Goal: Task Accomplishment & Management: Complete application form

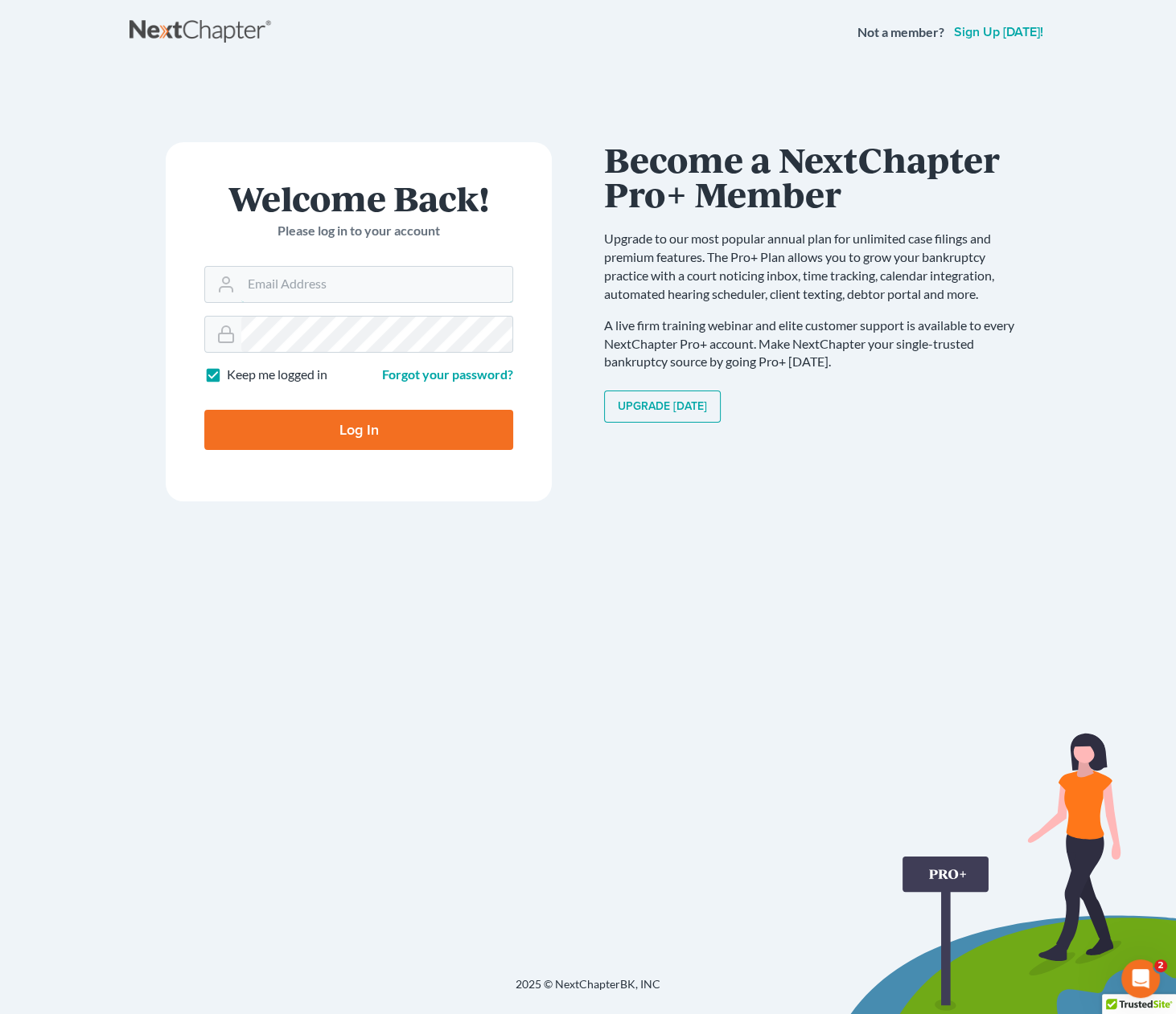
type input "[PERSON_NAME][EMAIL_ADDRESS][DOMAIN_NAME]"
click at [382, 434] on input "Log In" at bounding box center [358, 430] width 309 height 40
type input "Thinking..."
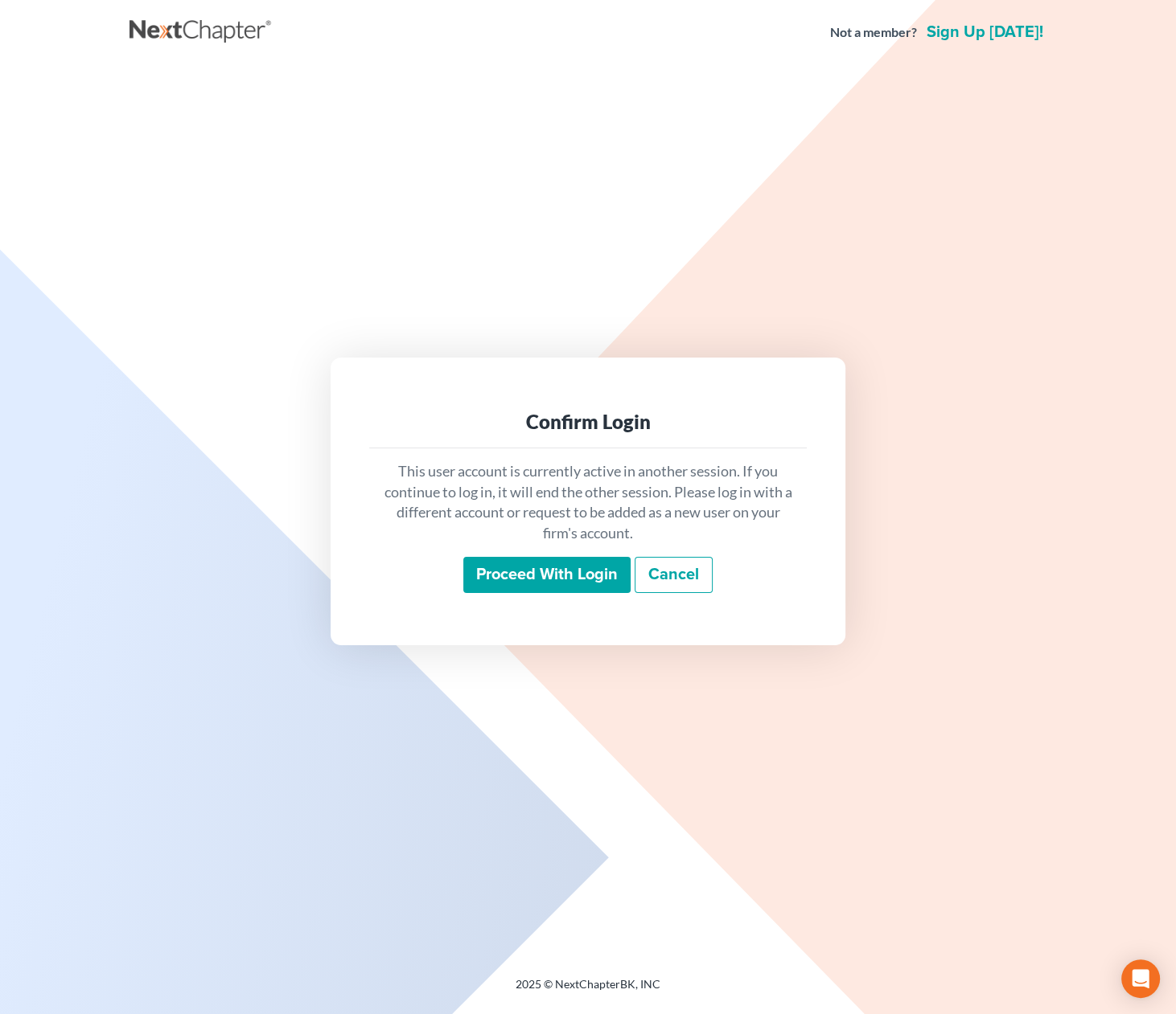
click at [567, 574] on input "Proceed with login" at bounding box center [547, 576] width 167 height 37
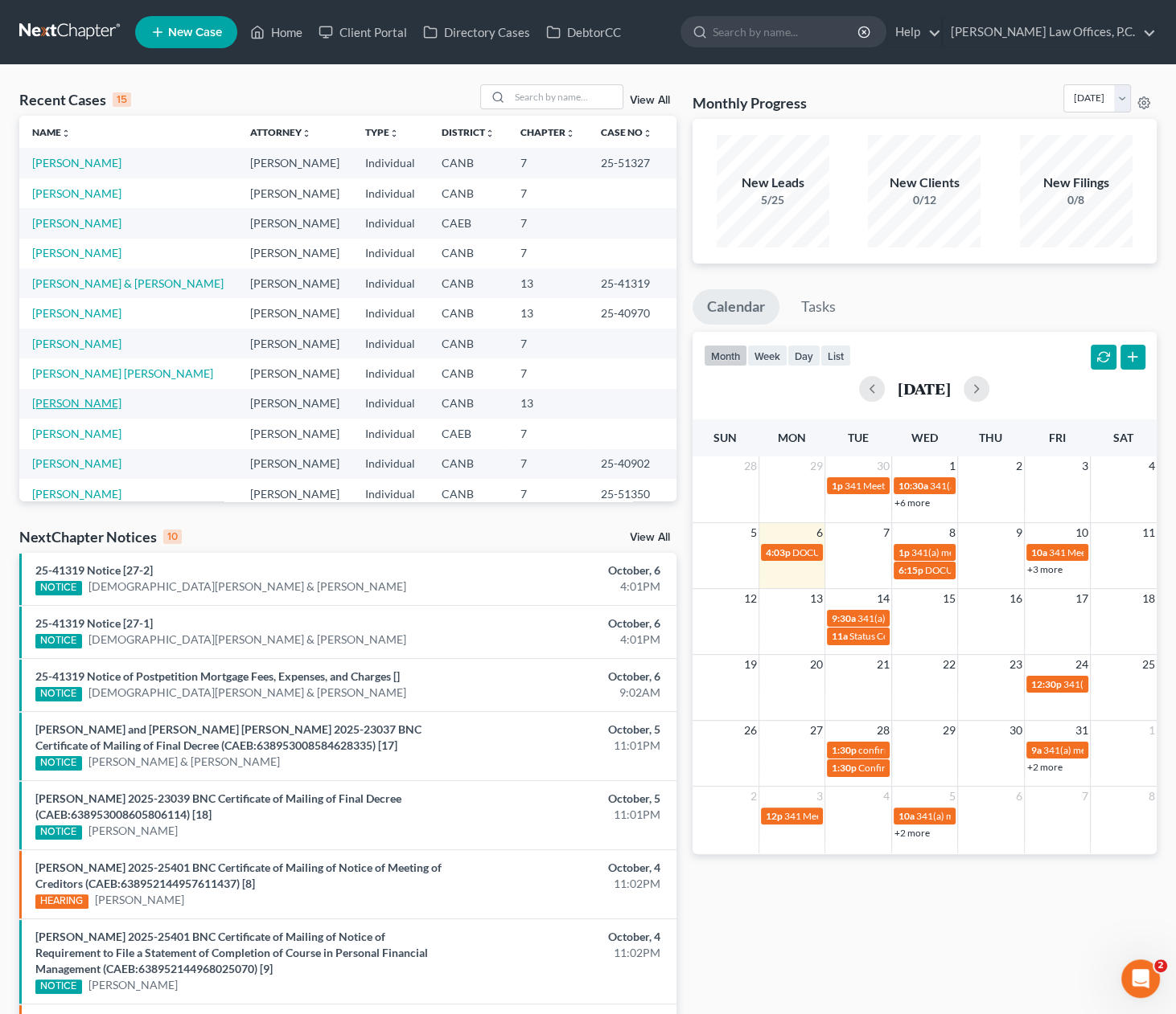
click at [66, 402] on link "Taylor, Joseph" at bounding box center [76, 403] width 90 height 13
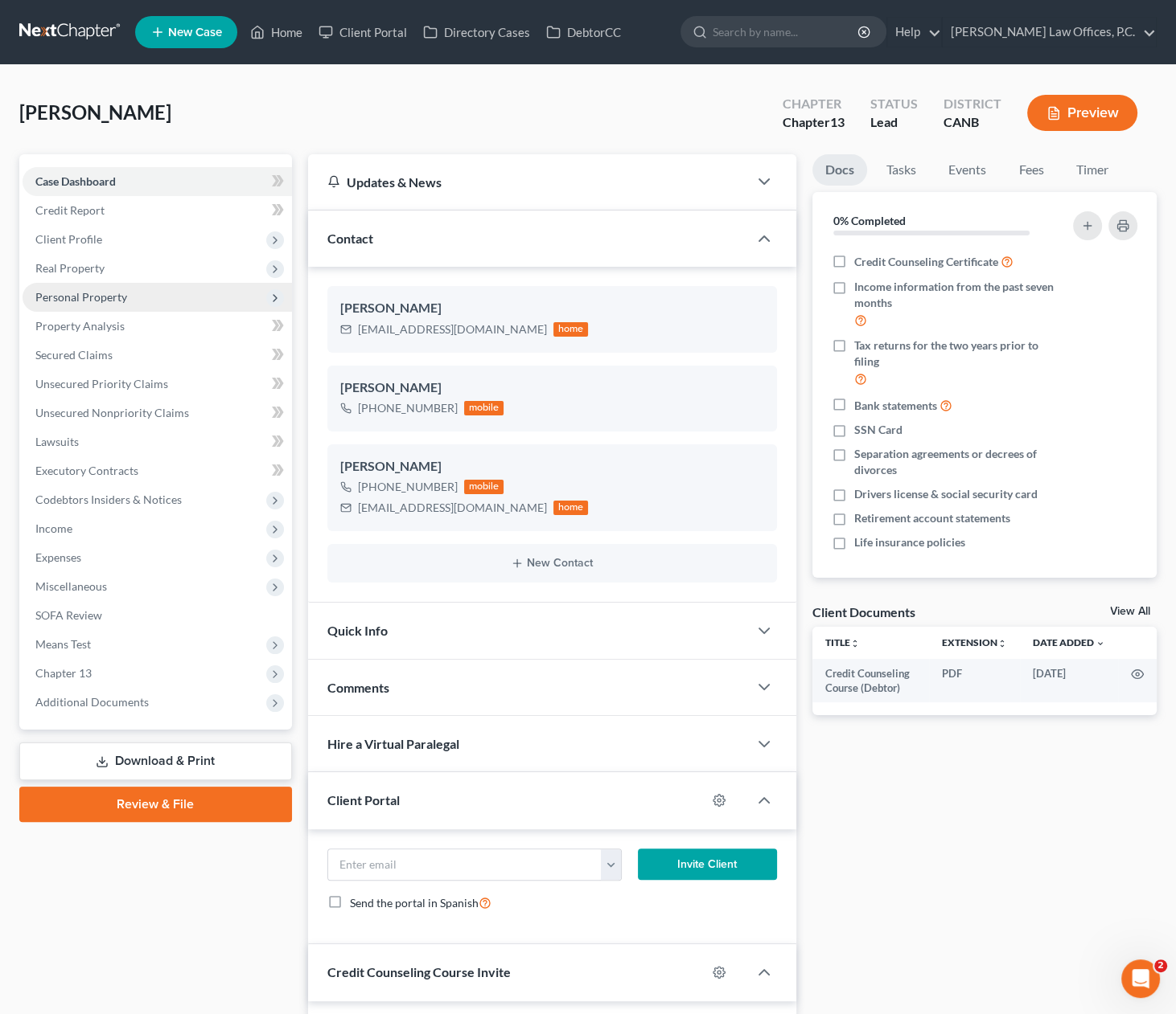
click at [120, 297] on span "Personal Property" at bounding box center [81, 297] width 92 height 13
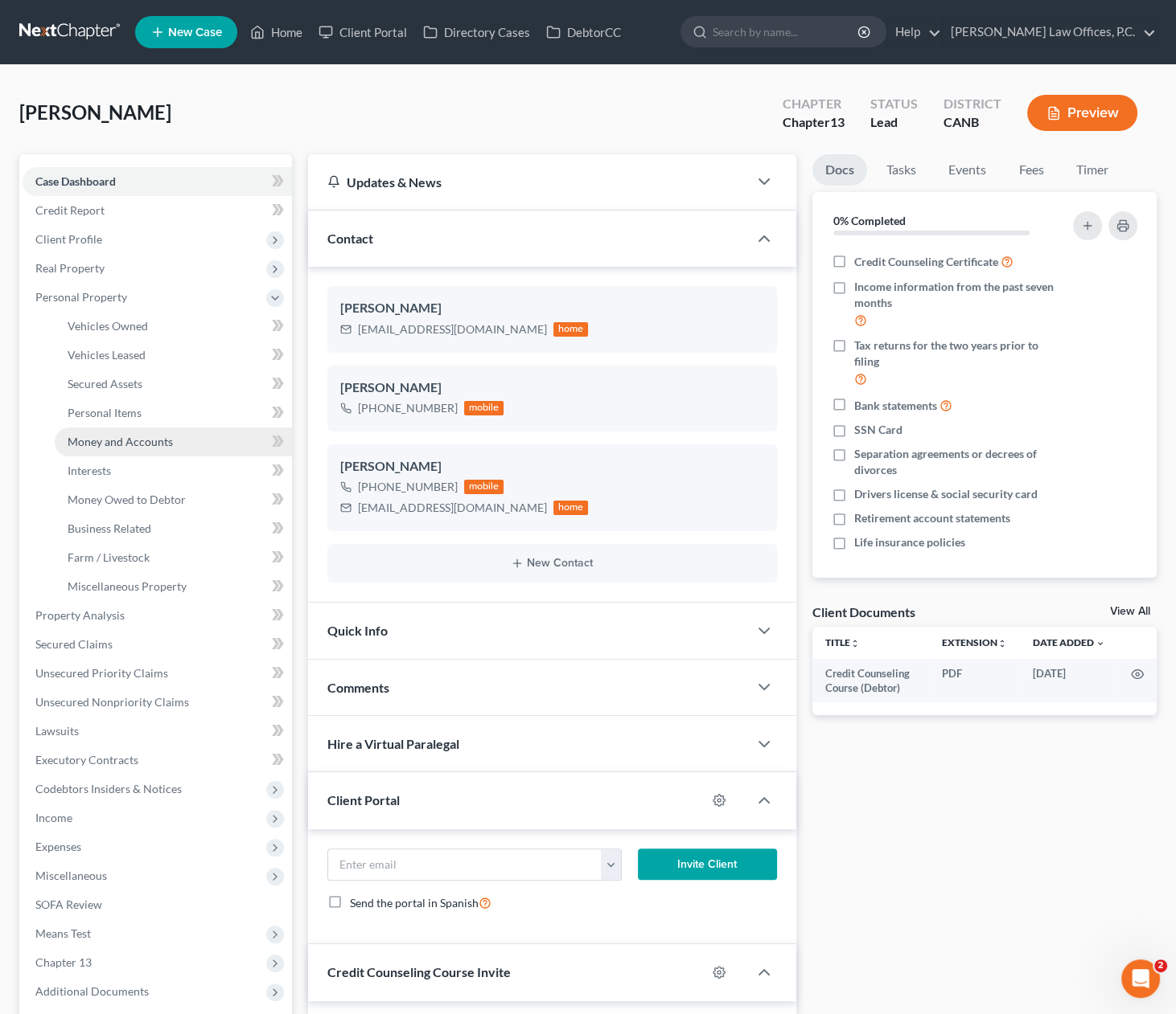
click at [125, 443] on span "Money and Accounts" at bounding box center [121, 442] width 105 height 13
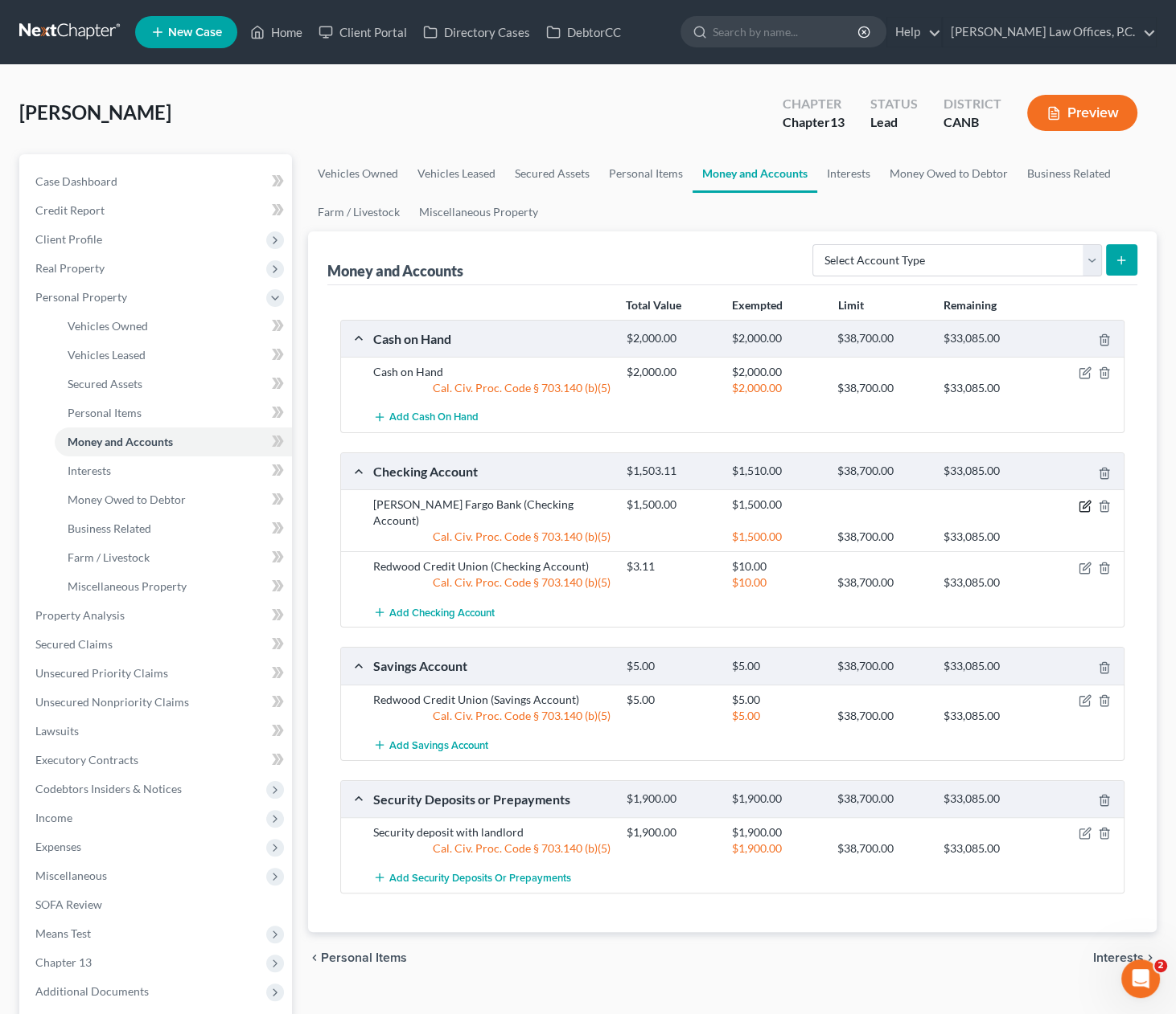
click at [1081, 503] on icon "button" at bounding box center [1084, 506] width 13 height 13
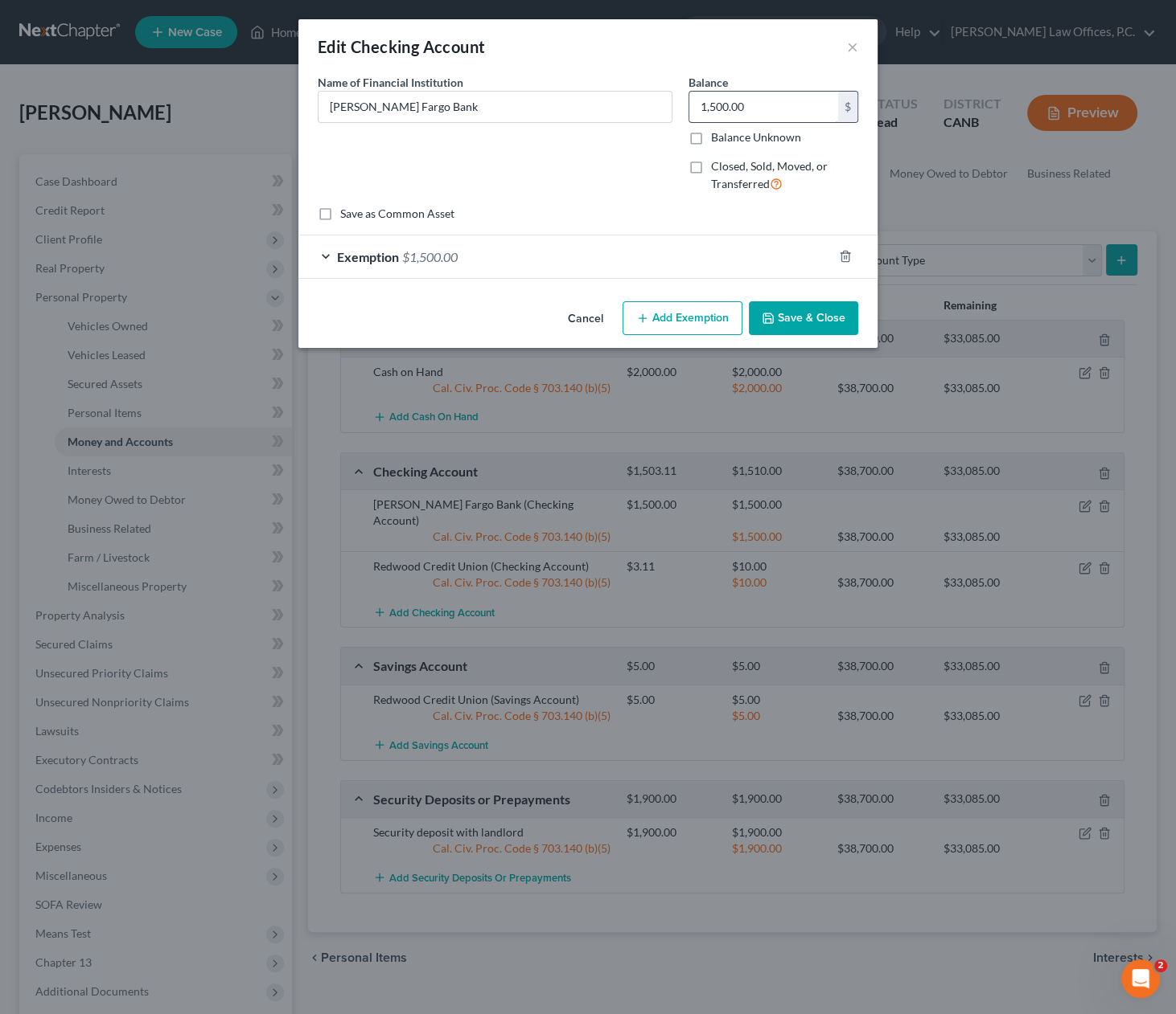
click at [738, 93] on input "1,500.00" at bounding box center [763, 107] width 149 height 31
click at [737, 102] on input "1,500.00" at bounding box center [763, 107] width 149 height 31
type input "0"
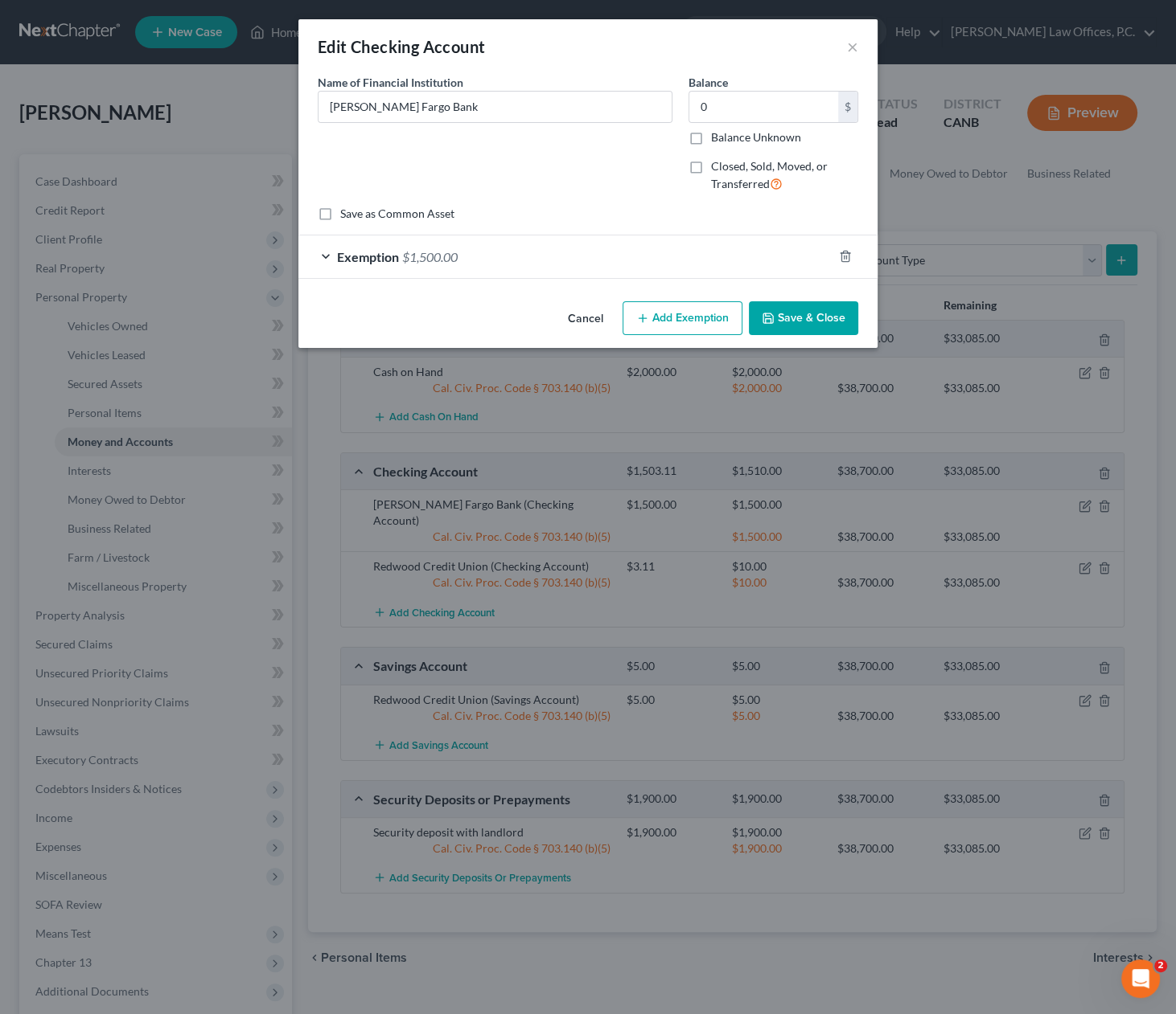
click at [737, 266] on div "Exemption $1,500.00" at bounding box center [565, 256] width 534 height 43
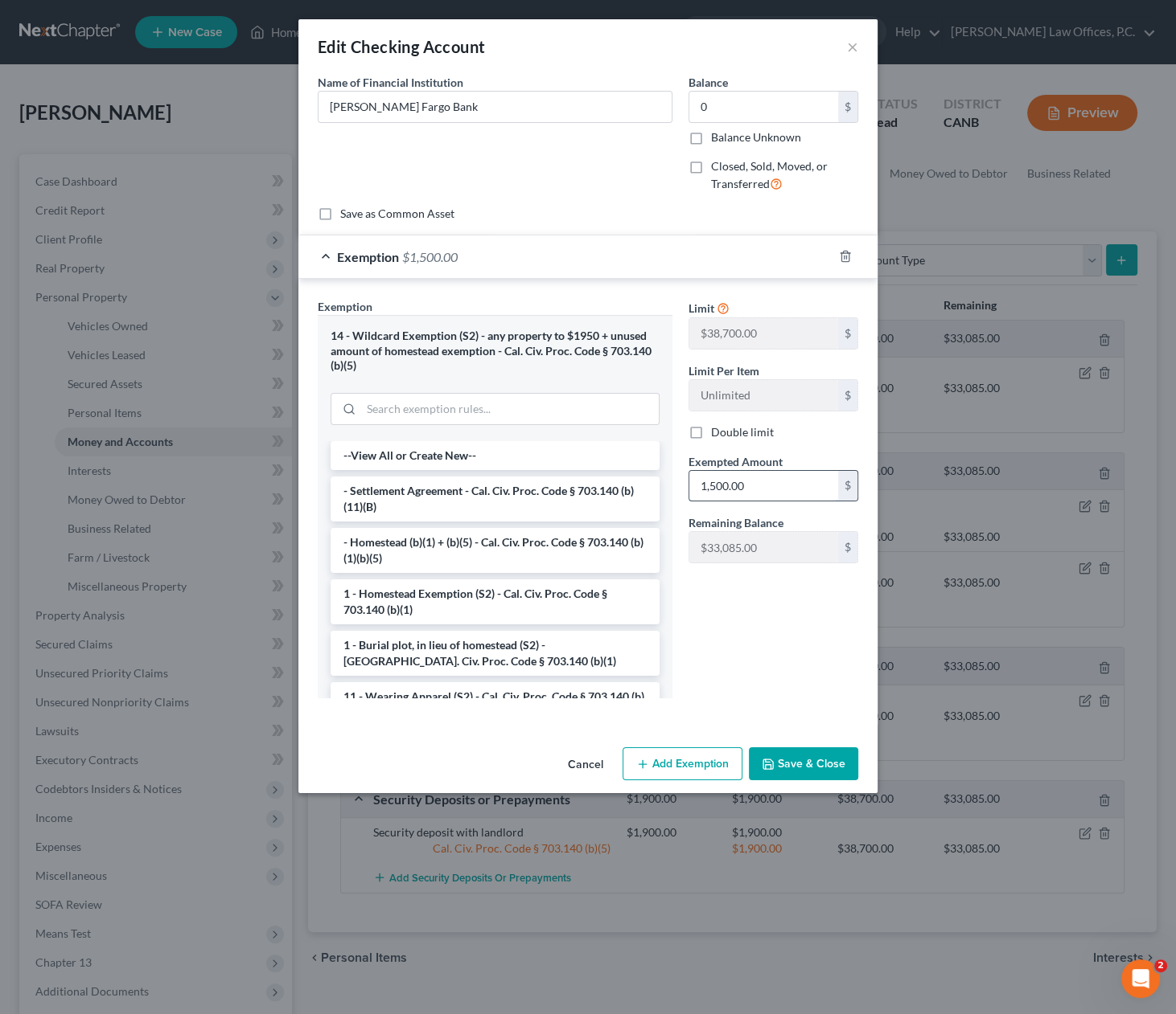
click at [722, 497] on input "1,500.00" at bounding box center [763, 486] width 149 height 31
type input "0"
click at [845, 254] on polyline "button" at bounding box center [845, 254] width 10 height 0
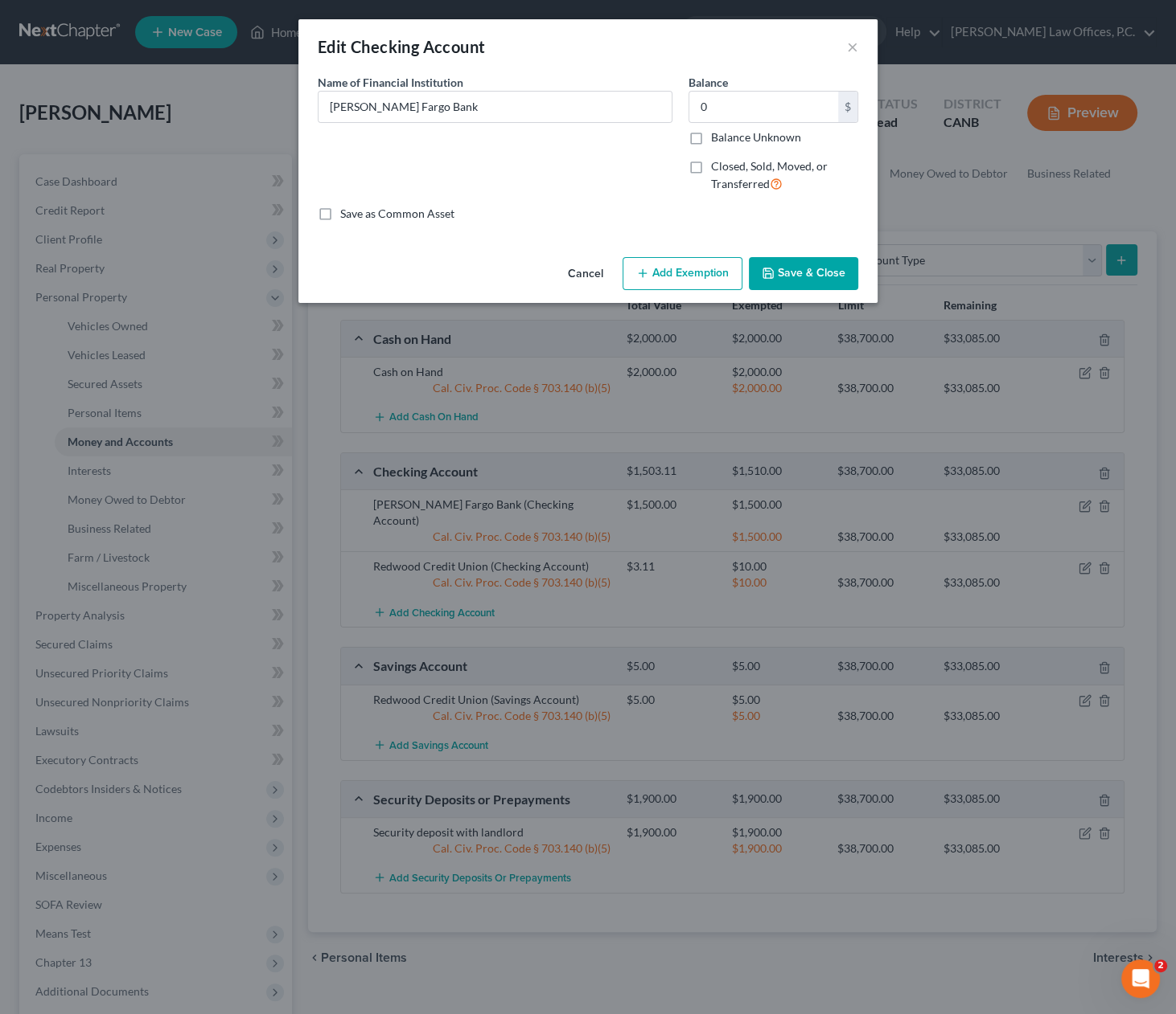
click at [811, 264] on button "Save & Close" at bounding box center [803, 274] width 110 height 33
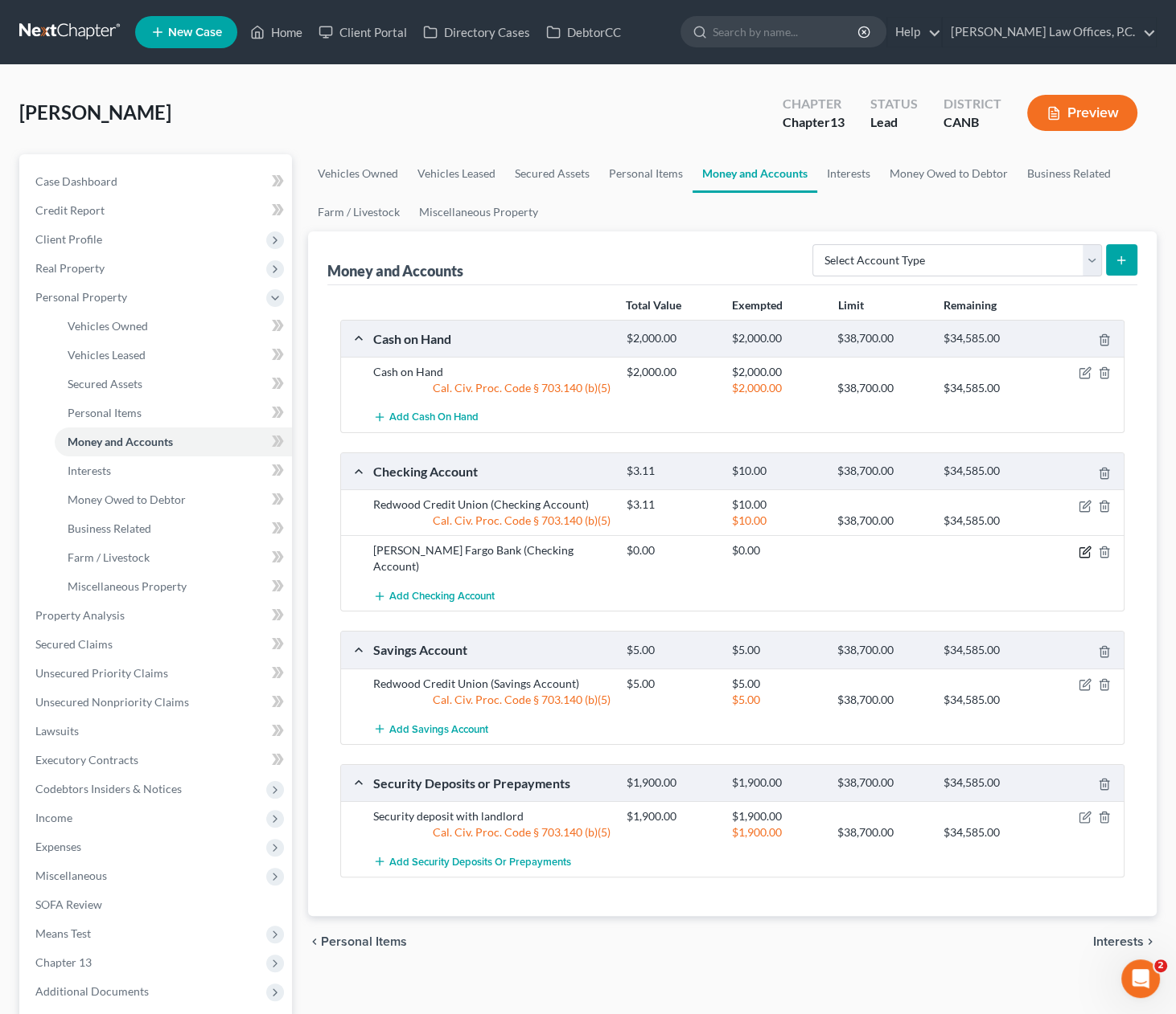
click at [1081, 551] on icon "button" at bounding box center [1084, 551] width 13 height 13
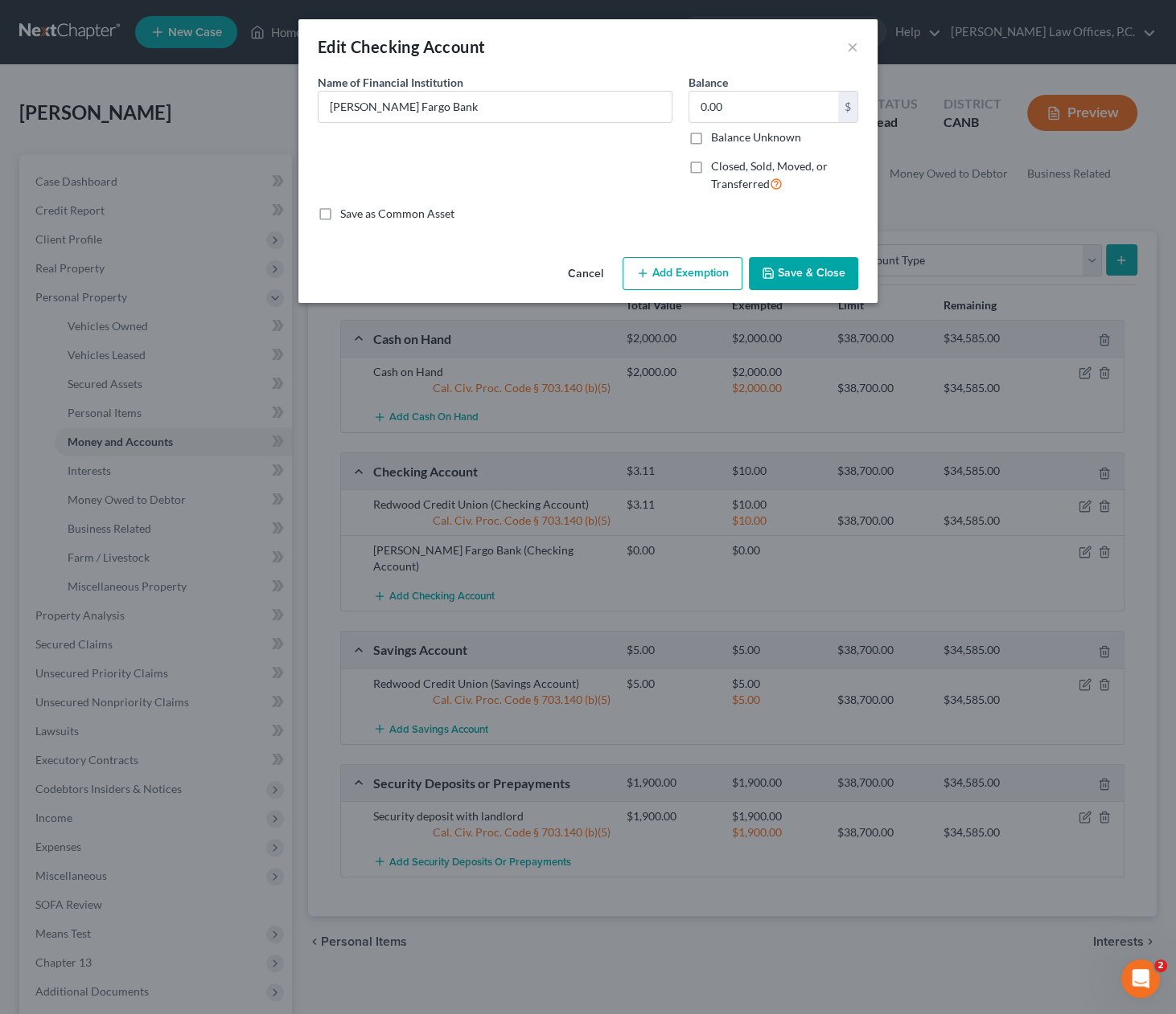
click at [681, 269] on button "Add Exemption" at bounding box center [682, 274] width 120 height 33
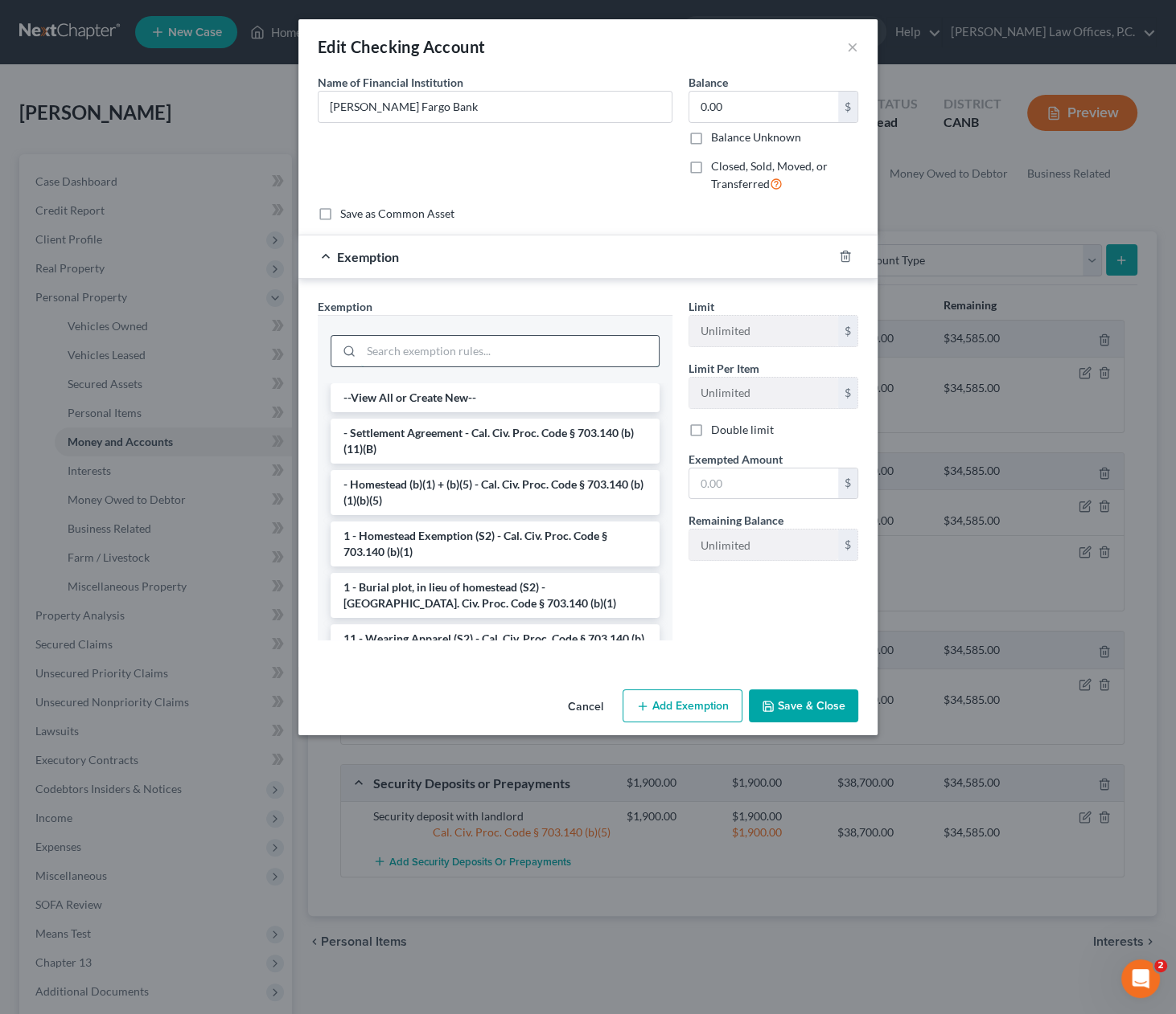
click at [531, 347] on input "search" at bounding box center [509, 351] width 297 height 31
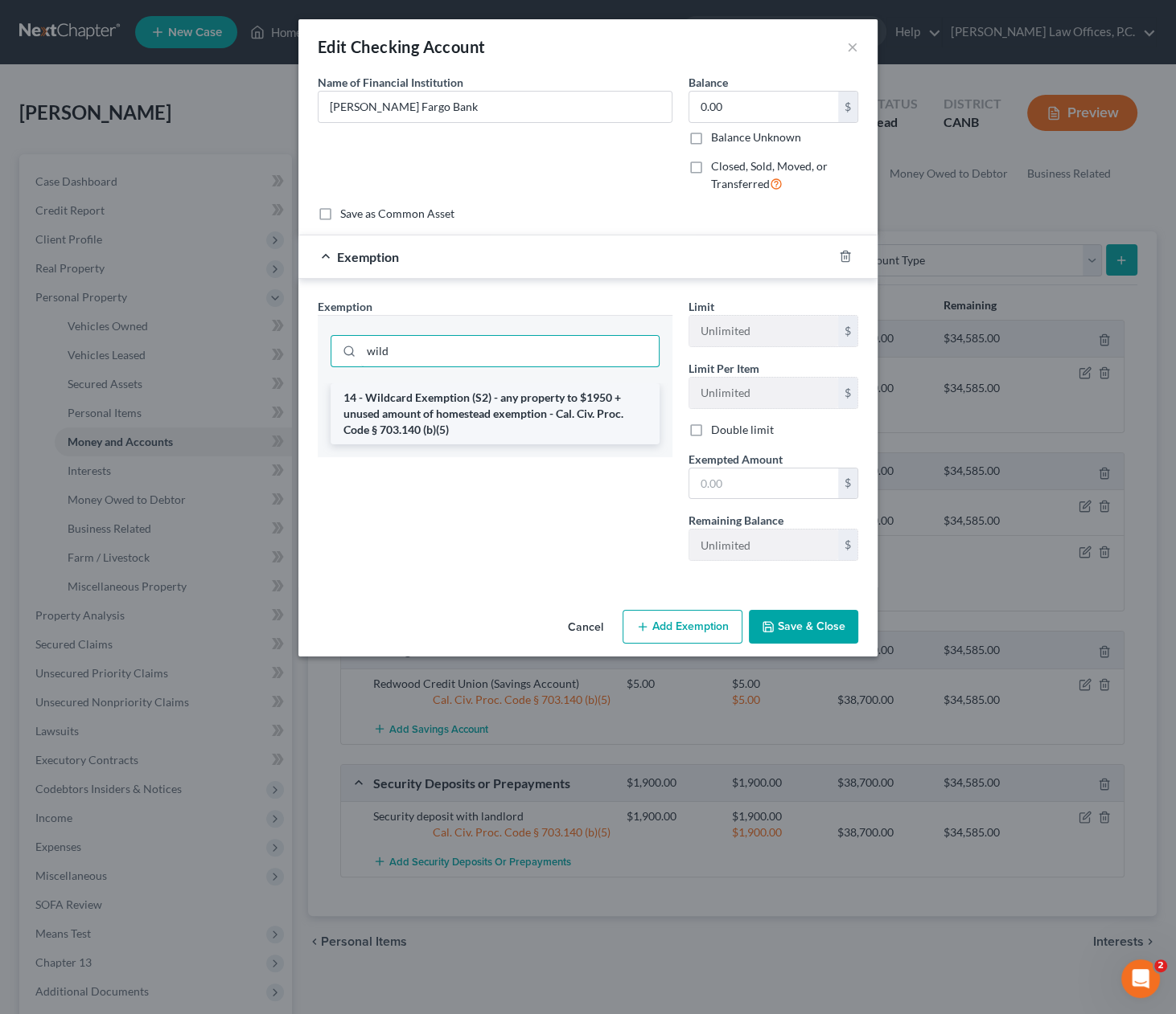
type input "wild"
click at [510, 394] on li "14 - Wildcard Exemption (S2) - any property to $1950 + unused amount of homeste…" at bounding box center [495, 413] width 329 height 61
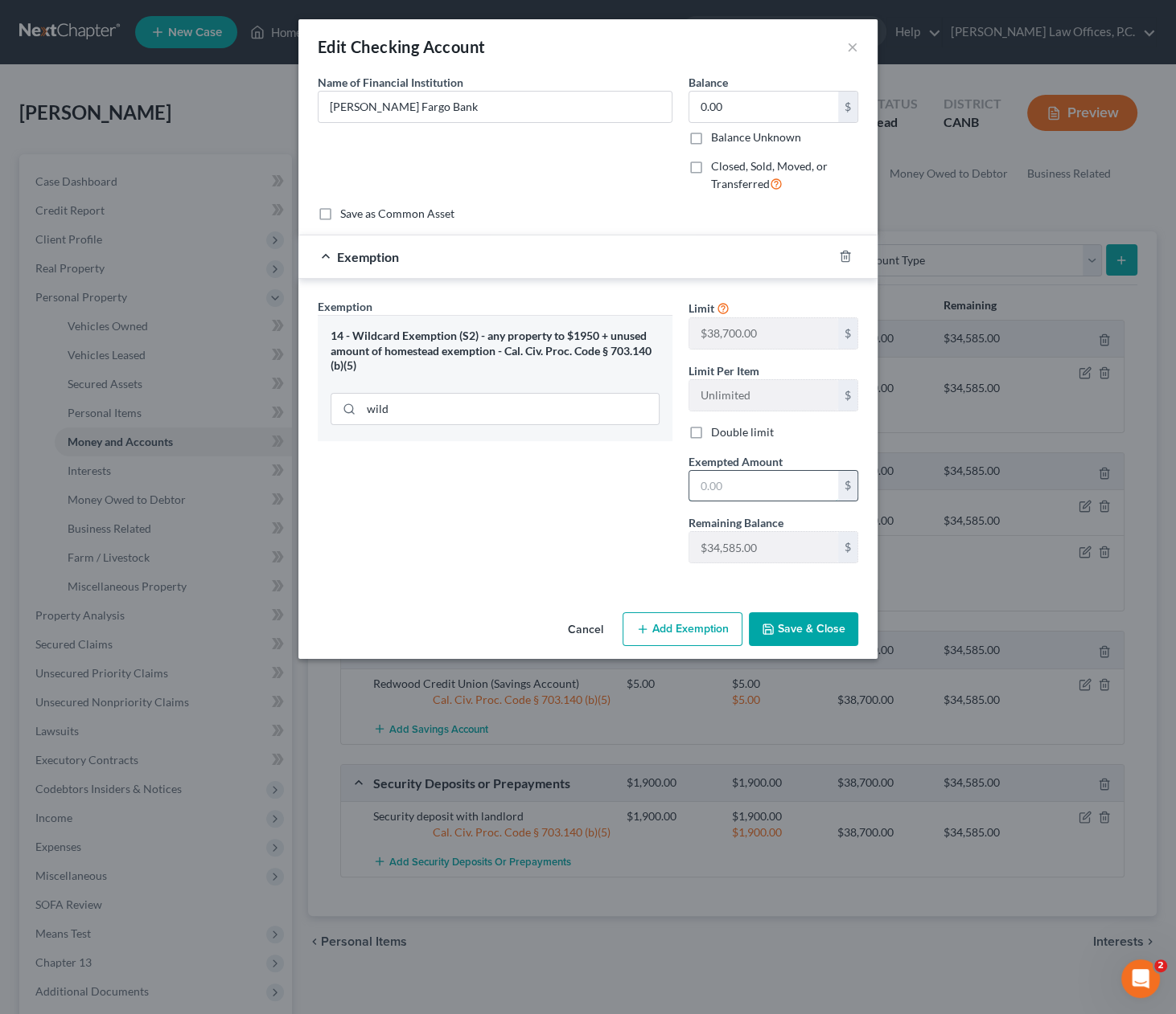
click at [744, 484] on input "text" at bounding box center [763, 486] width 149 height 31
type input "100"
click at [821, 619] on button "Save & Close" at bounding box center [803, 629] width 110 height 33
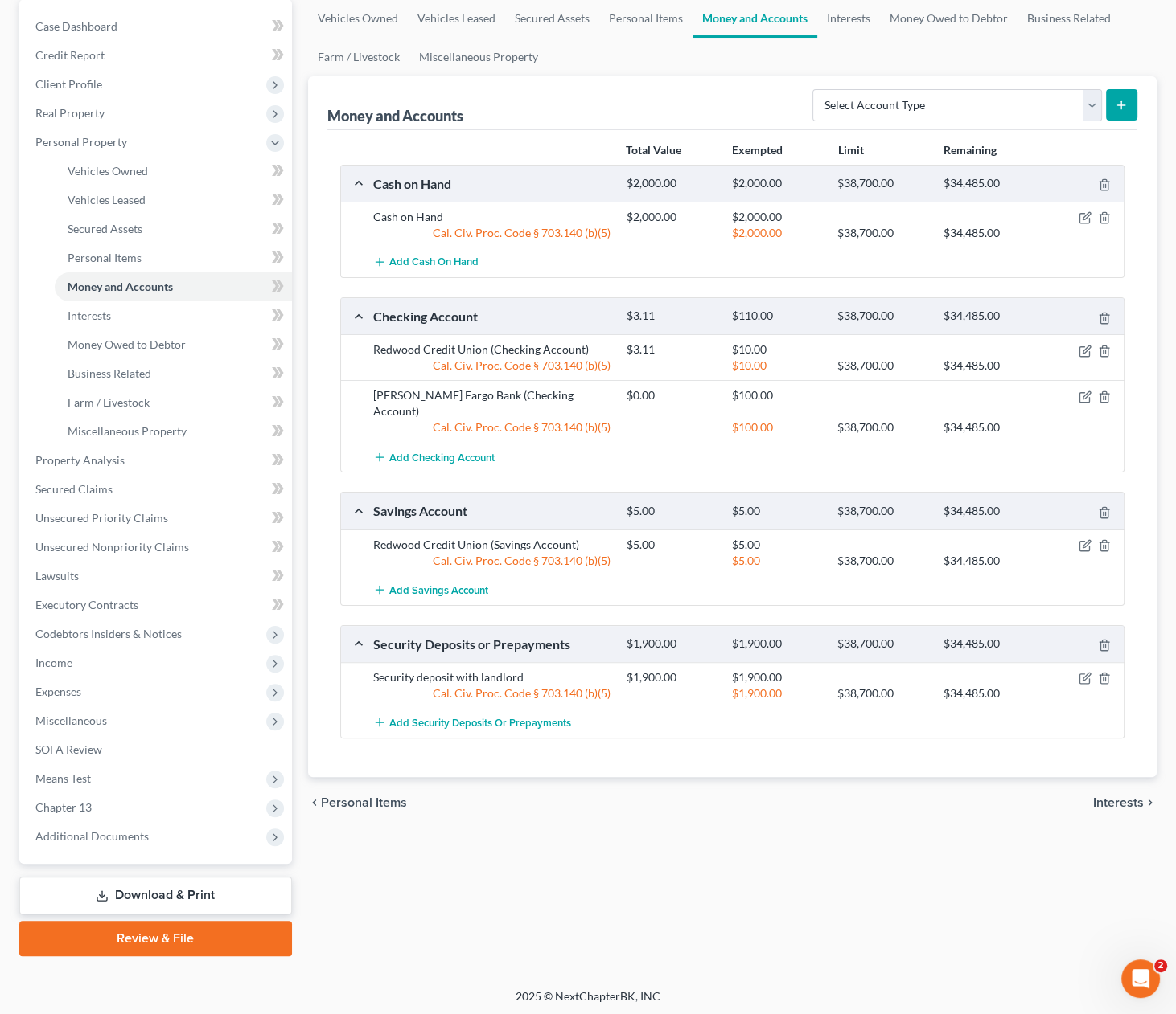
click at [167, 902] on link "Download & Print" at bounding box center [156, 895] width 273 height 38
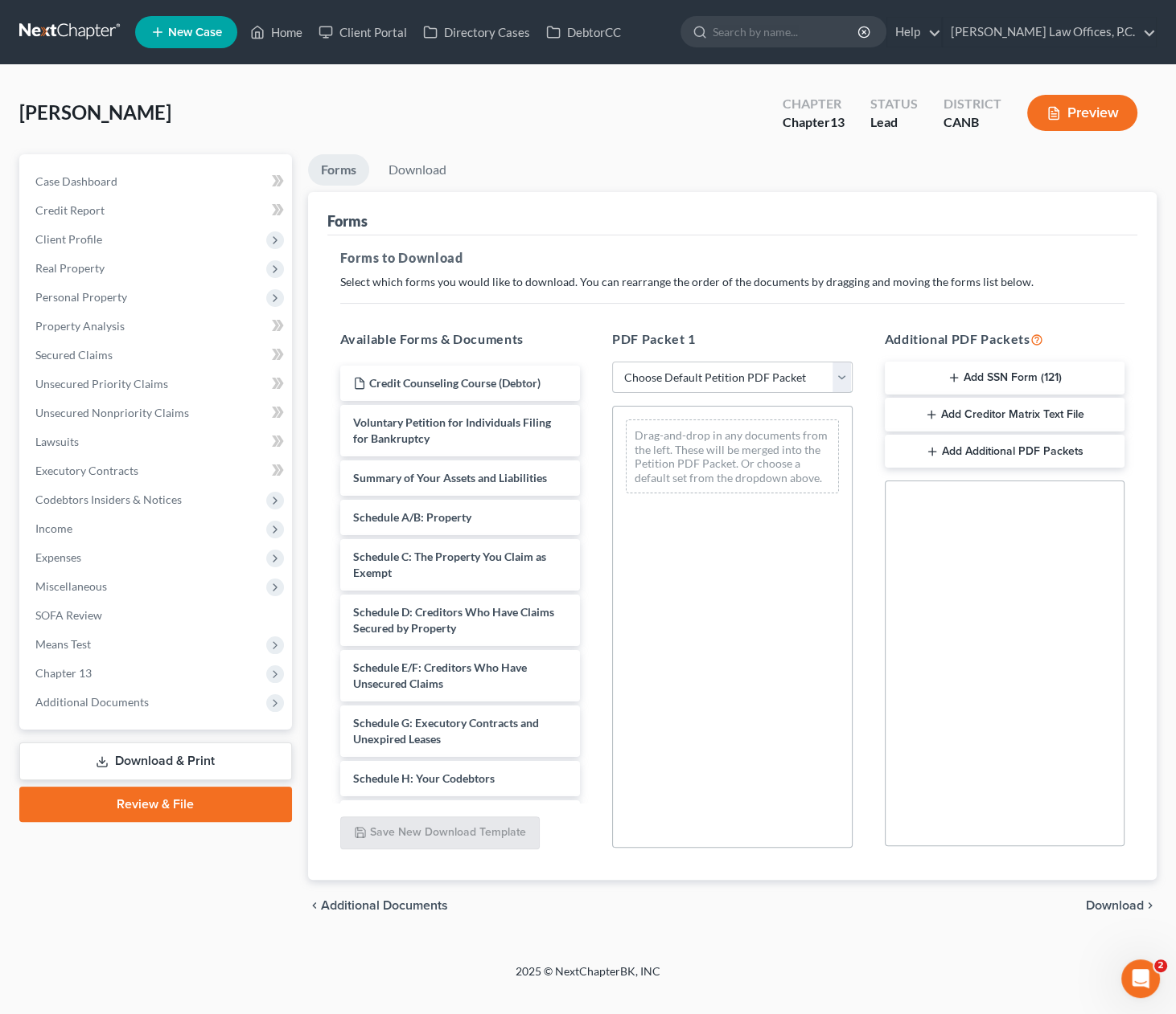
click at [716, 376] on select "Choose Default Petition PDF Packet Complete Bankruptcy Petition (all forms and …" at bounding box center [732, 377] width 240 height 32
select select "0"
click at [612, 361] on select "Choose Default Petition PDF Packet Complete Bankruptcy Petition (all forms and …" at bounding box center [732, 377] width 240 height 32
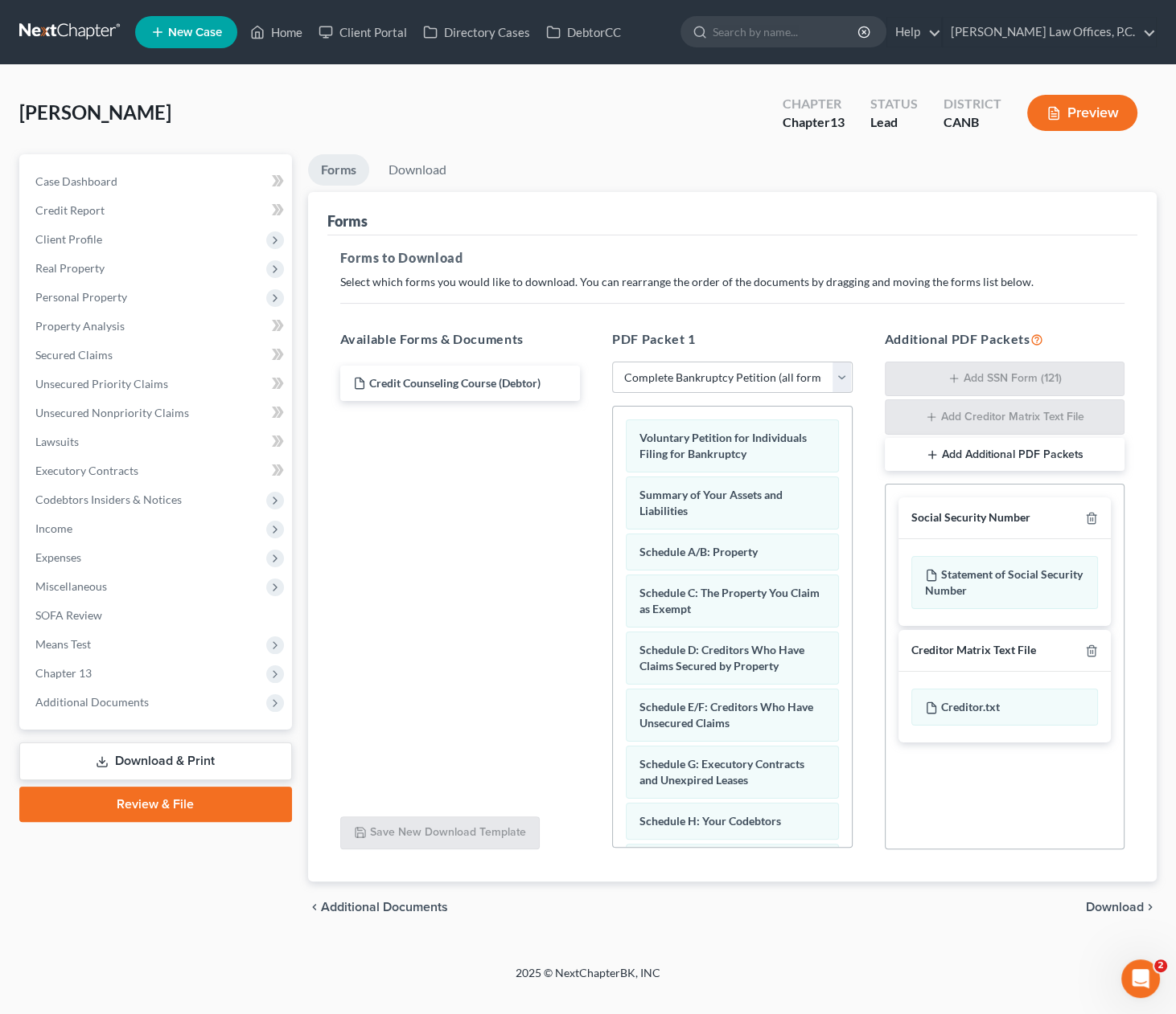
click at [1112, 902] on span "Download" at bounding box center [1114, 907] width 58 height 13
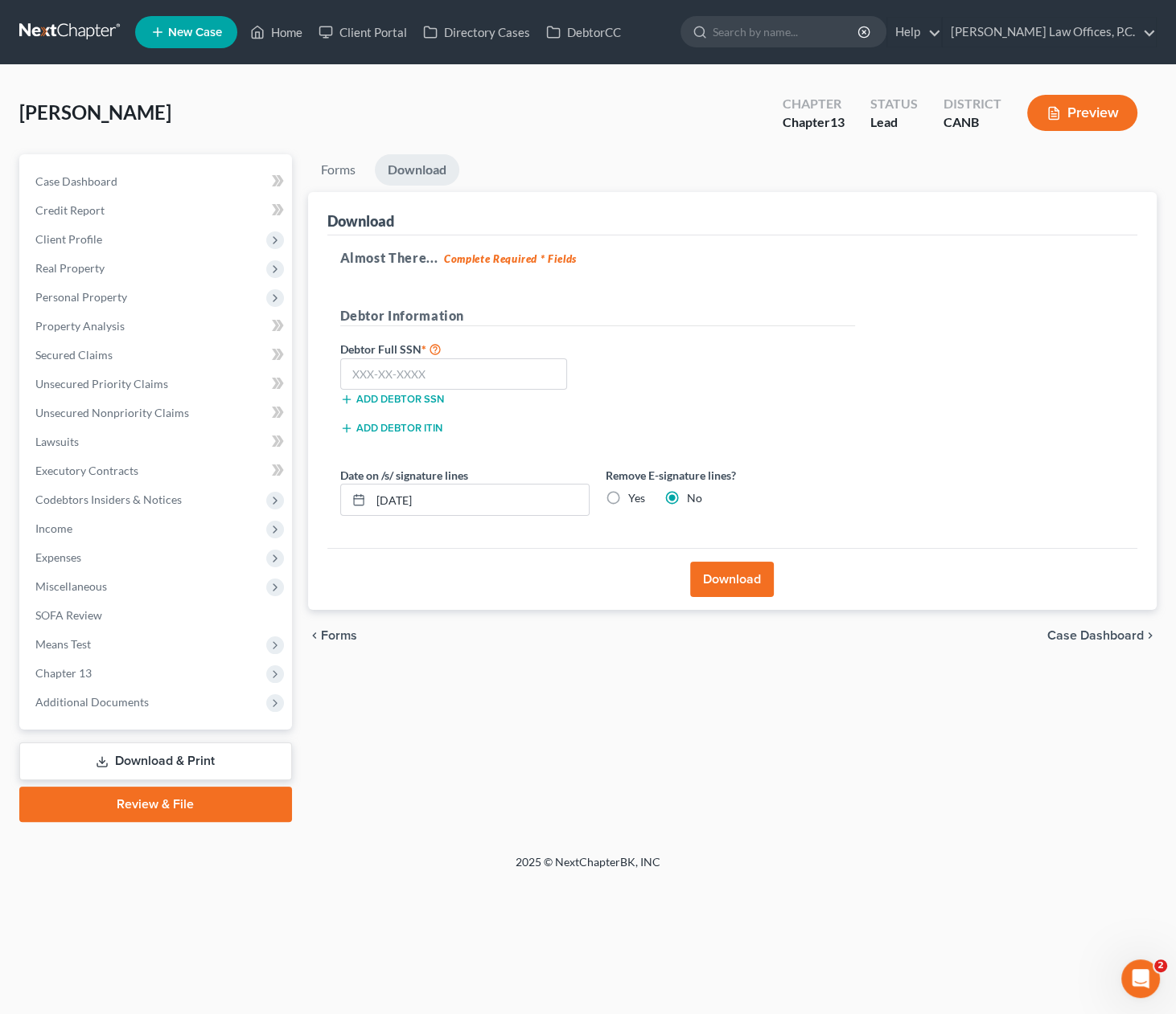
click at [628, 502] on label "Yes" at bounding box center [636, 498] width 17 height 16
click at [634, 501] on input "Yes" at bounding box center [639, 495] width 10 height 10
radio input "true"
radio input "false"
click at [552, 502] on input "10/06/2025" at bounding box center [480, 499] width 218 height 31
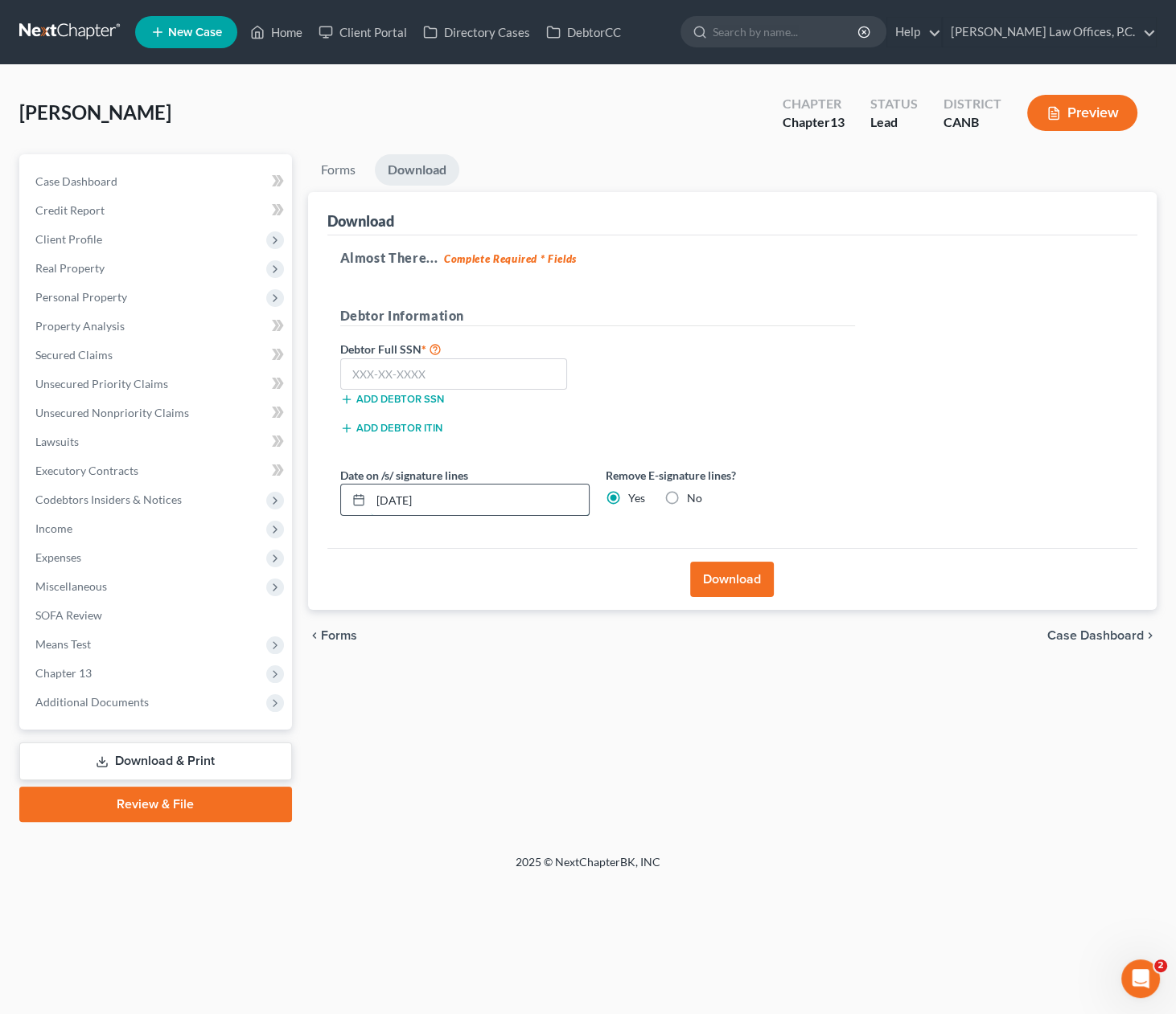
click at [552, 502] on input "10/06/2025" at bounding box center [480, 499] width 218 height 31
click at [443, 371] on input "text" at bounding box center [454, 374] width 228 height 32
paste input "551-23-3652"
type input "551-23-3652"
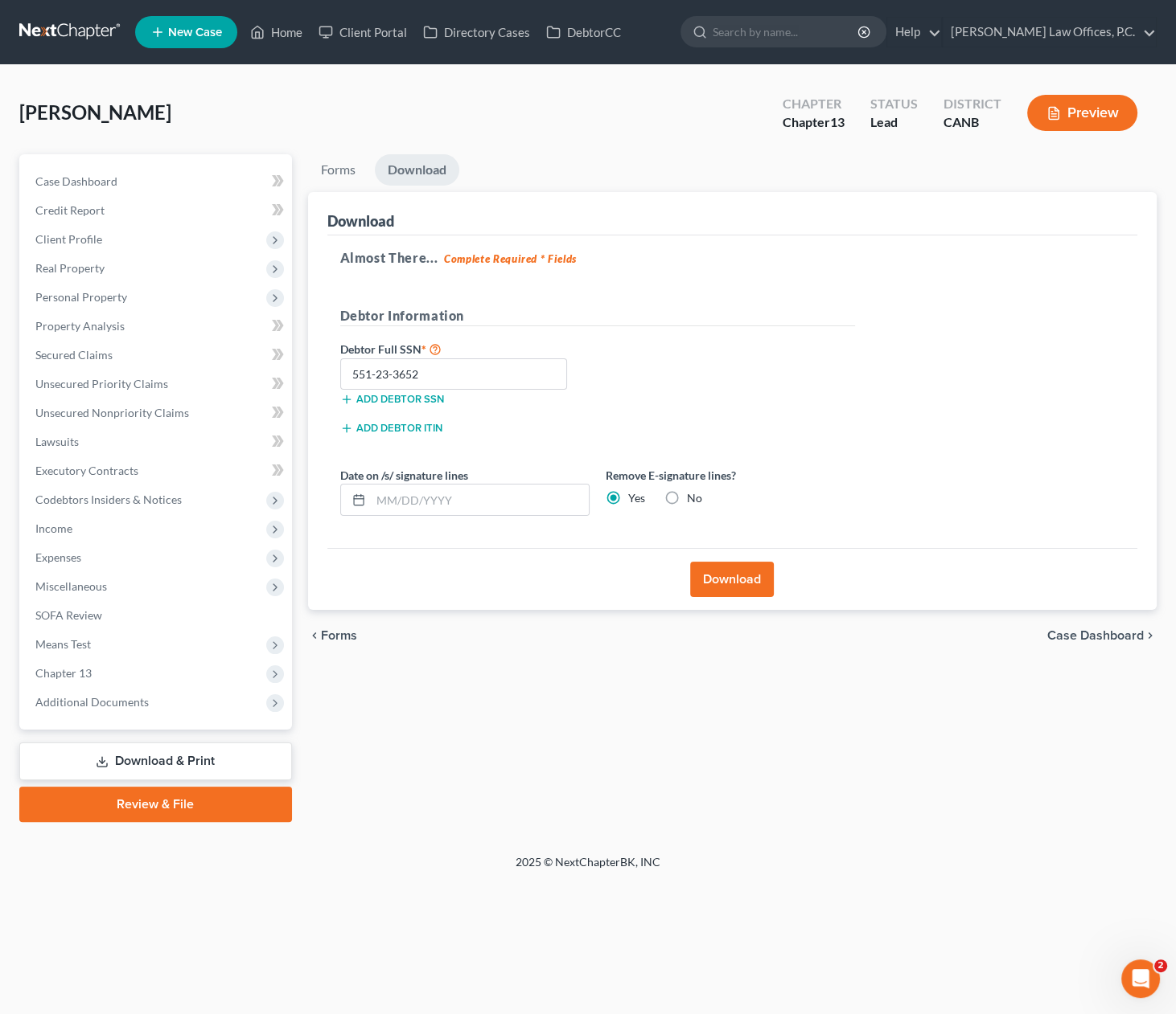
click at [759, 586] on button "Download" at bounding box center [732, 580] width 84 height 35
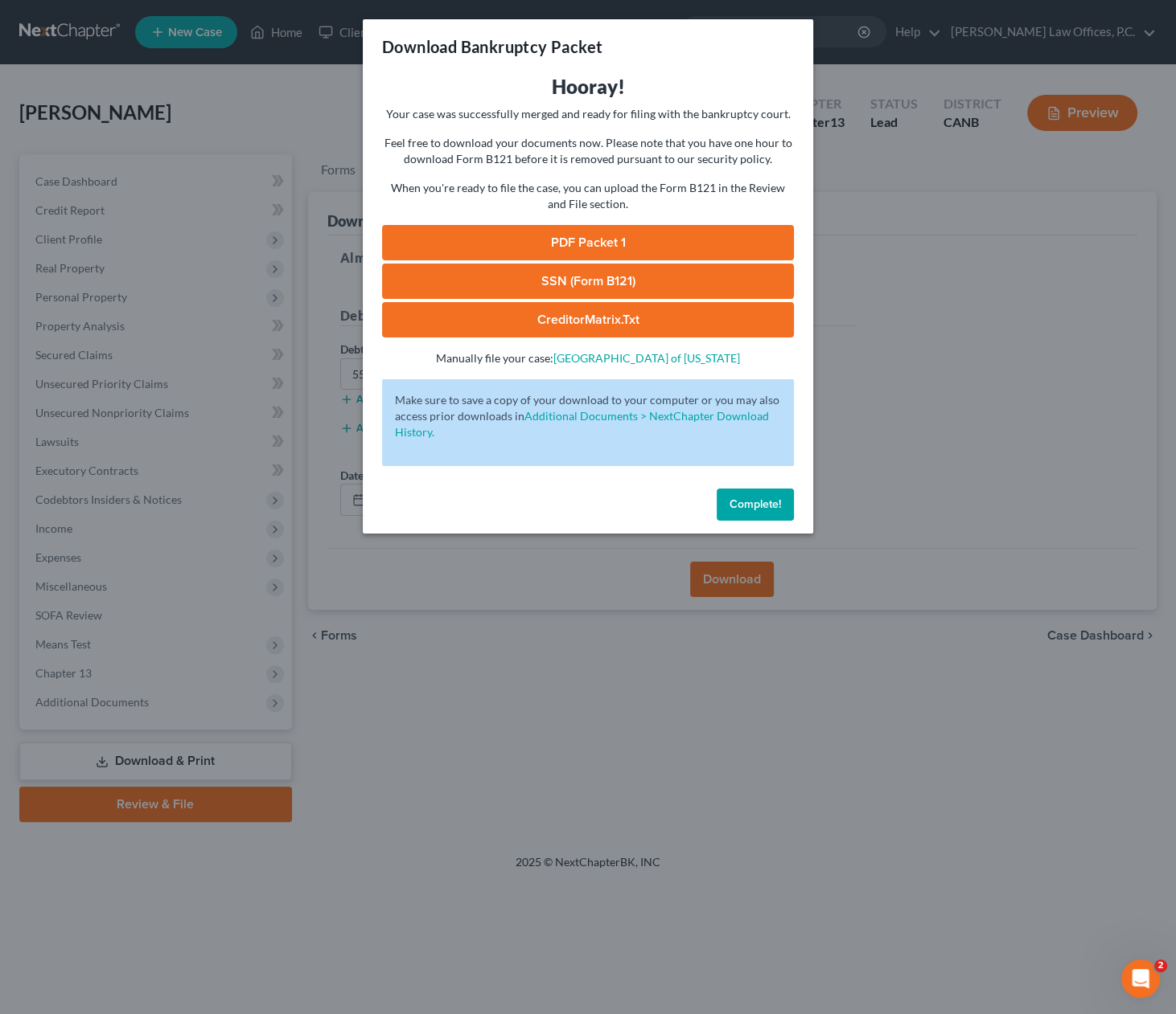
click at [590, 239] on link "PDF Packet 1" at bounding box center [588, 243] width 412 height 35
click at [777, 501] on span "Complete!" at bounding box center [754, 504] width 51 height 13
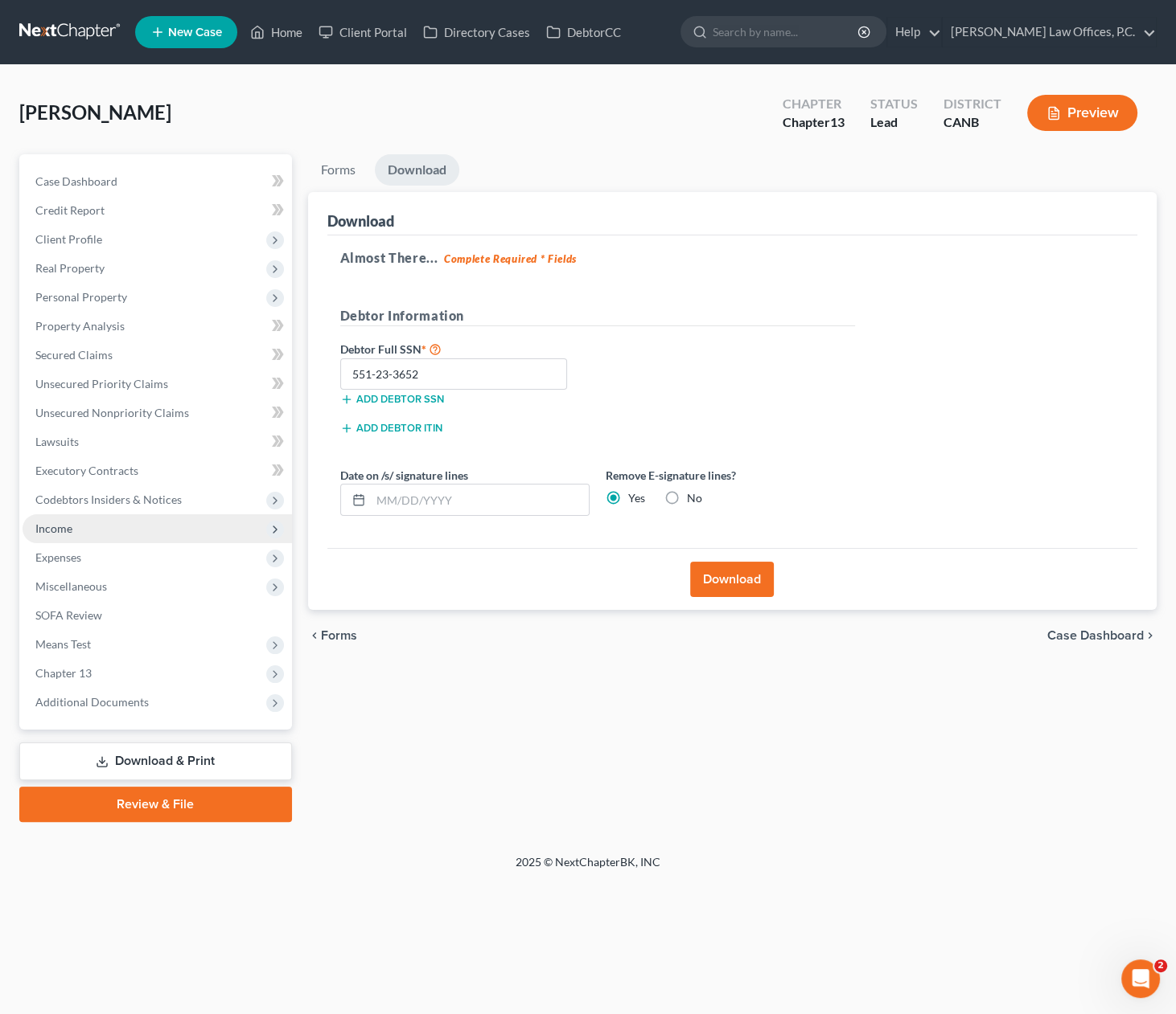
click at [177, 521] on span "Income" at bounding box center [157, 529] width 270 height 29
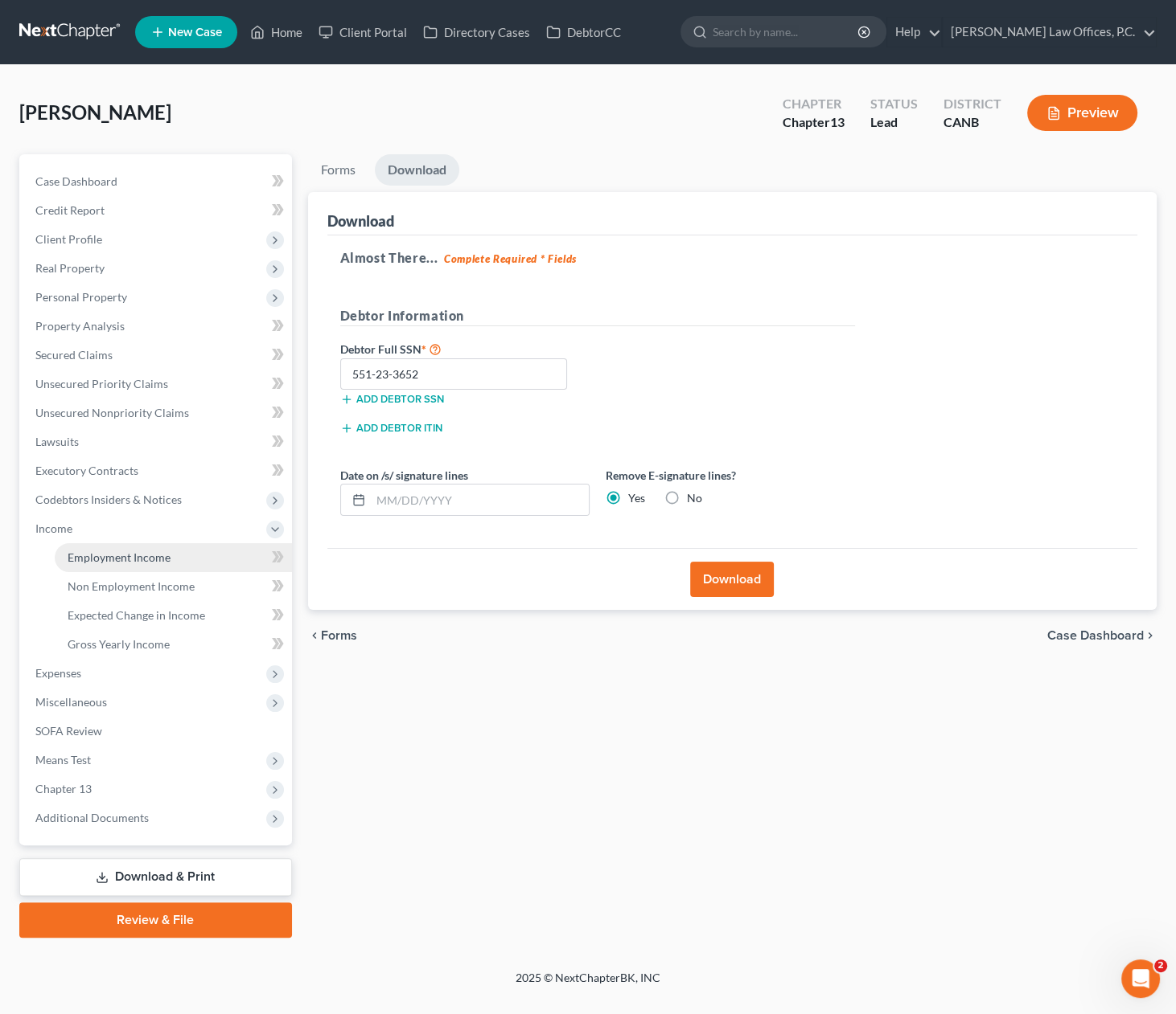
click at [172, 556] on link "Employment Income" at bounding box center [172, 557] width 237 height 29
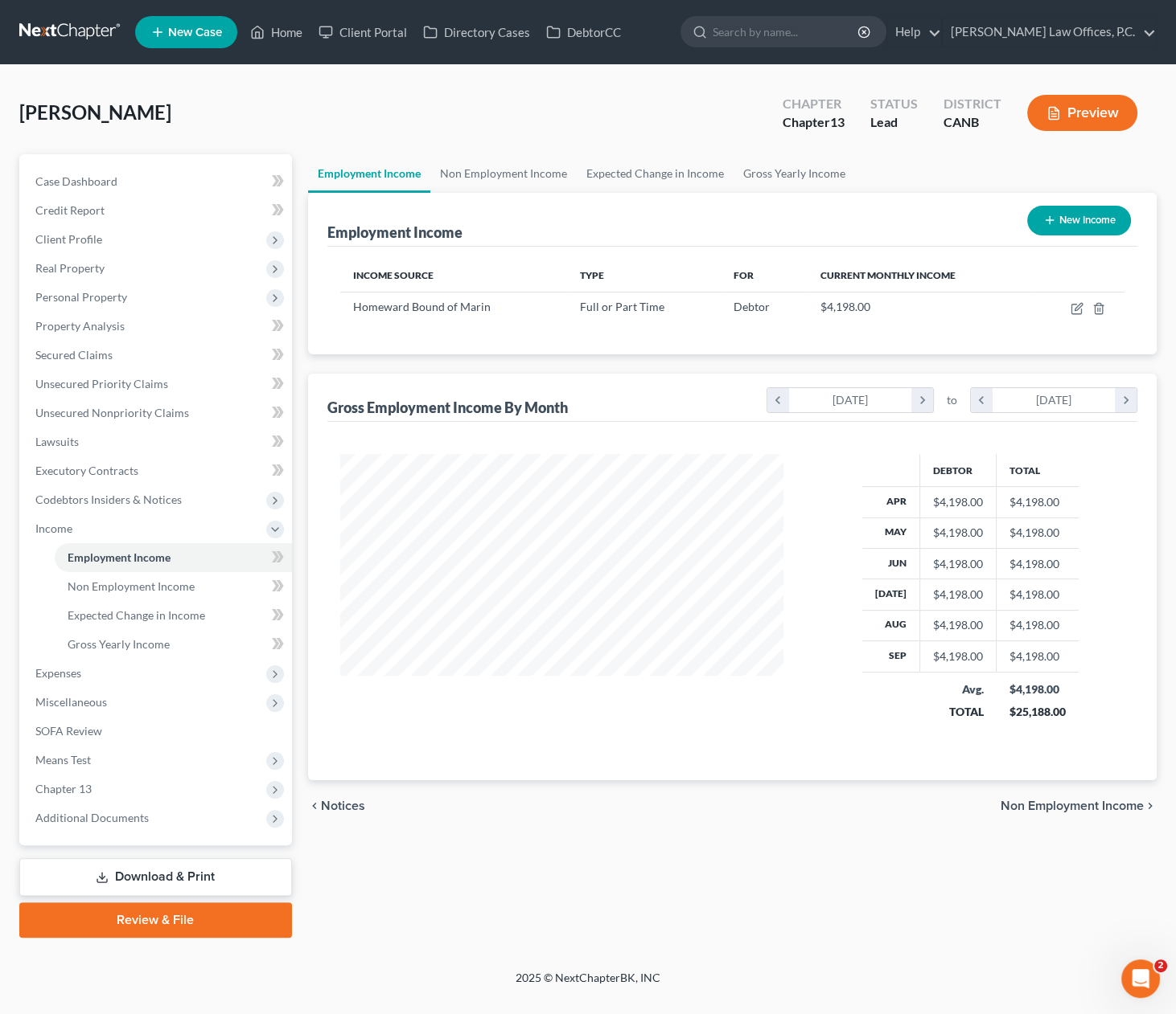
scroll to position [287, 476]
click at [1073, 309] on icon "button" at bounding box center [1076, 308] width 13 height 13
select select "0"
select select "4"
select select "2"
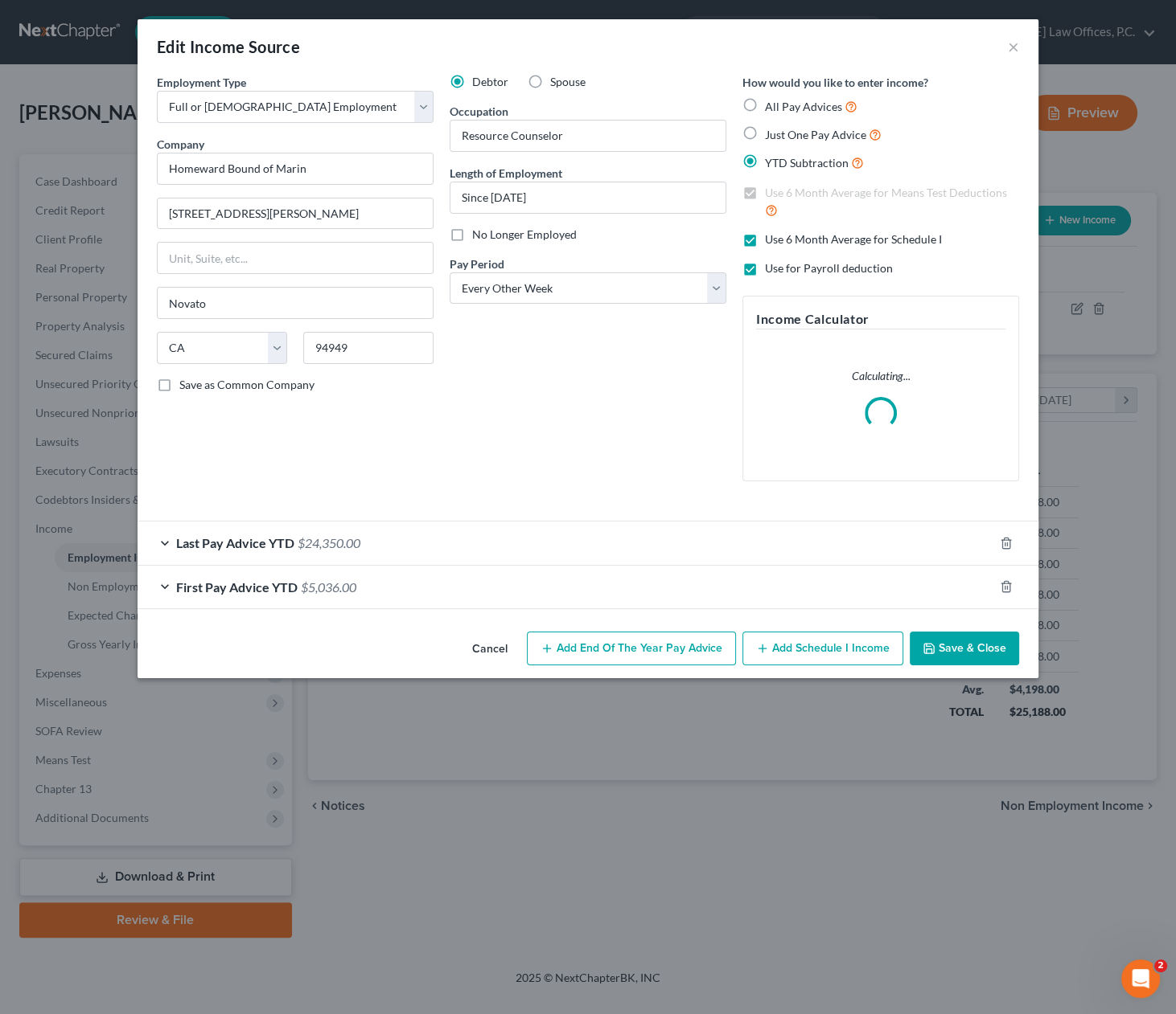
click at [449, 542] on div "Last Pay Advice YTD $24,350.00" at bounding box center [565, 542] width 855 height 43
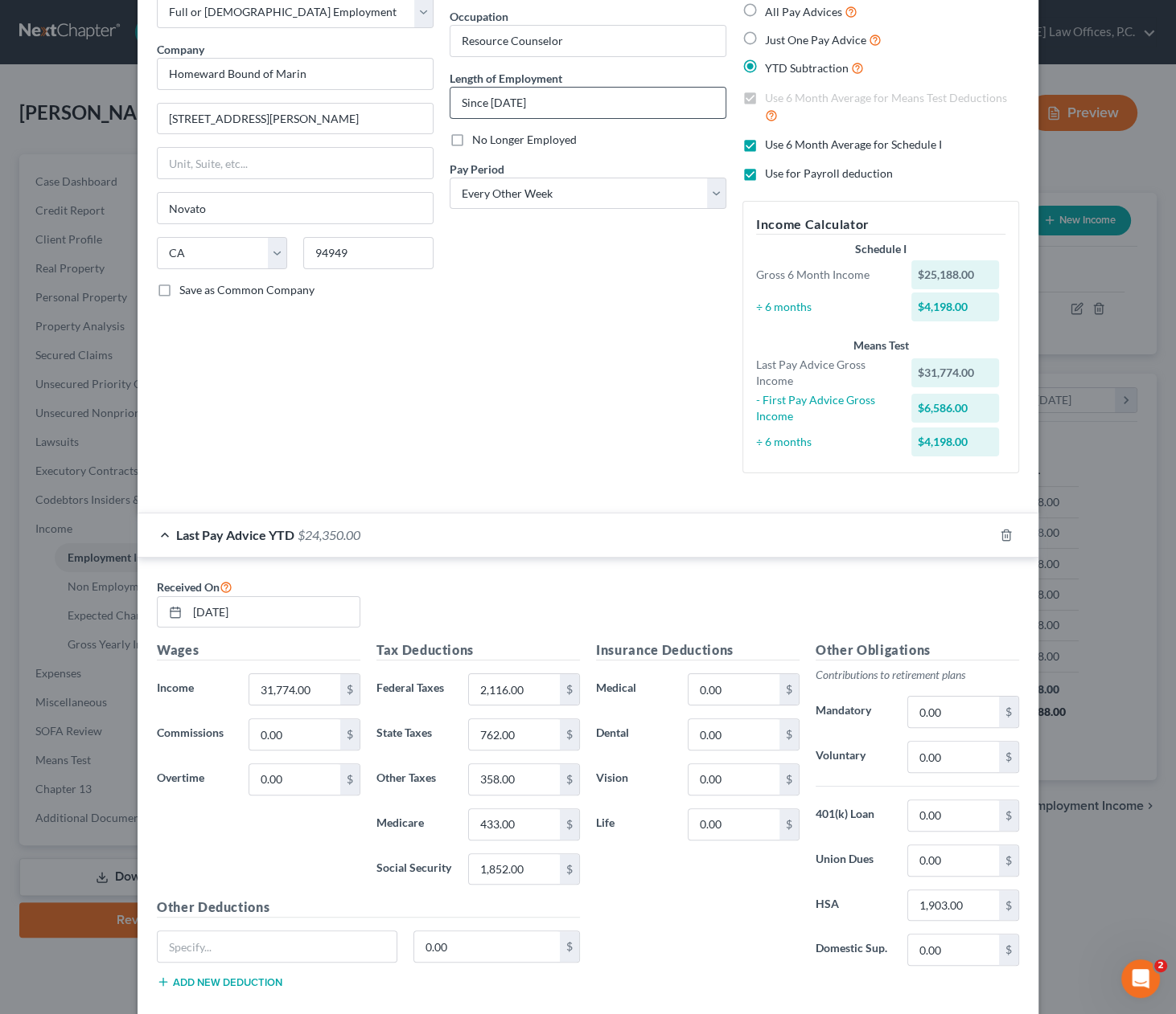
scroll to position [225, 0]
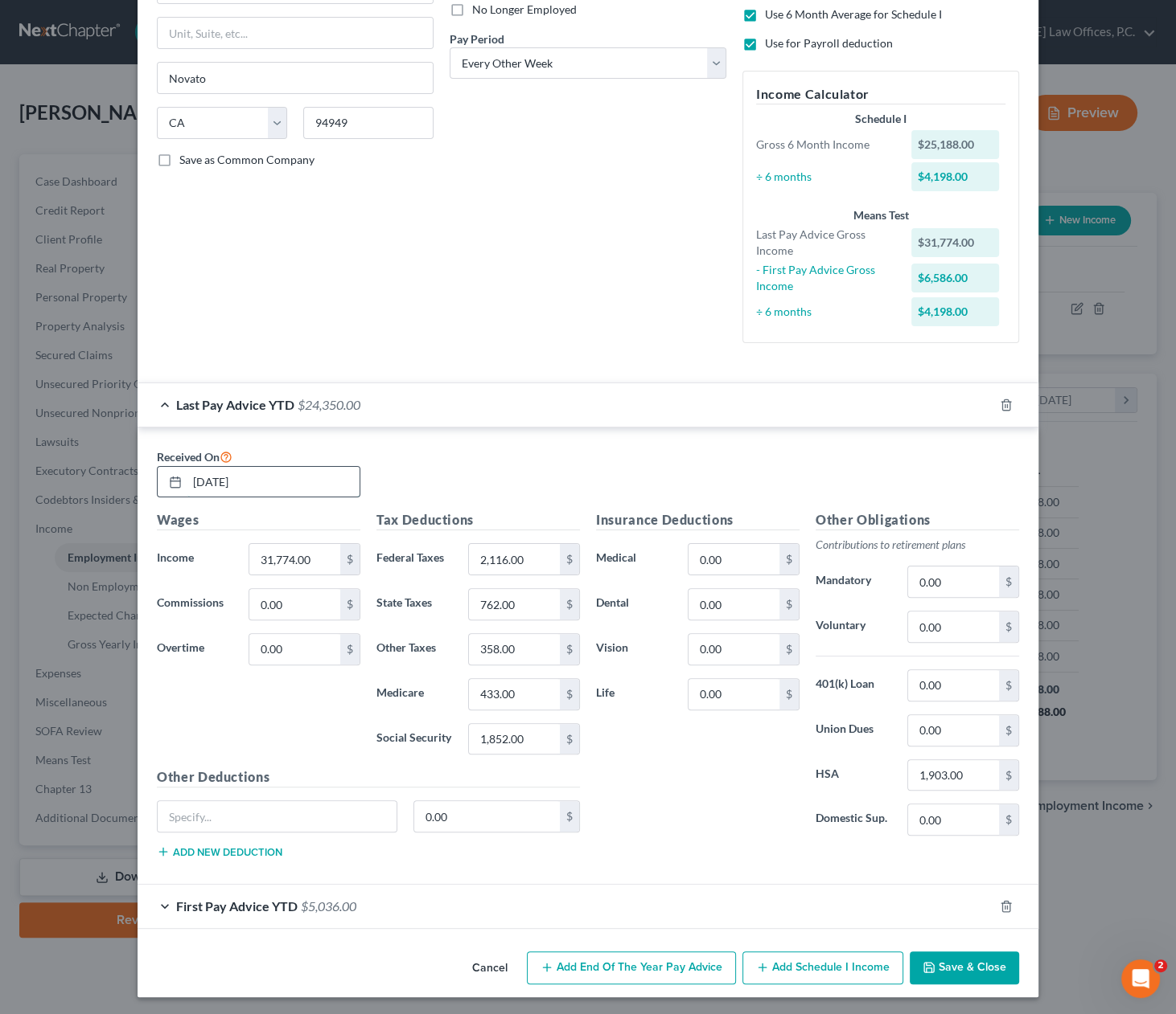
click at [264, 482] on input "07/18/2025" at bounding box center [274, 482] width 172 height 31
type input "09/26/2025"
type input "43,330"
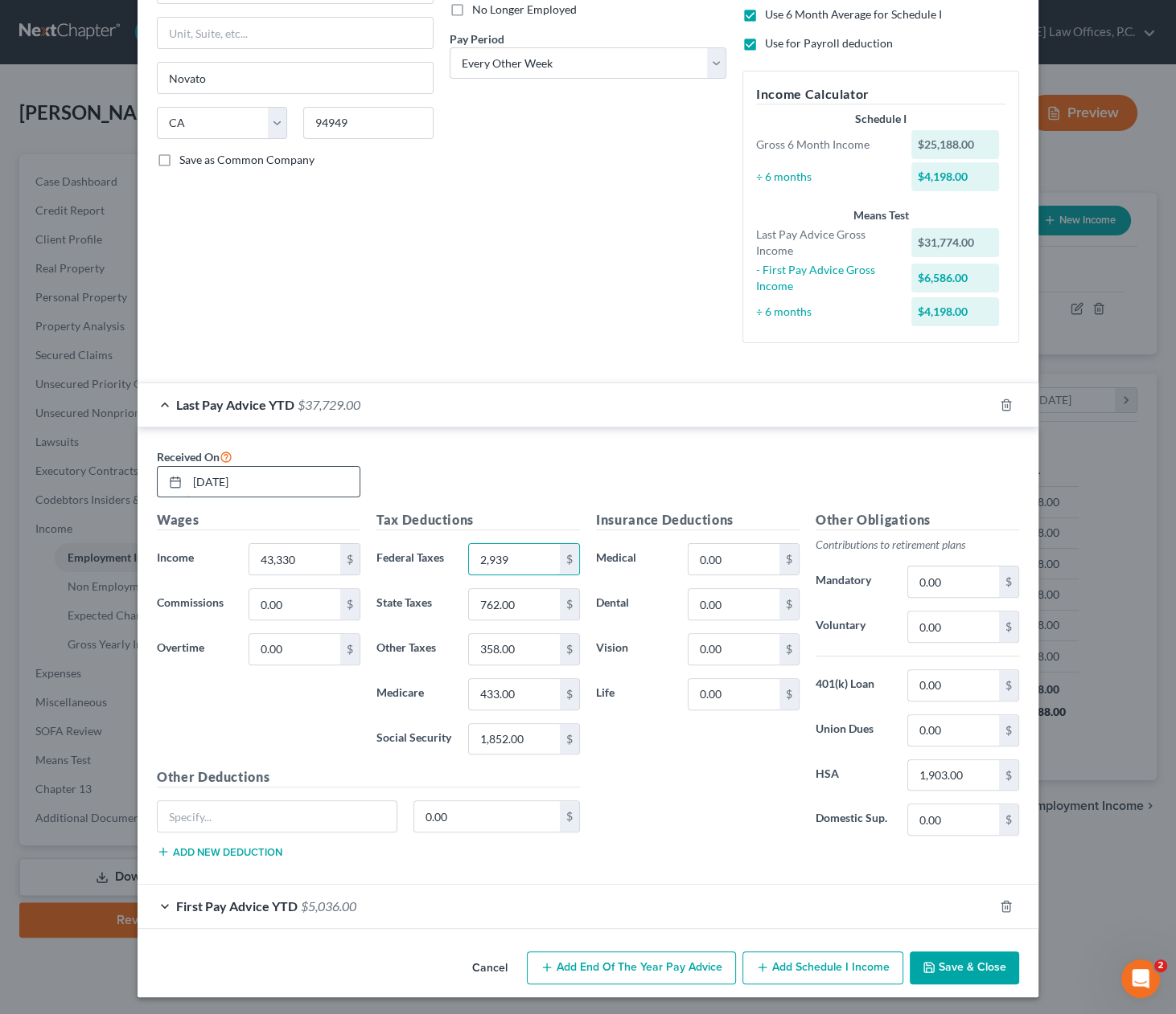
type input "2,939"
click at [511, 603] on input "2,529" at bounding box center [514, 604] width 91 height 31
type input "1,080"
type input "490"
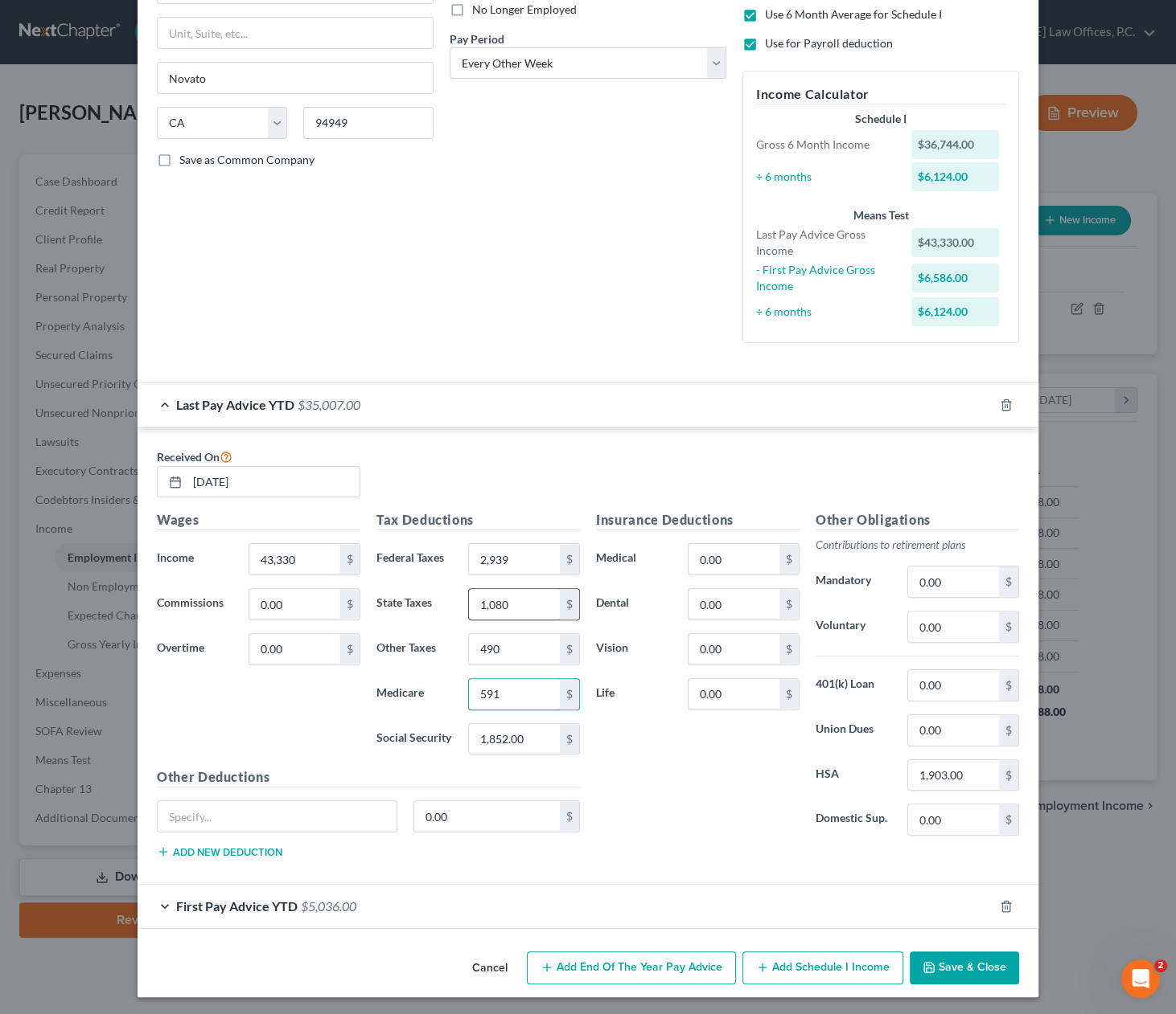
type input "591"
type input "2,529"
click at [937, 770] on input "1,903.00" at bounding box center [953, 776] width 91 height 31
type input "2,538"
click at [561, 893] on div "First Pay Advice YTD $5,036.00" at bounding box center [565, 906] width 855 height 43
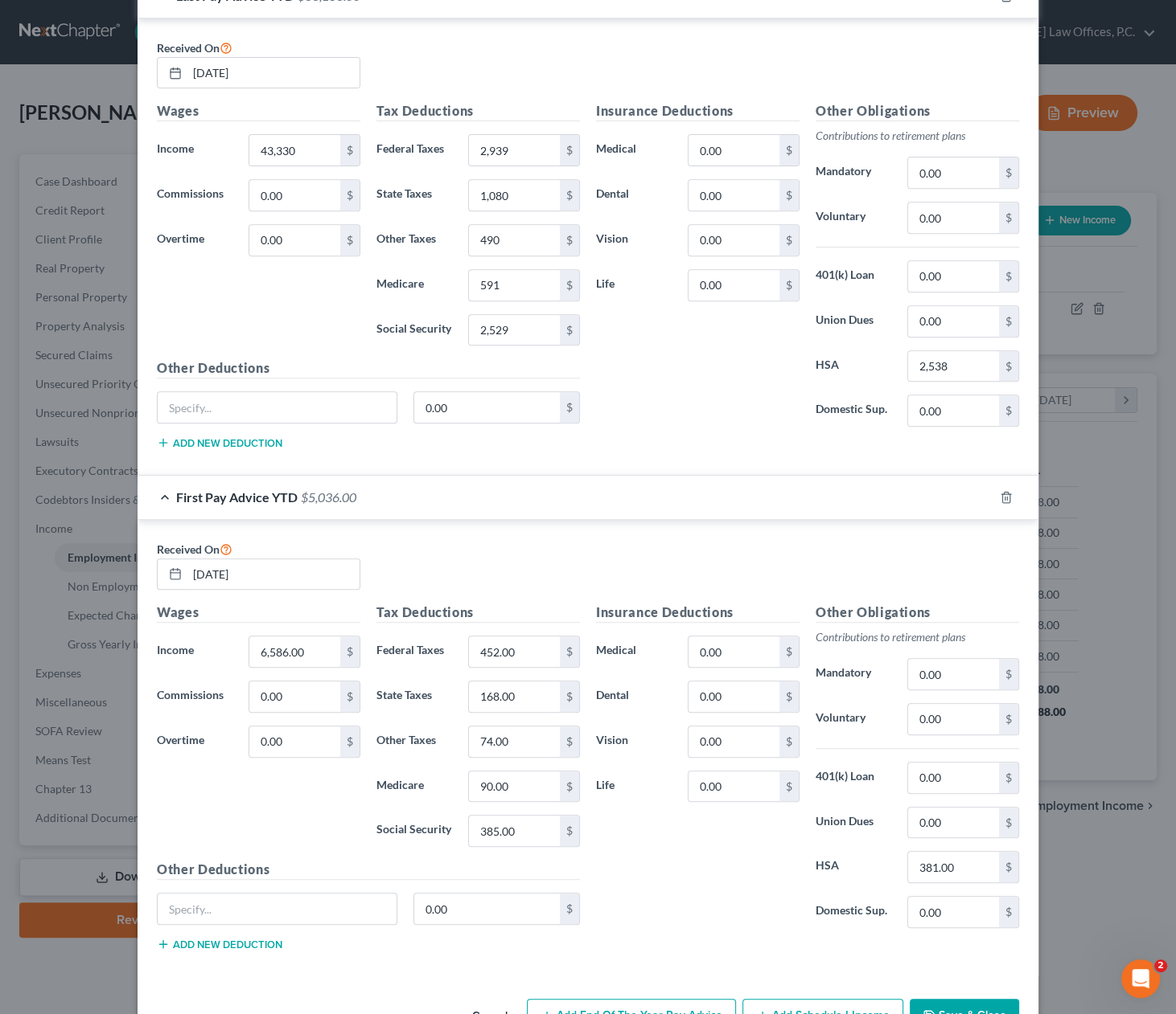
scroll to position [680, 0]
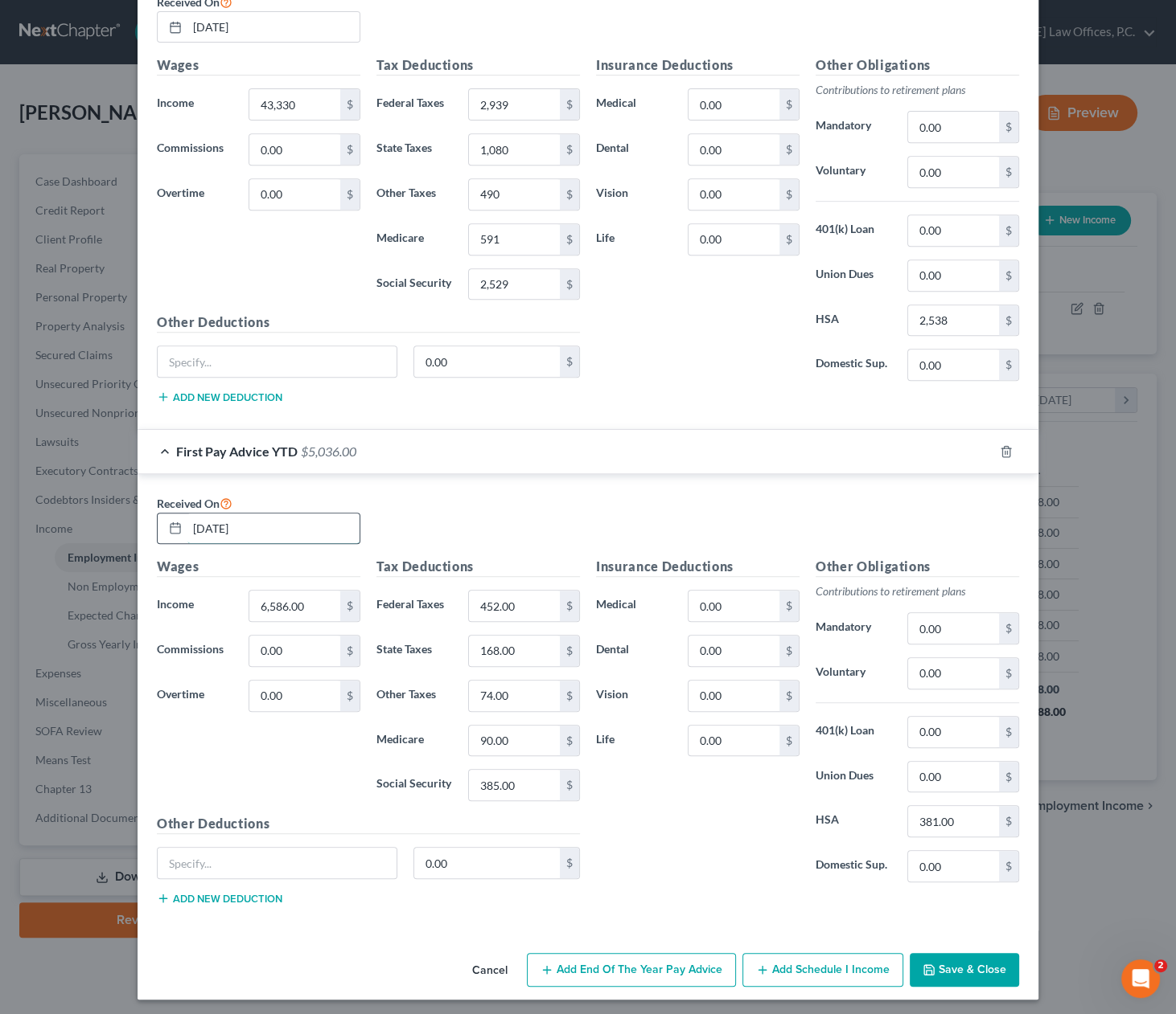
click at [302, 520] on input "01/31/2025" at bounding box center [274, 529] width 172 height 31
type input "03/31/2025"
type input "14,901"
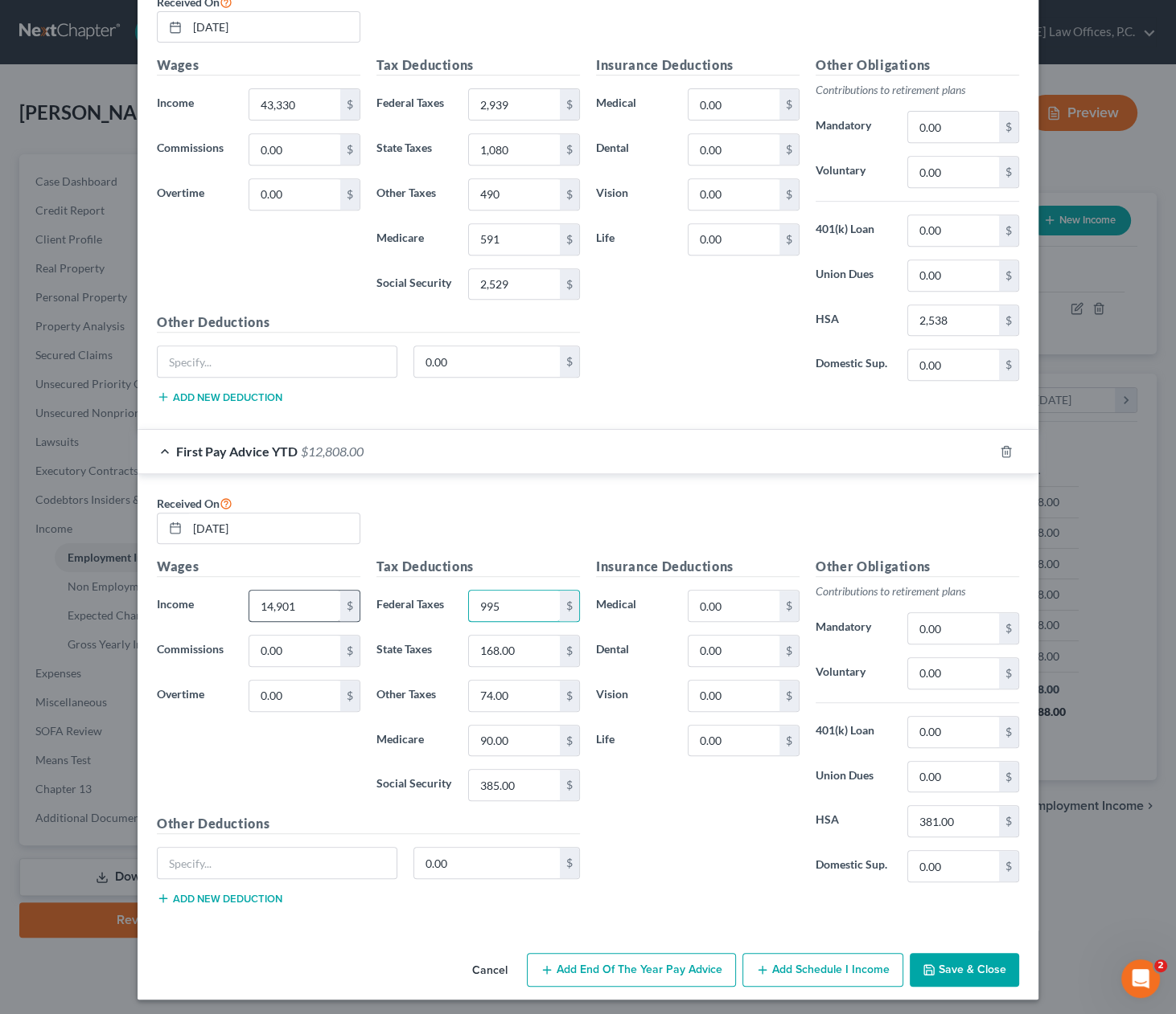
type input "995"
type input "359"
type input "168"
type input "203"
type input "869"
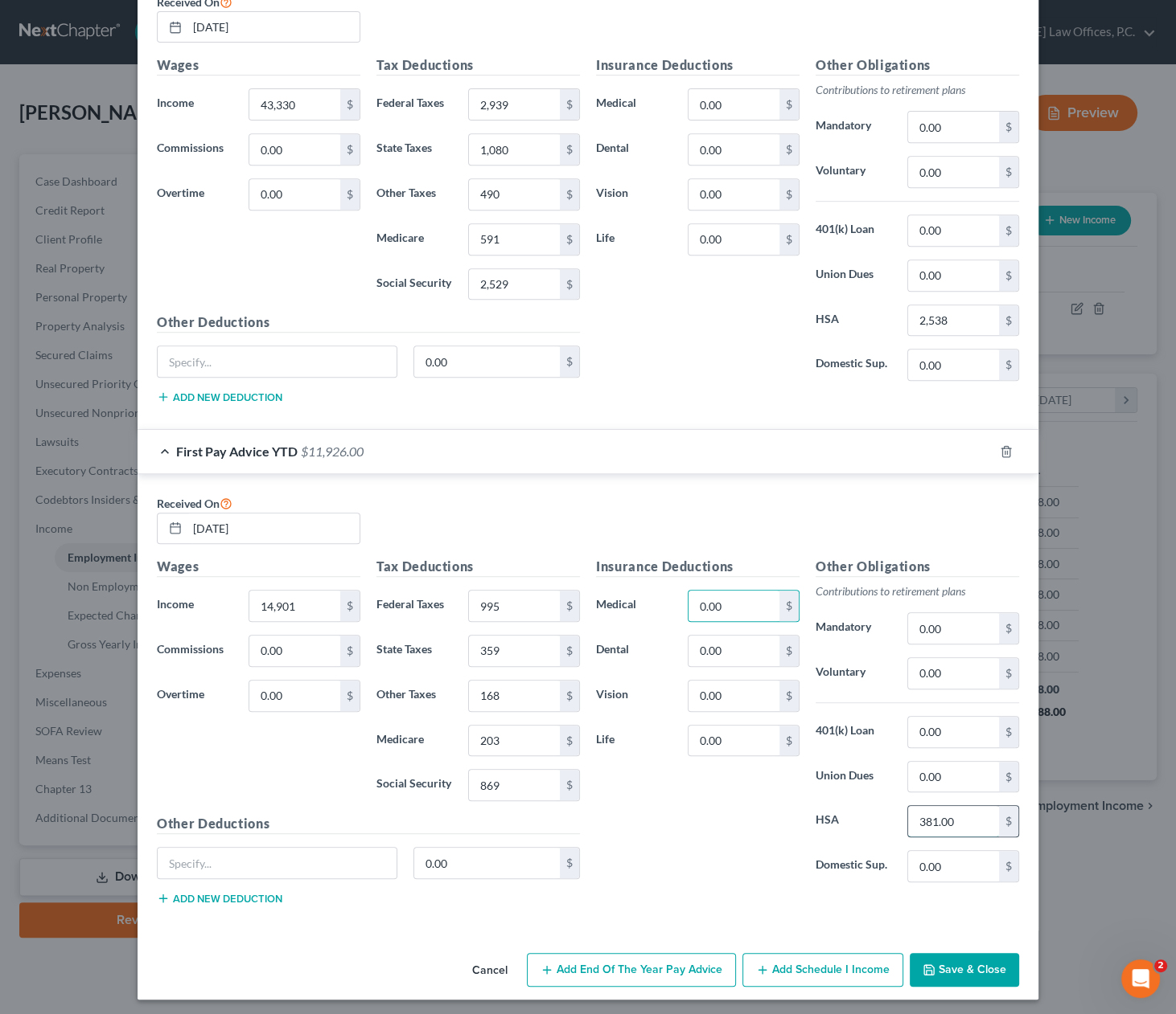
click at [932, 822] on input "381.00" at bounding box center [953, 822] width 91 height 31
click at [933, 822] on input "381.00" at bounding box center [953, 822] width 91 height 31
type input "888"
click at [979, 965] on button "Save & Close" at bounding box center [964, 970] width 110 height 33
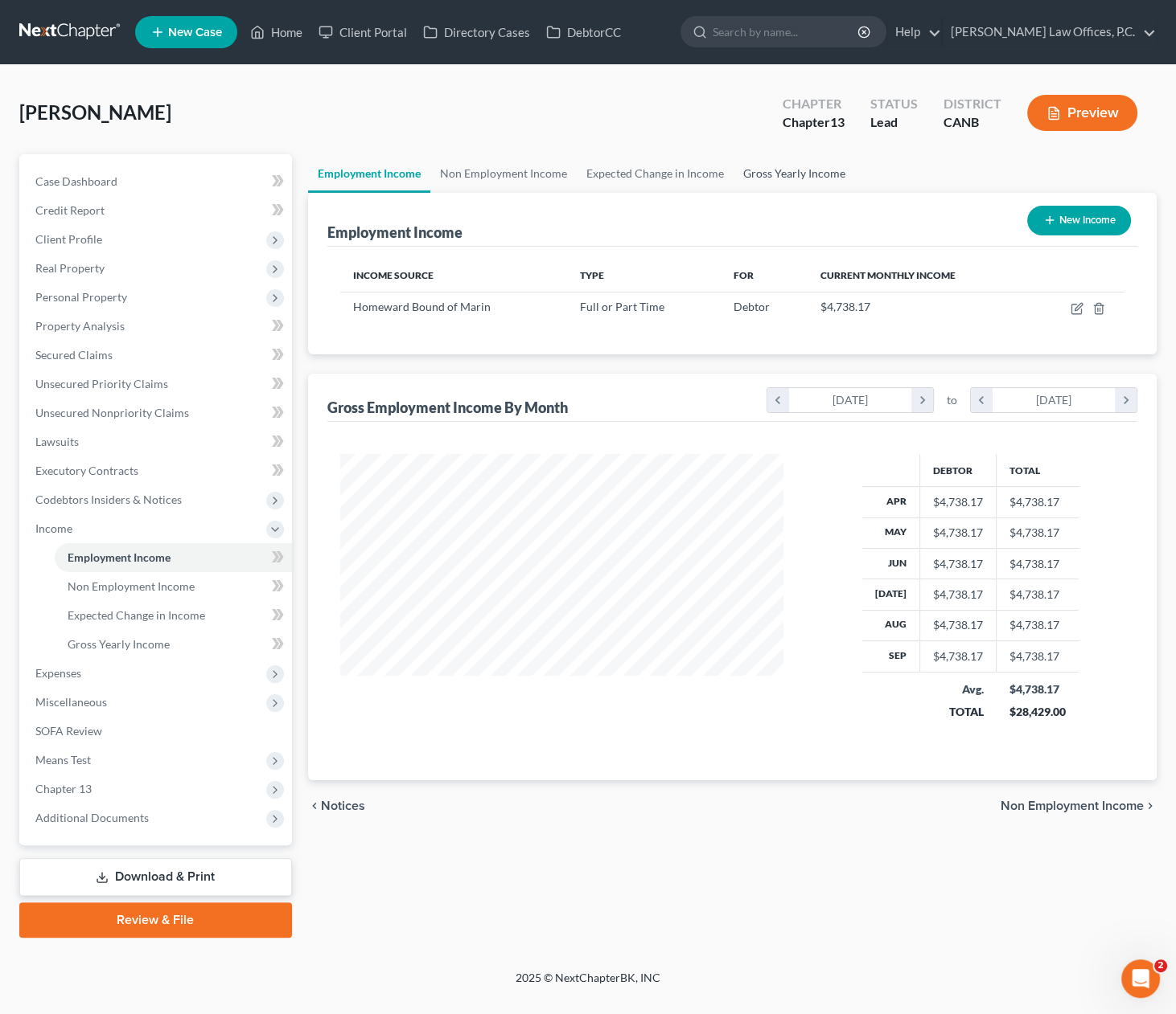
click at [756, 174] on link "Gross Yearly Income" at bounding box center [793, 173] width 121 height 38
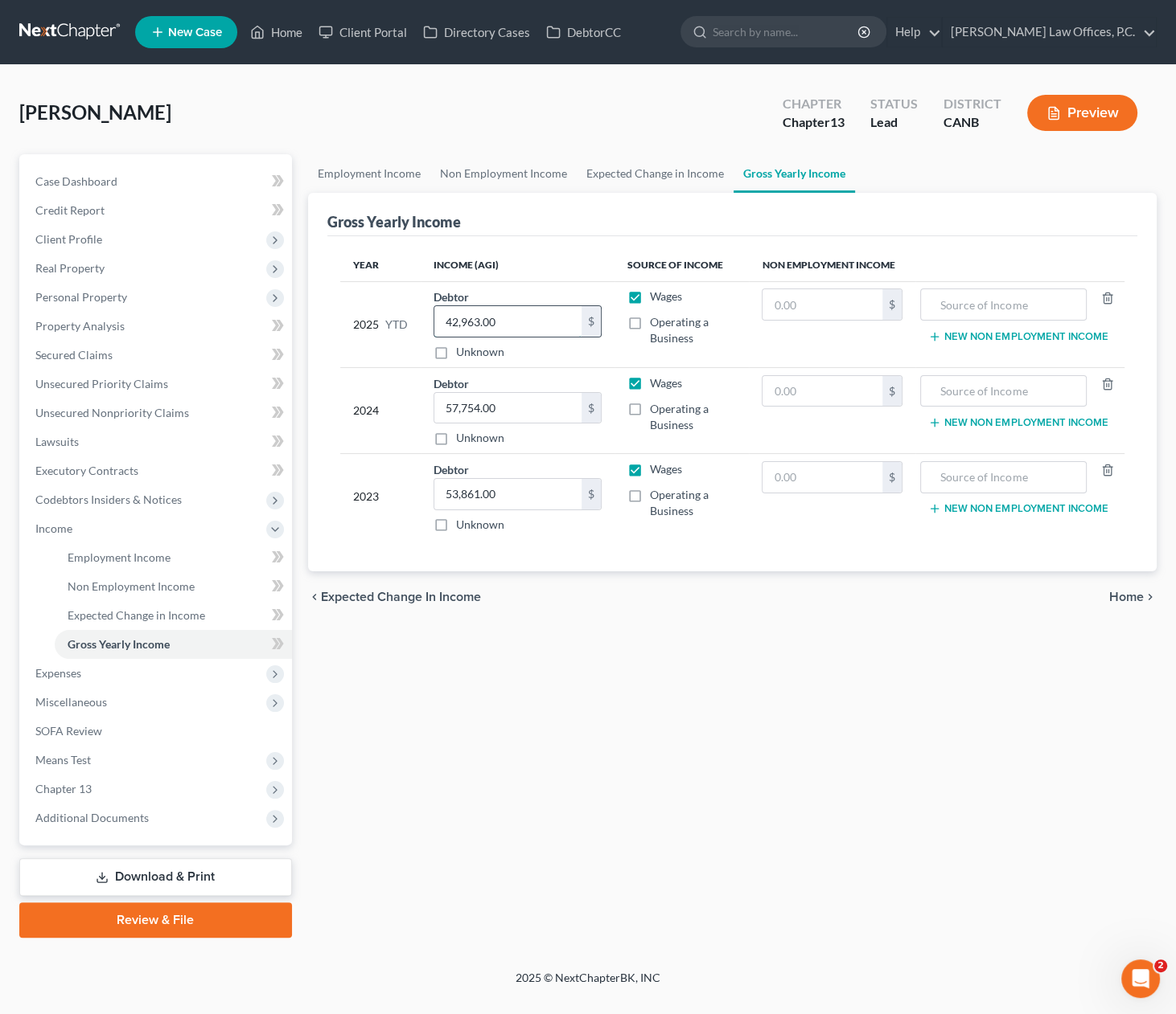
click at [504, 319] on input "42,963.00" at bounding box center [508, 321] width 147 height 31
type input "43,330"
drag, startPoint x: 1112, startPoint y: 605, endPoint x: 1122, endPoint y: 601, distance: 10.8
click at [1115, 604] on div "chevron_left Expected Change in Income Home chevron_right" at bounding box center [732, 597] width 850 height 51
click at [1123, 598] on span "Home" at bounding box center [1126, 597] width 34 height 13
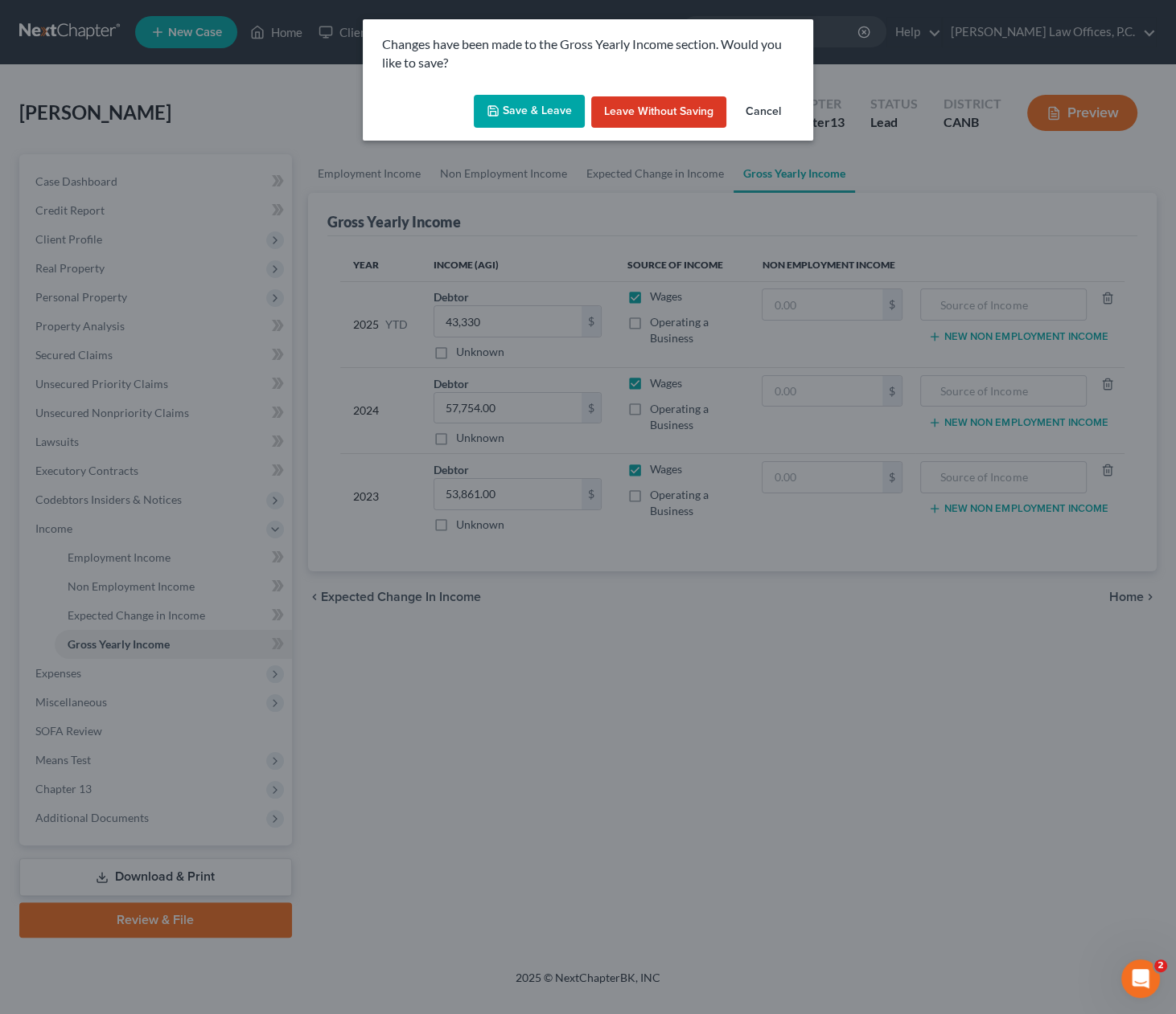
click at [521, 108] on button "Save & Leave" at bounding box center [529, 111] width 111 height 33
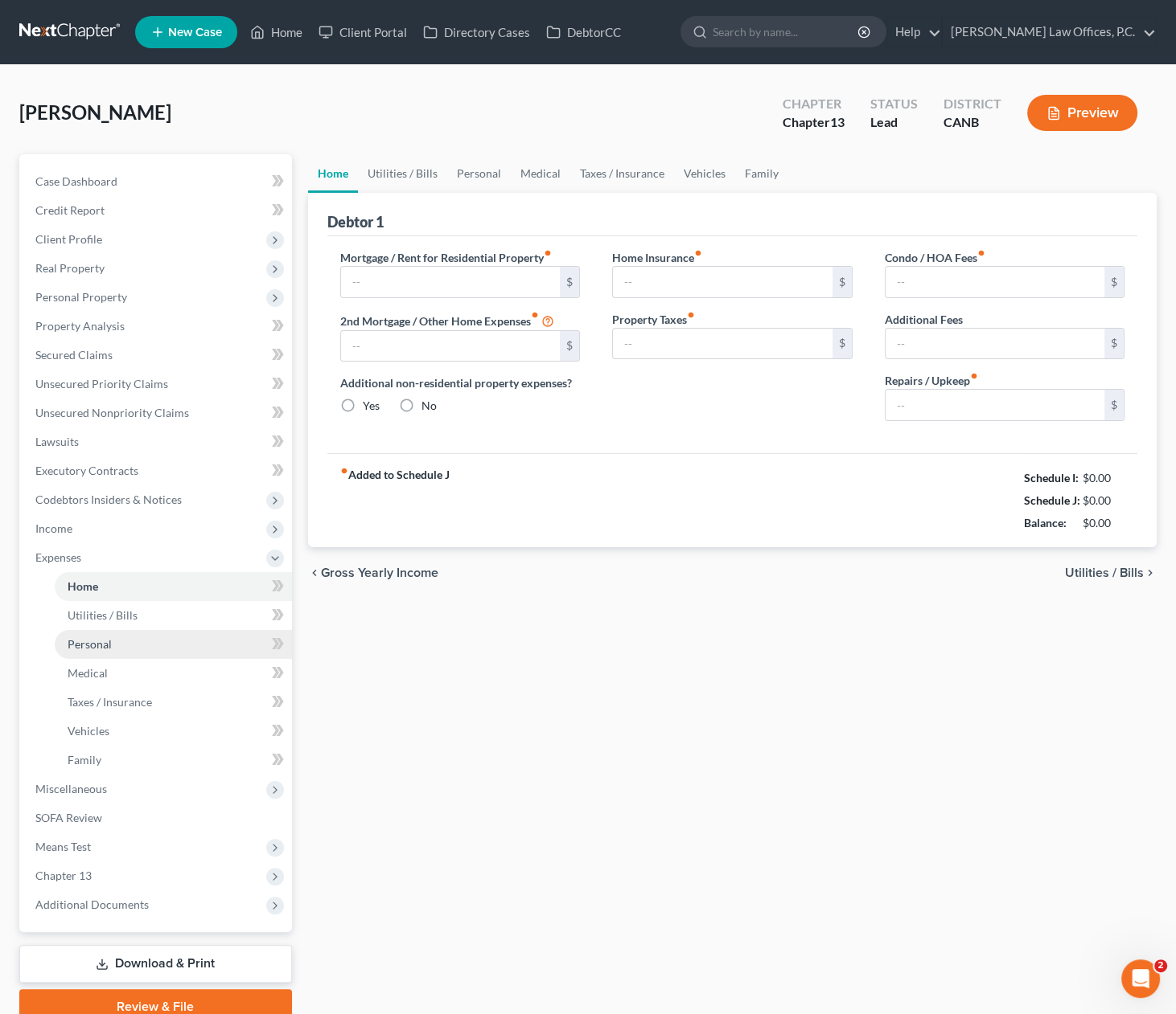
type input "1,064.00"
type input "0.00"
radio input "true"
type input "20.00"
type input "0.00"
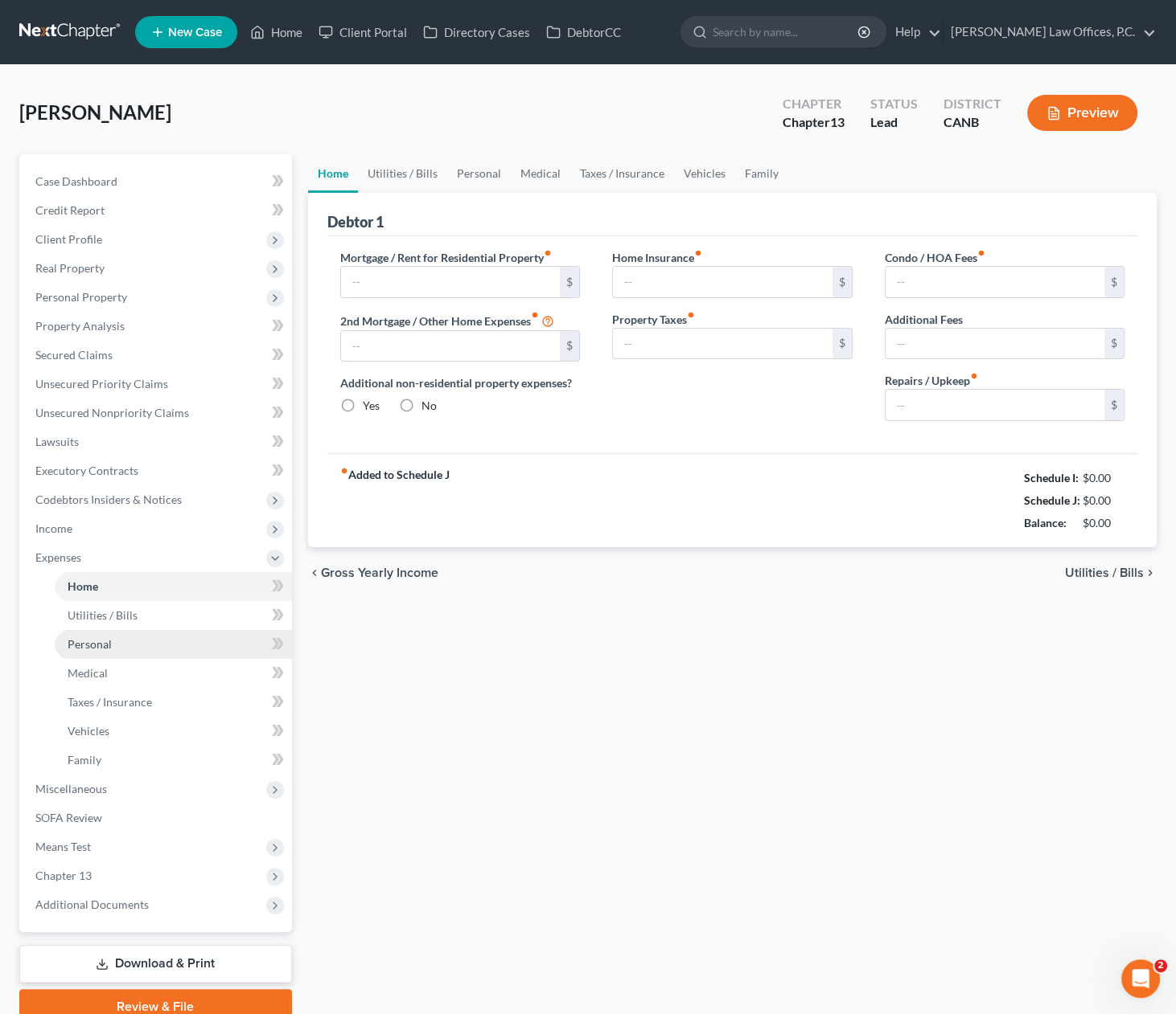
type input "0.00"
click at [752, 179] on link "Family" at bounding box center [761, 173] width 53 height 38
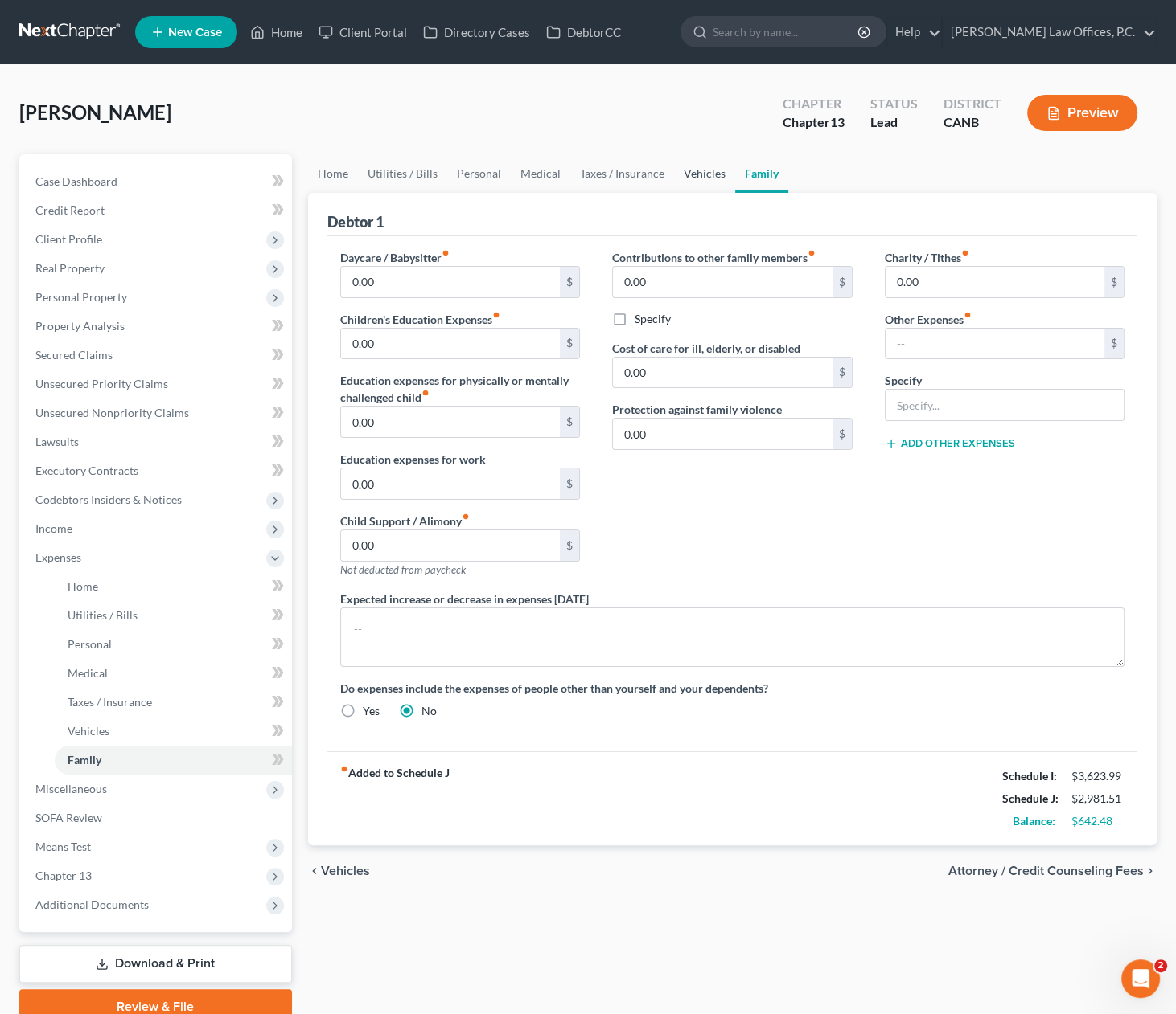
click at [706, 174] on link "Vehicles" at bounding box center [704, 173] width 61 height 38
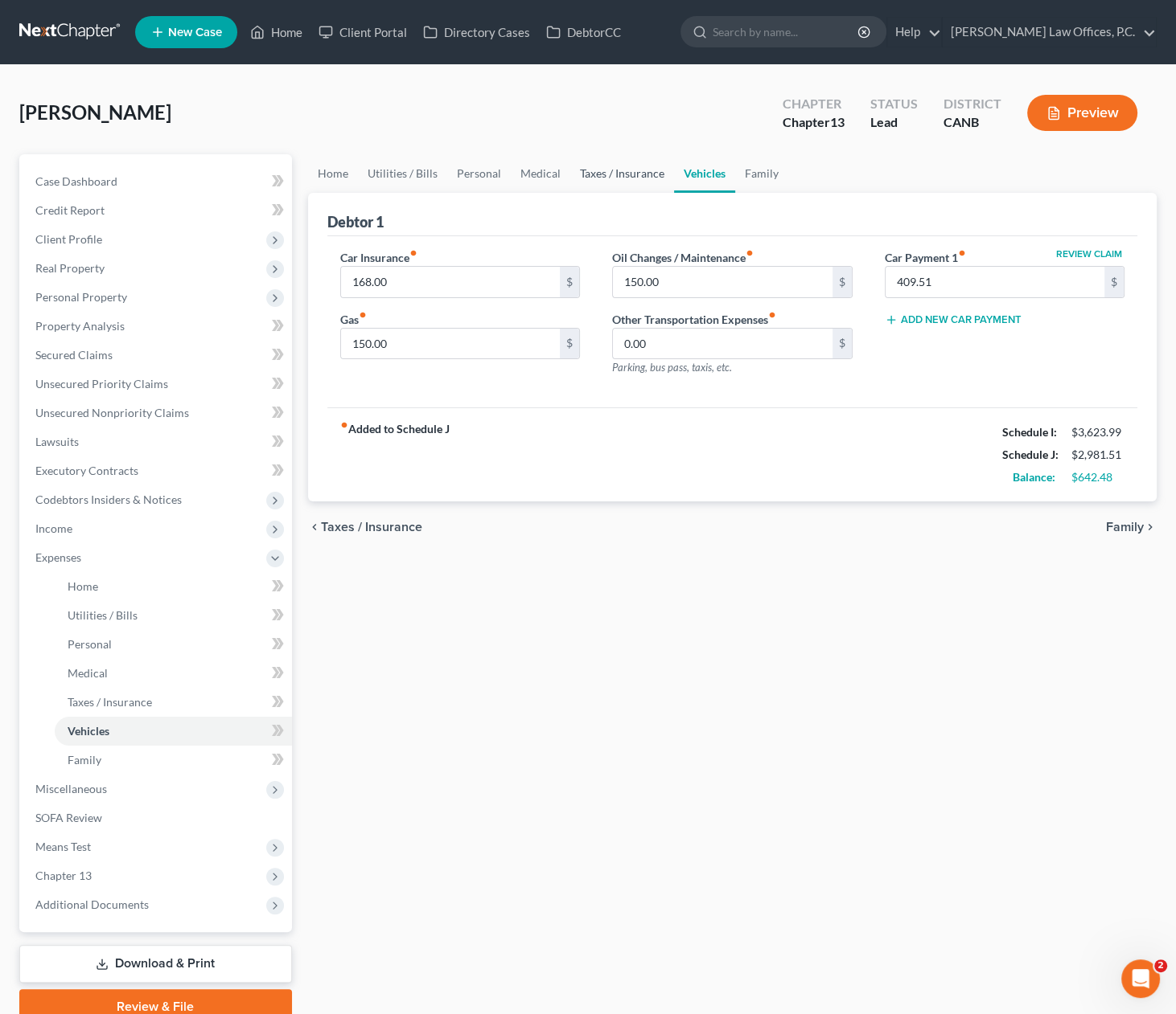
click at [655, 177] on link "Taxes / Insurance" at bounding box center [622, 173] width 104 height 38
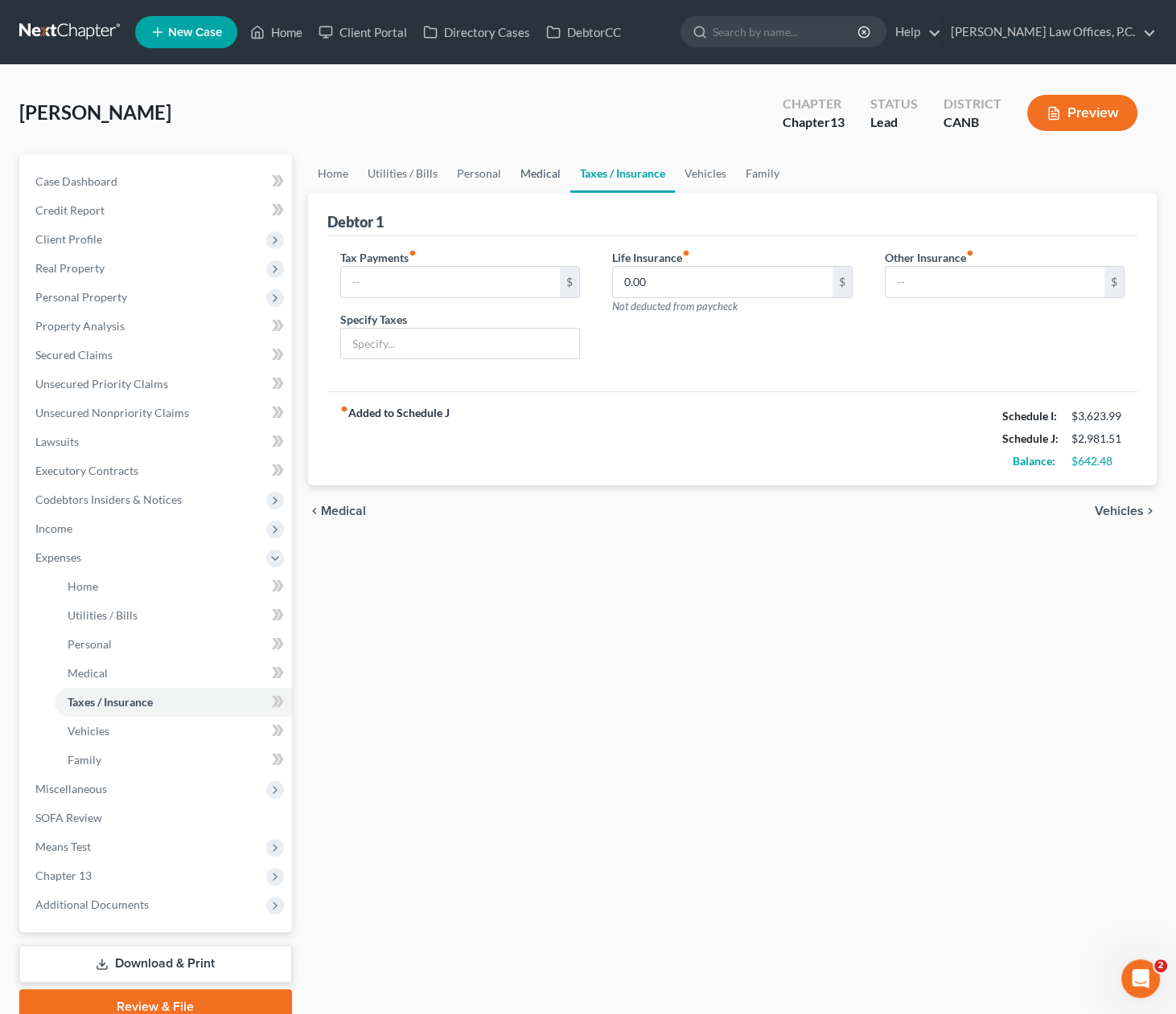
click at [524, 174] on link "Medical" at bounding box center [540, 173] width 59 height 38
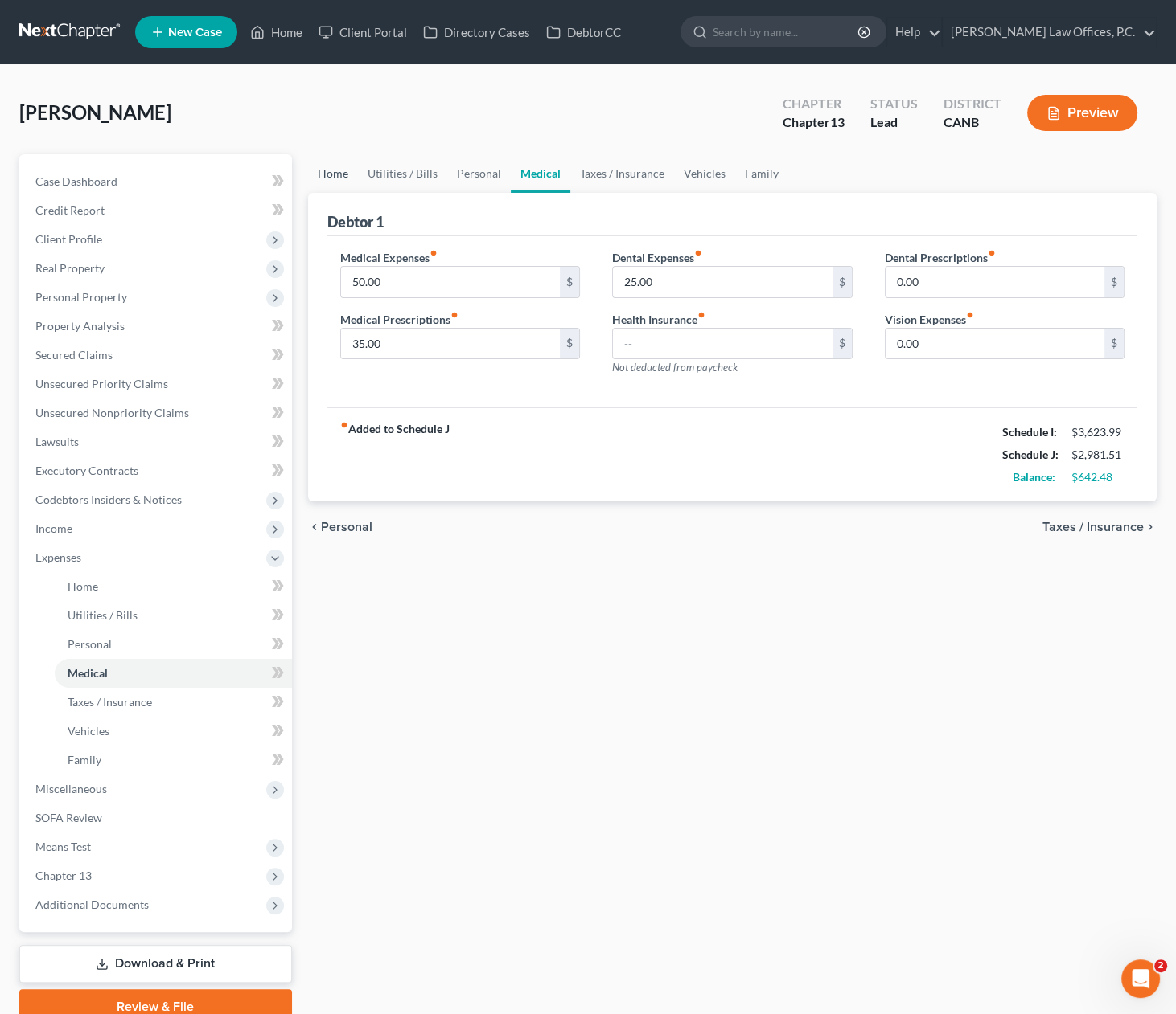
click at [338, 178] on link "Home" at bounding box center [333, 173] width 50 height 38
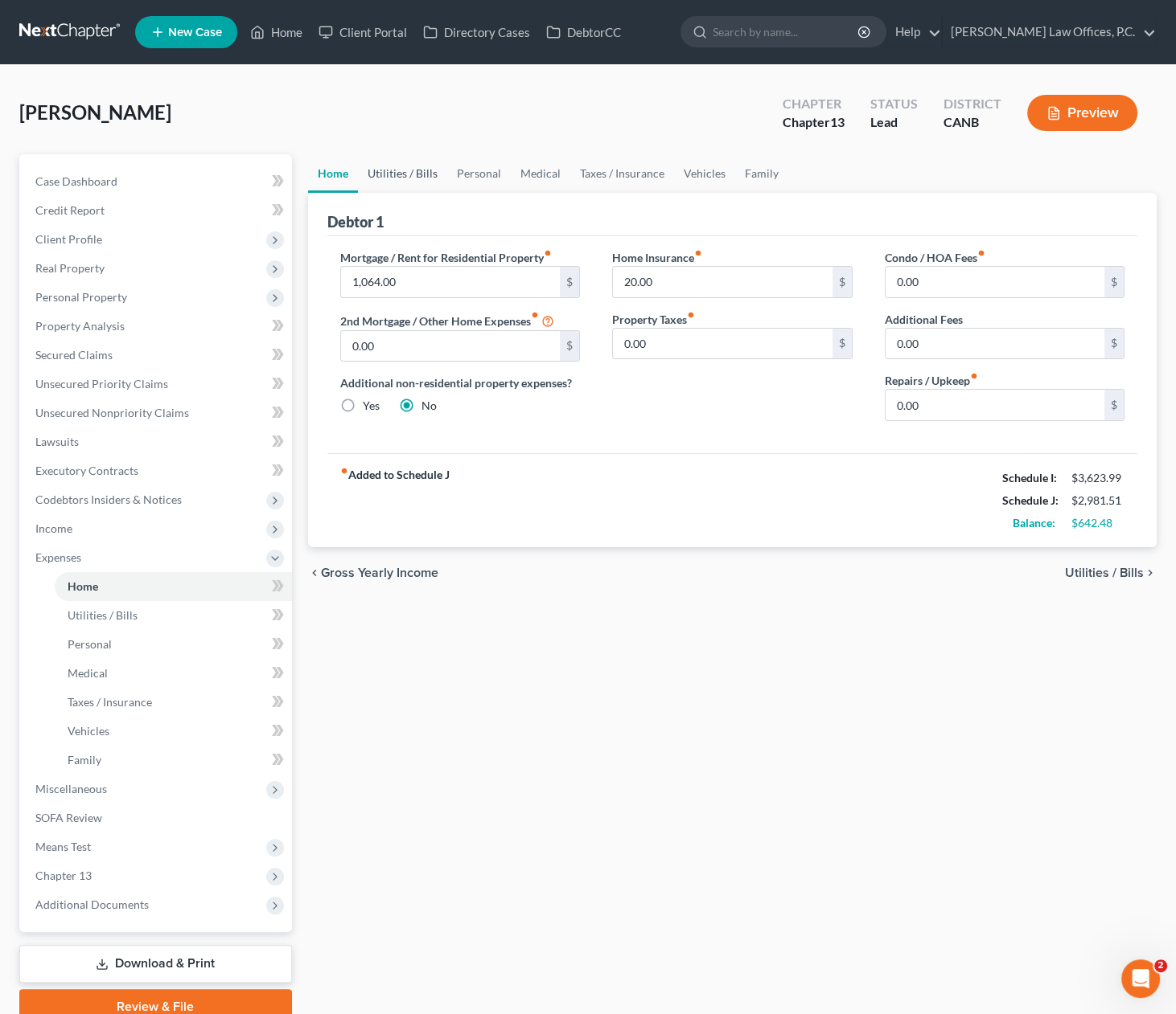
click at [388, 174] on link "Utilities / Bills" at bounding box center [403, 173] width 90 height 38
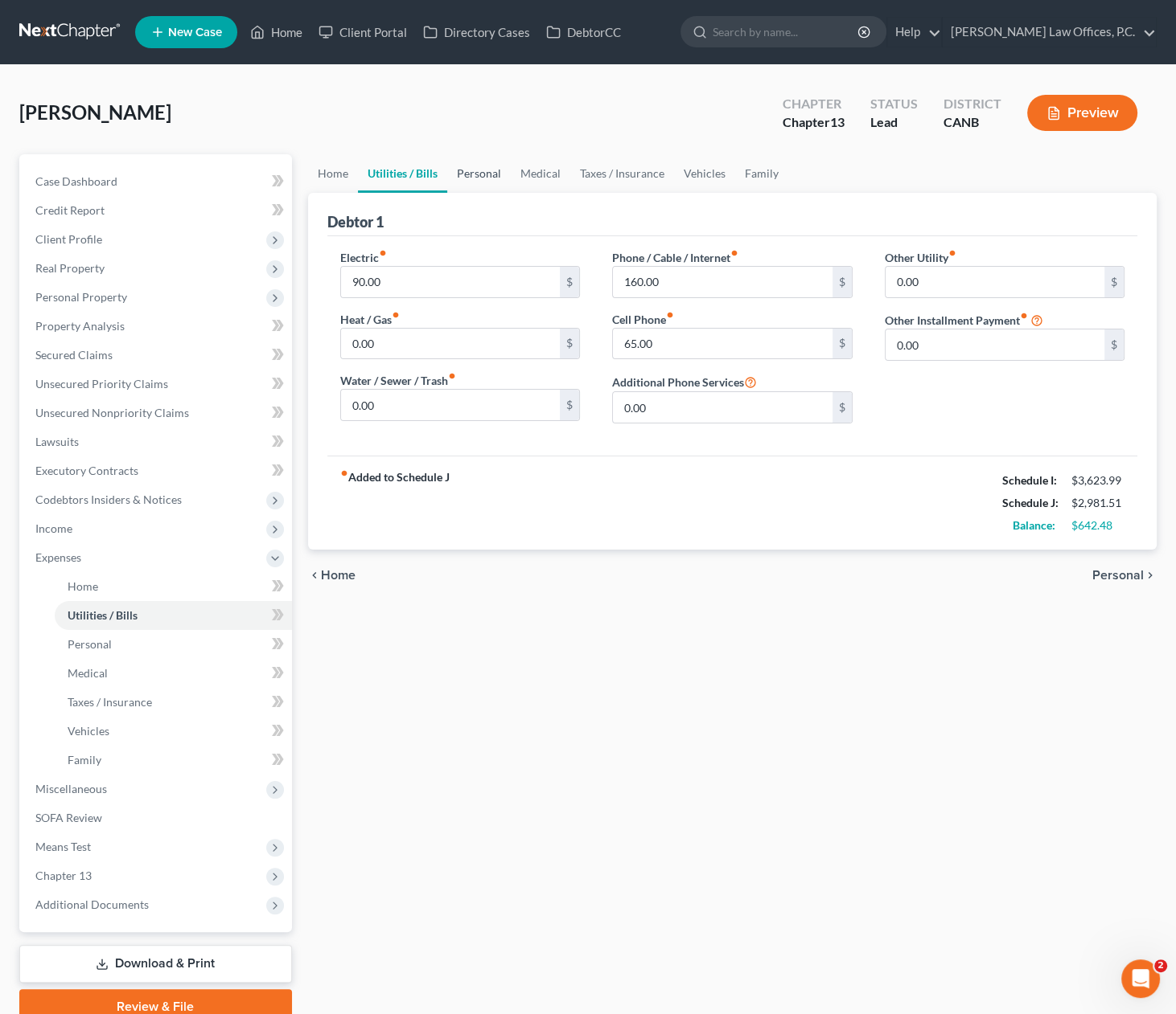
click at [450, 169] on link "Personal" at bounding box center [479, 173] width 64 height 38
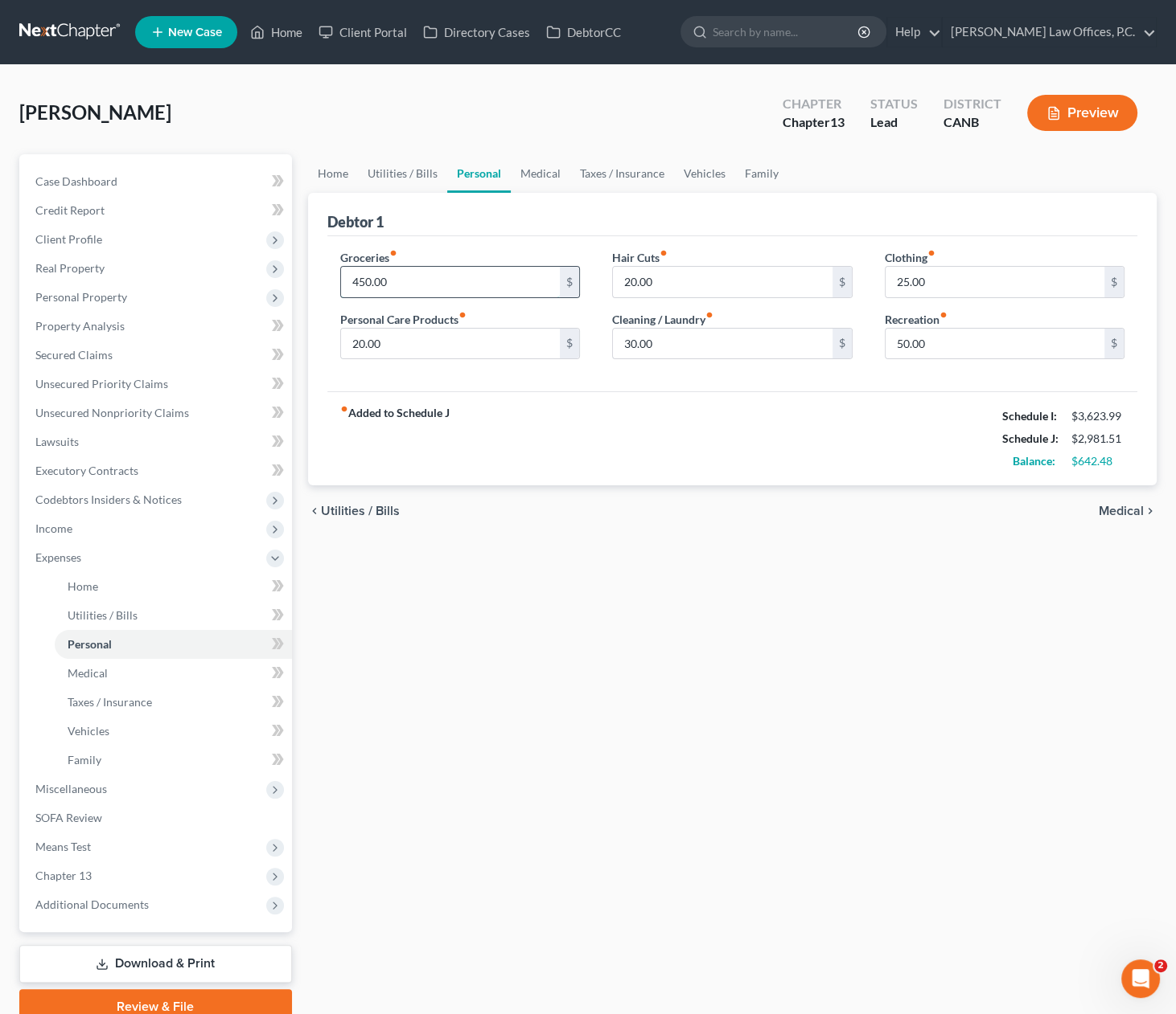
click at [438, 283] on input "450.00" at bounding box center [450, 282] width 219 height 31
type input "650"
click at [897, 286] on input "25.00" at bounding box center [995, 282] width 219 height 31
type input "75"
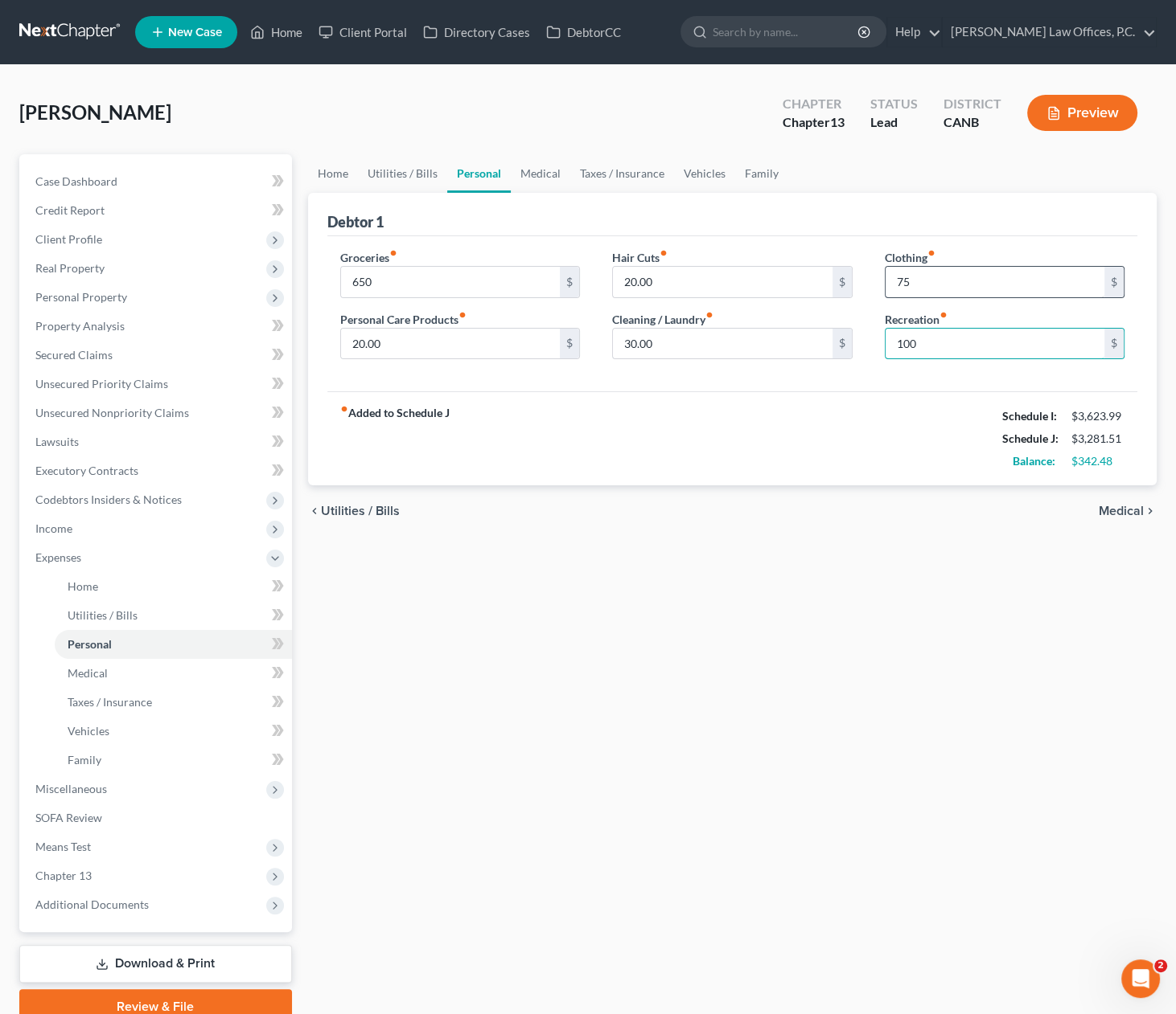
type input "100"
click at [531, 172] on link "Medical" at bounding box center [540, 173] width 59 height 38
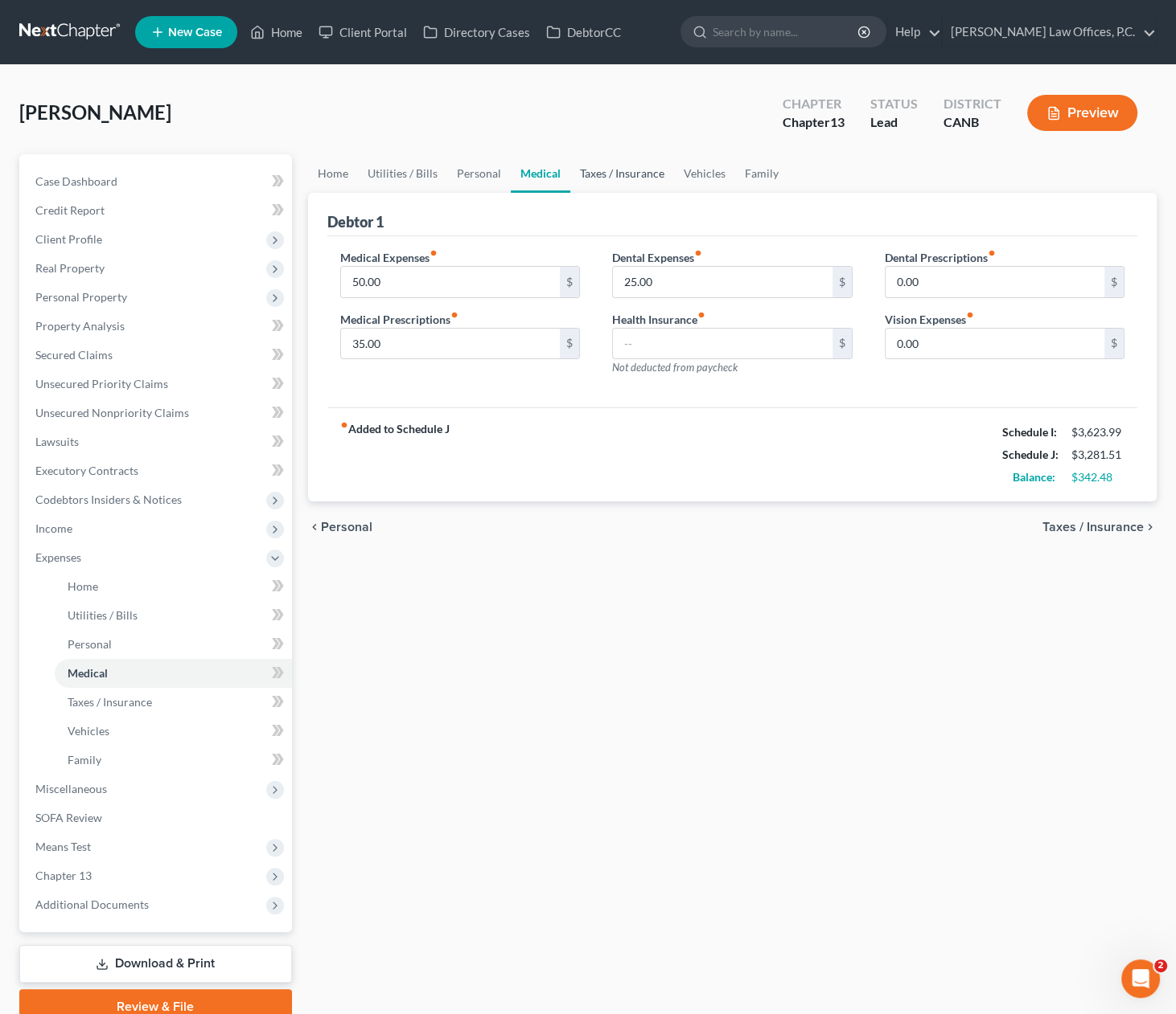
click at [583, 170] on link "Taxes / Insurance" at bounding box center [622, 173] width 104 height 38
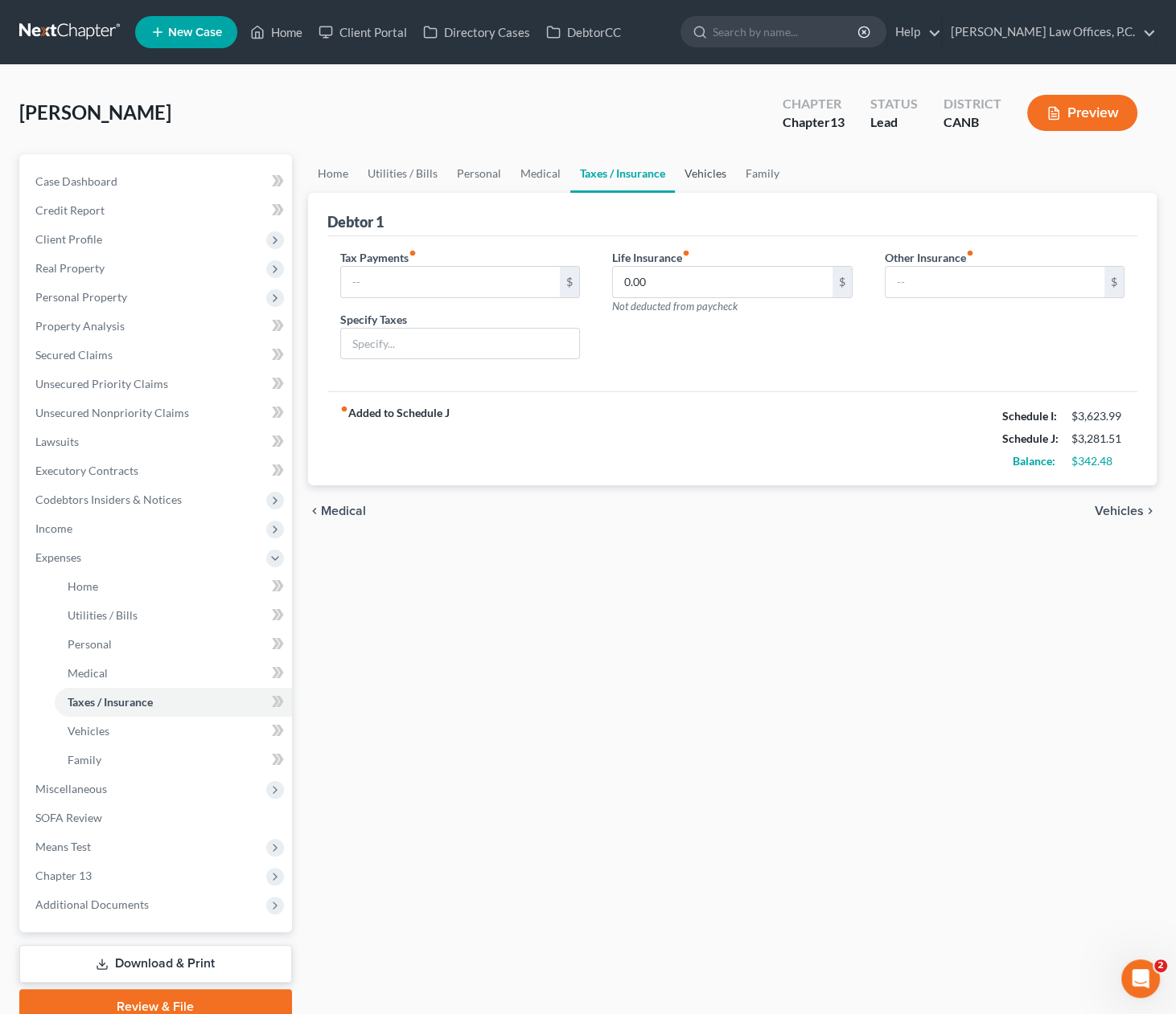
click at [699, 176] on link "Vehicles" at bounding box center [705, 173] width 61 height 38
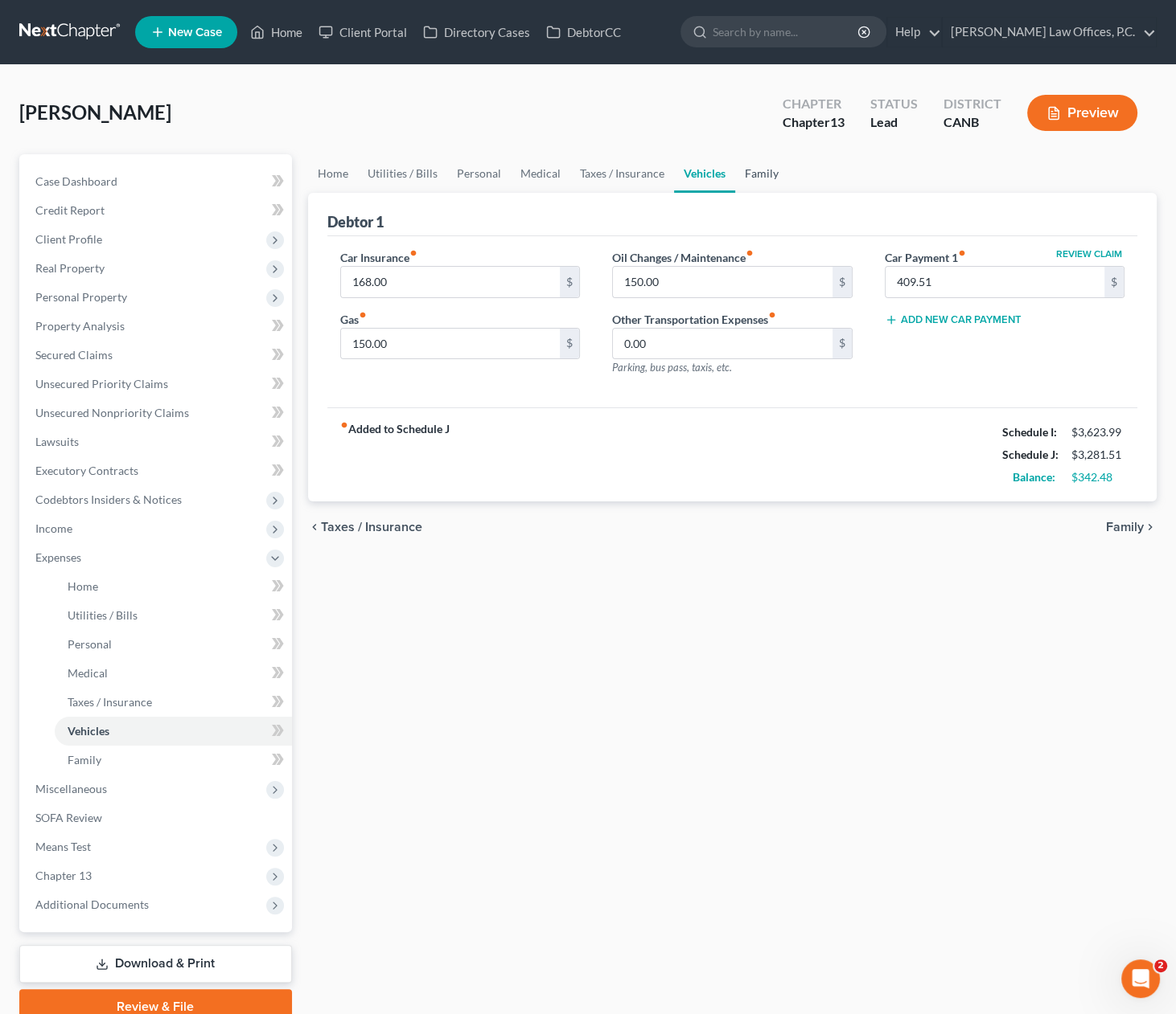
click at [770, 173] on link "Family" at bounding box center [761, 173] width 53 height 38
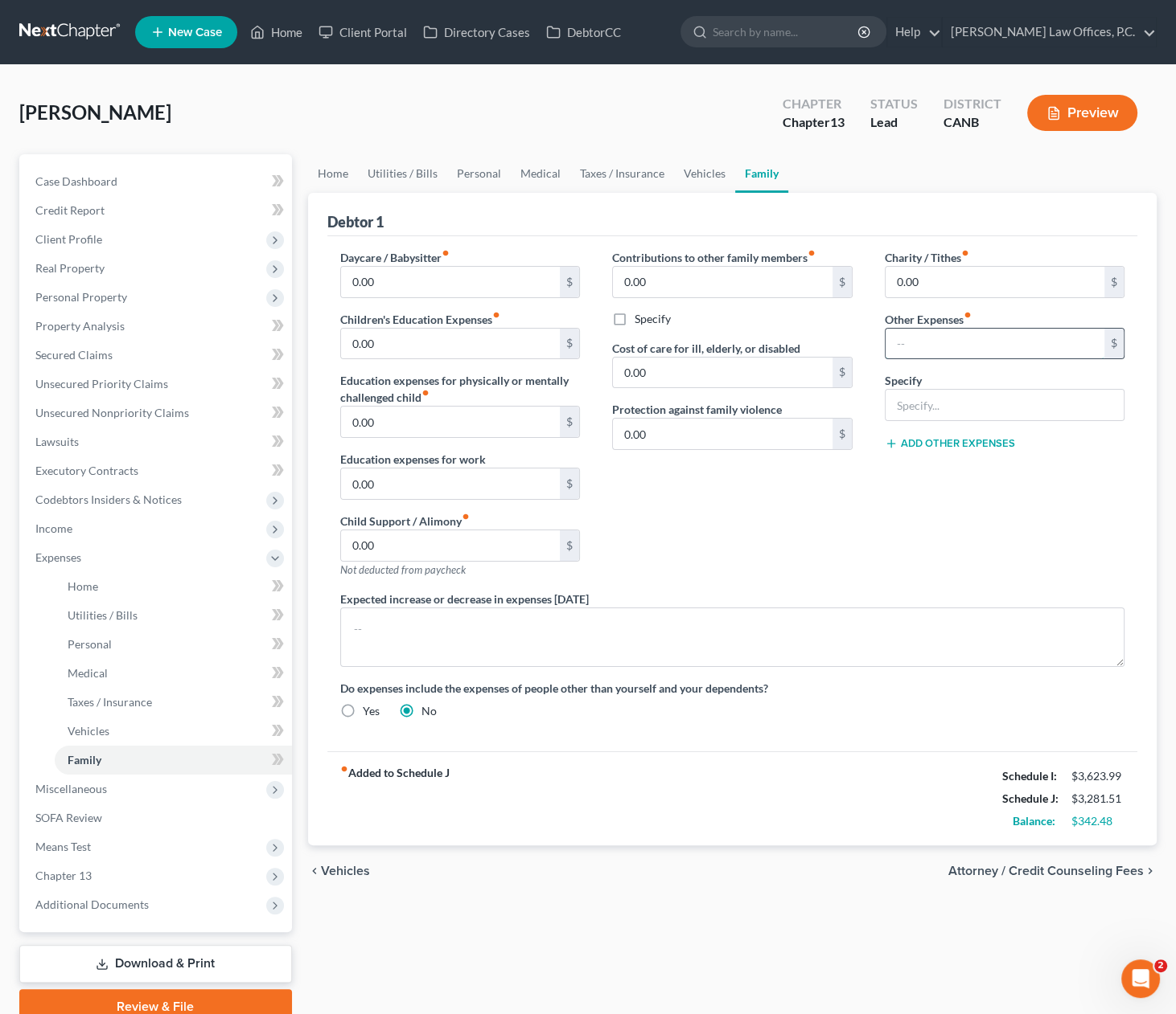
click at [941, 352] on input "text" at bounding box center [995, 344] width 219 height 31
type input "0"
type input "50"
type input "General sundries"
click at [947, 339] on input "50" at bounding box center [995, 344] width 219 height 31
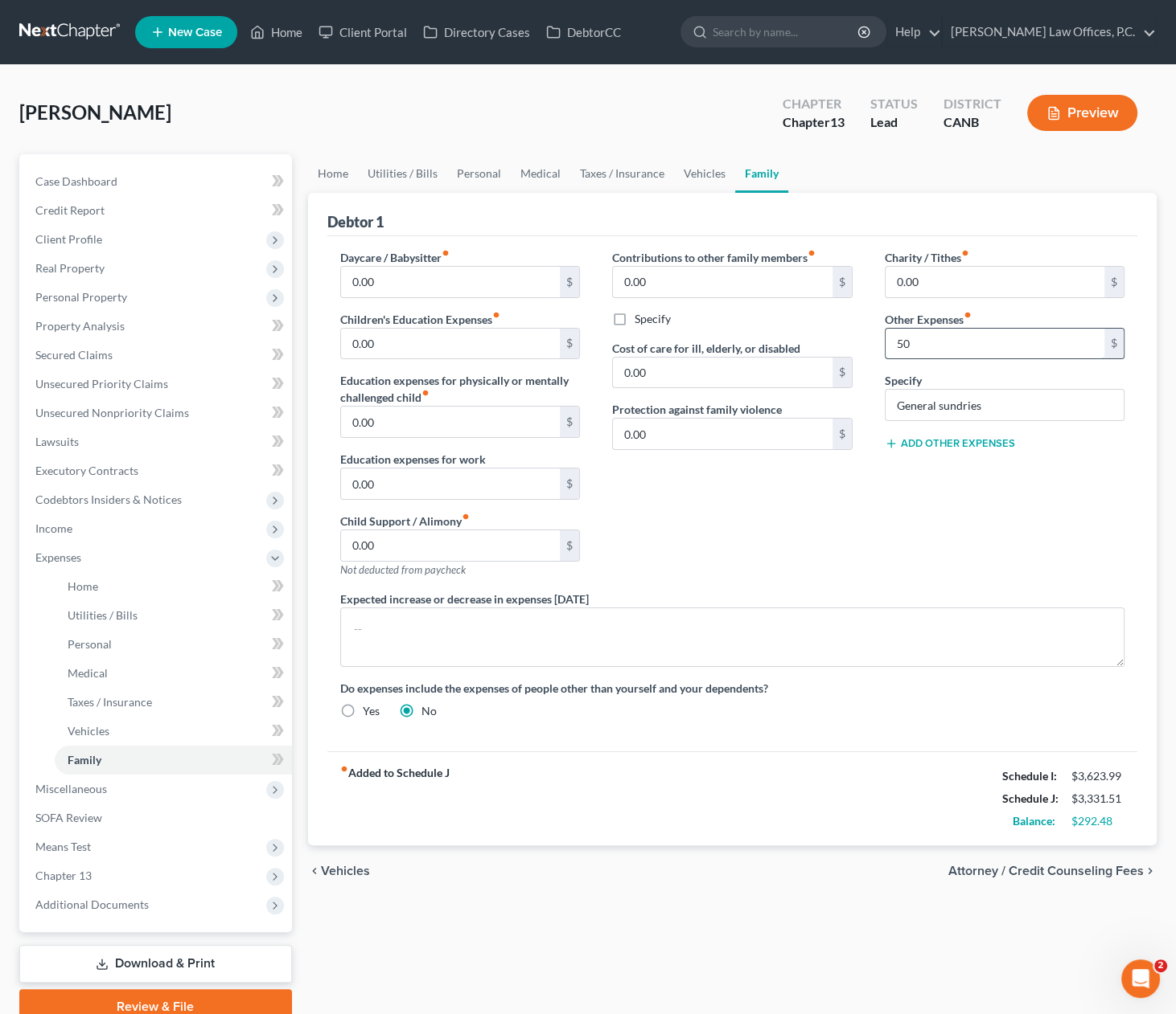
click at [947, 339] on input "50" at bounding box center [995, 344] width 219 height 31
click at [1047, 866] on span "Attorney / Credit Counseling Fees" at bounding box center [1045, 871] width 195 height 13
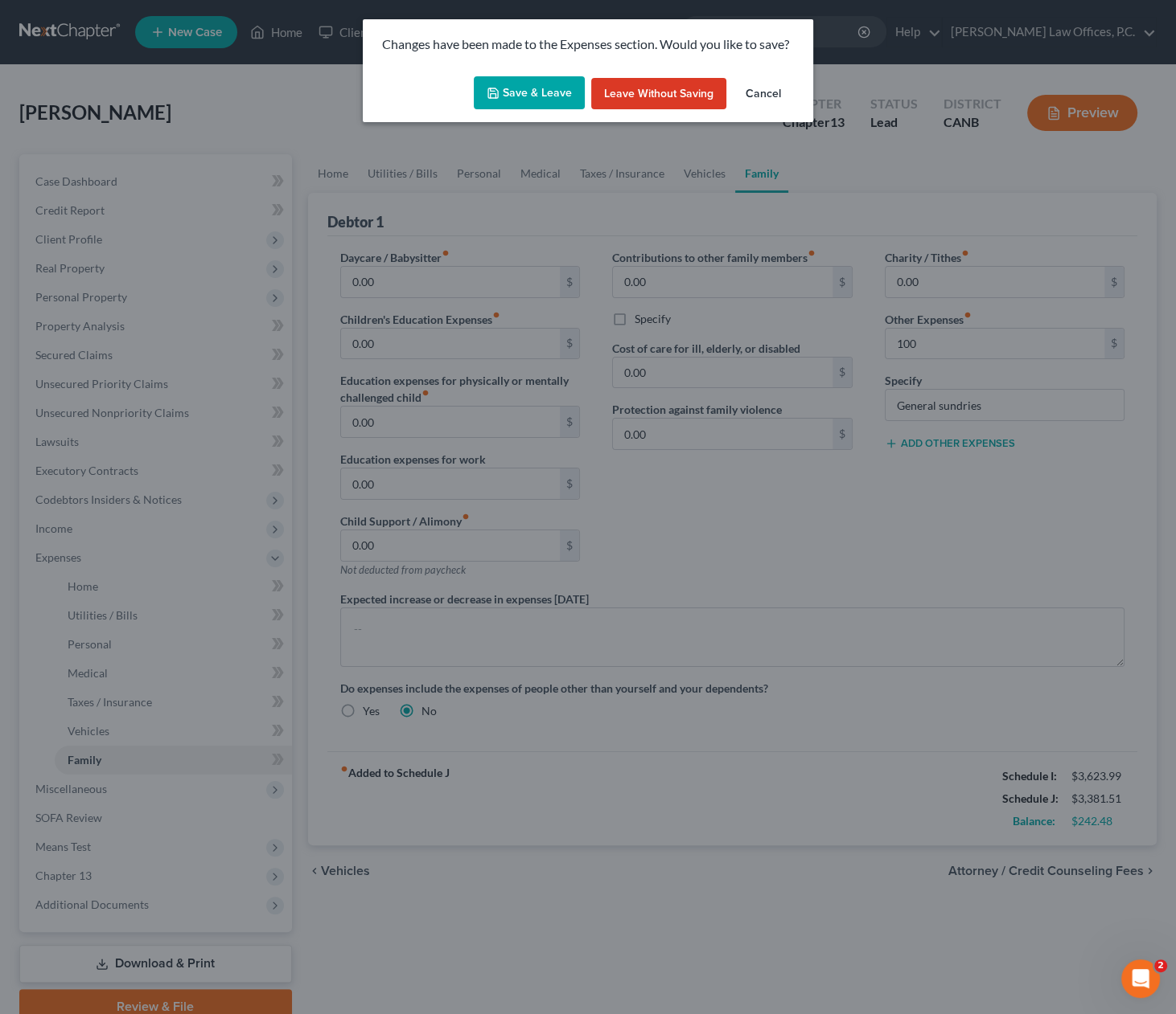
drag, startPoint x: 514, startPoint y: 78, endPoint x: 506, endPoint y: 89, distance: 13.6
click at [513, 79] on button "Save & Leave" at bounding box center [529, 93] width 111 height 33
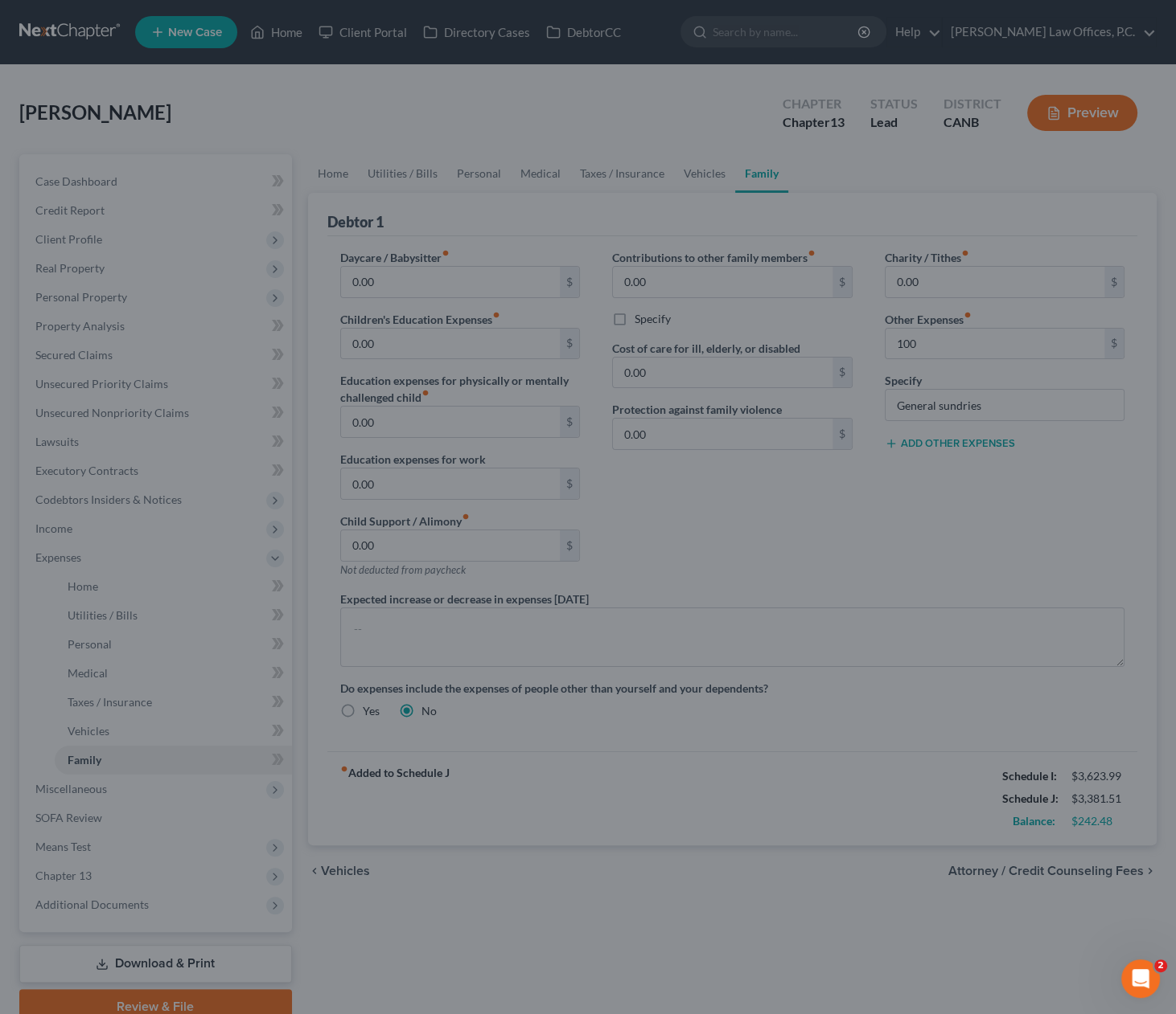
type input "100.00"
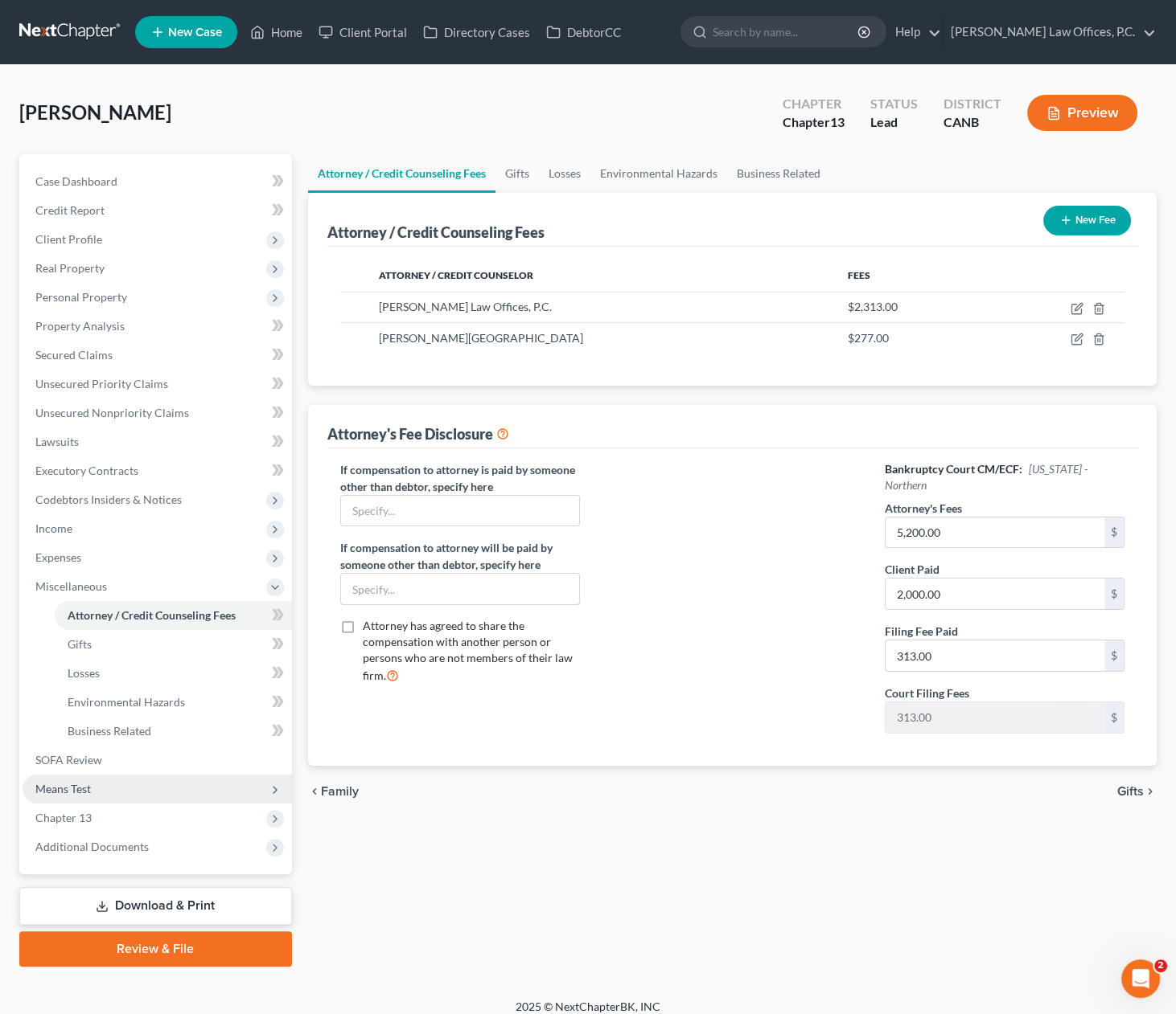
click at [122, 786] on span "Means Test" at bounding box center [157, 789] width 270 height 29
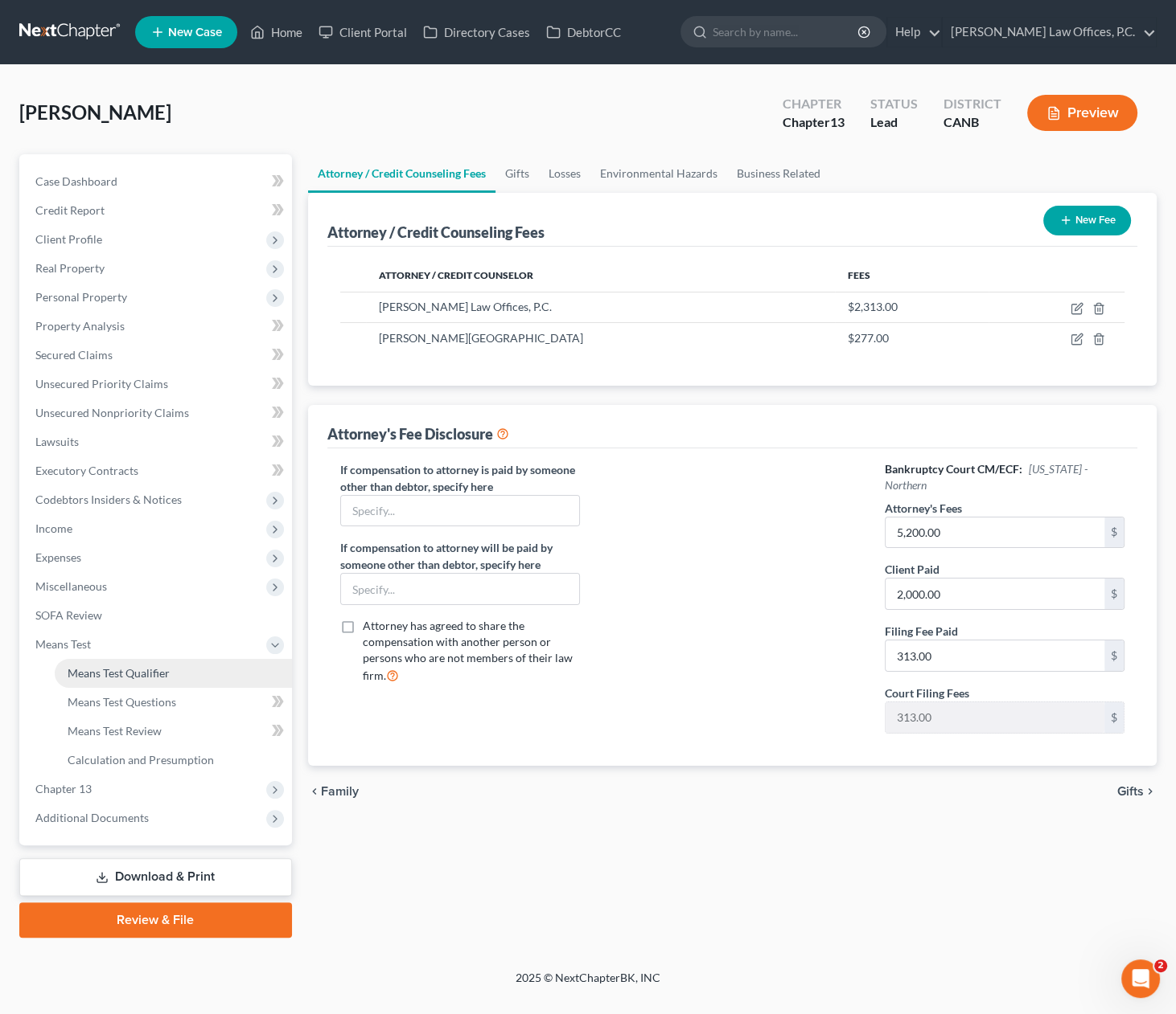
click at [162, 674] on span "Means Test Qualifier" at bounding box center [119, 673] width 102 height 13
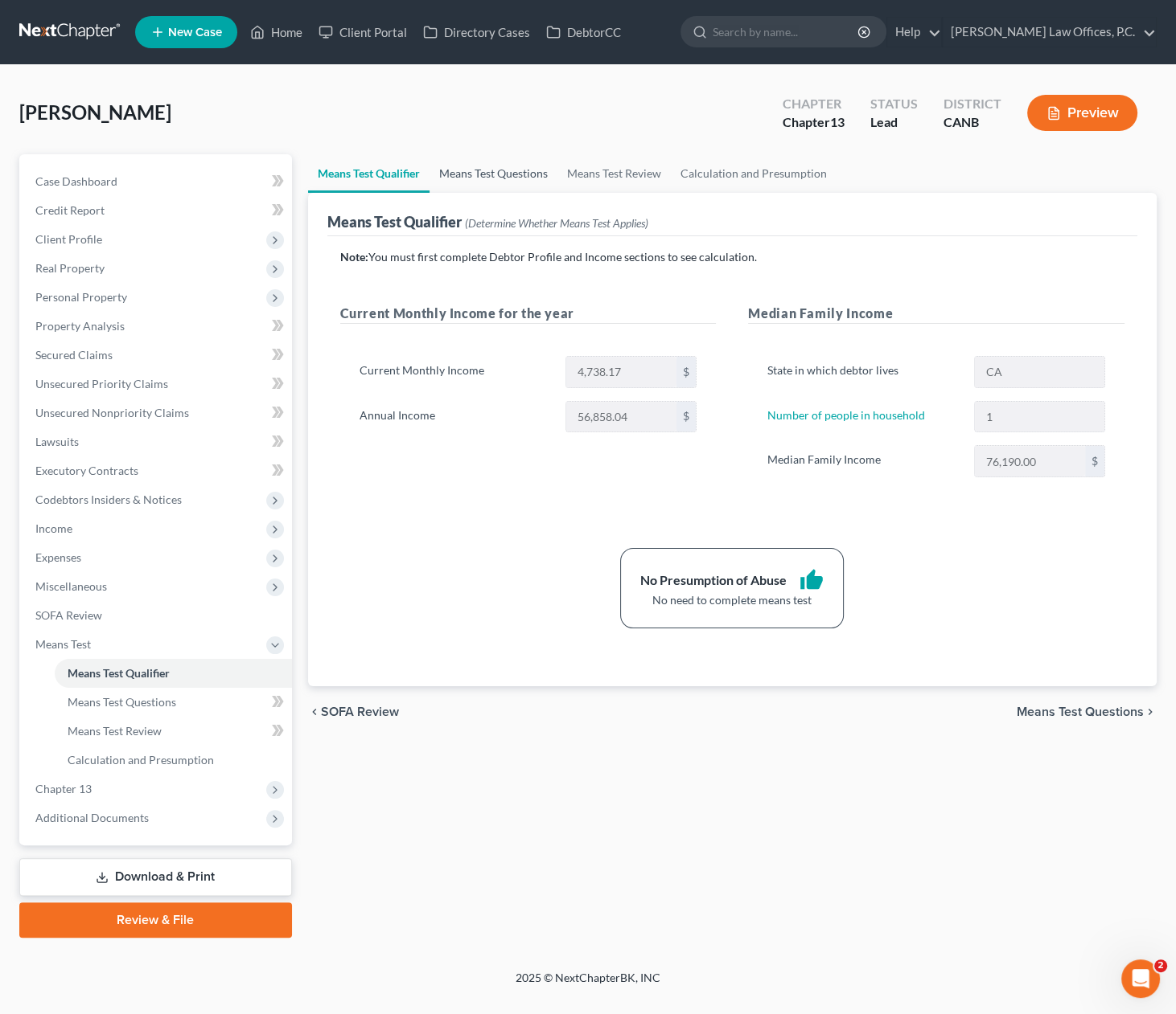
click at [496, 182] on link "Means Test Questions" at bounding box center [493, 173] width 128 height 38
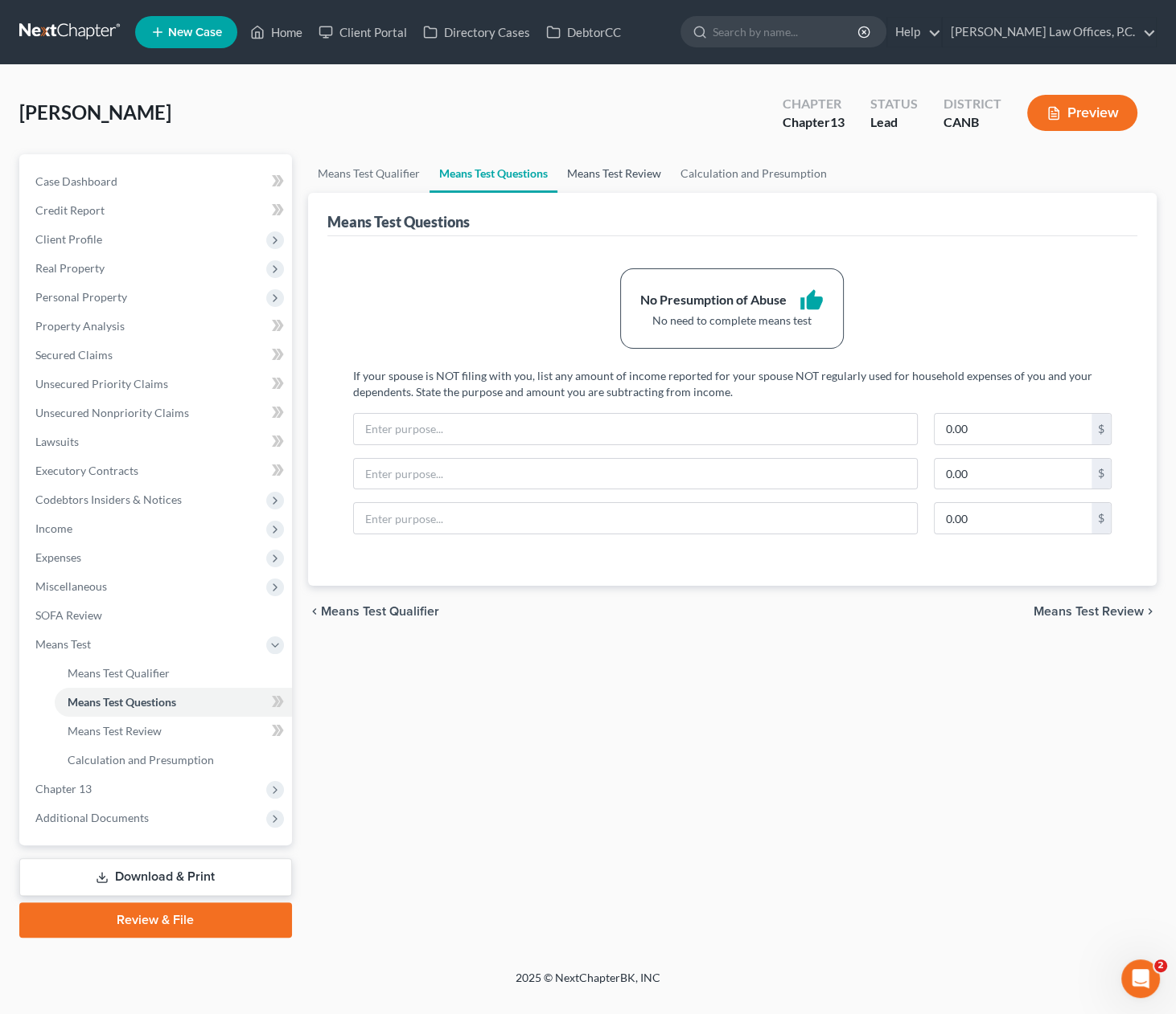
click at [644, 178] on link "Means Test Review" at bounding box center [614, 173] width 113 height 38
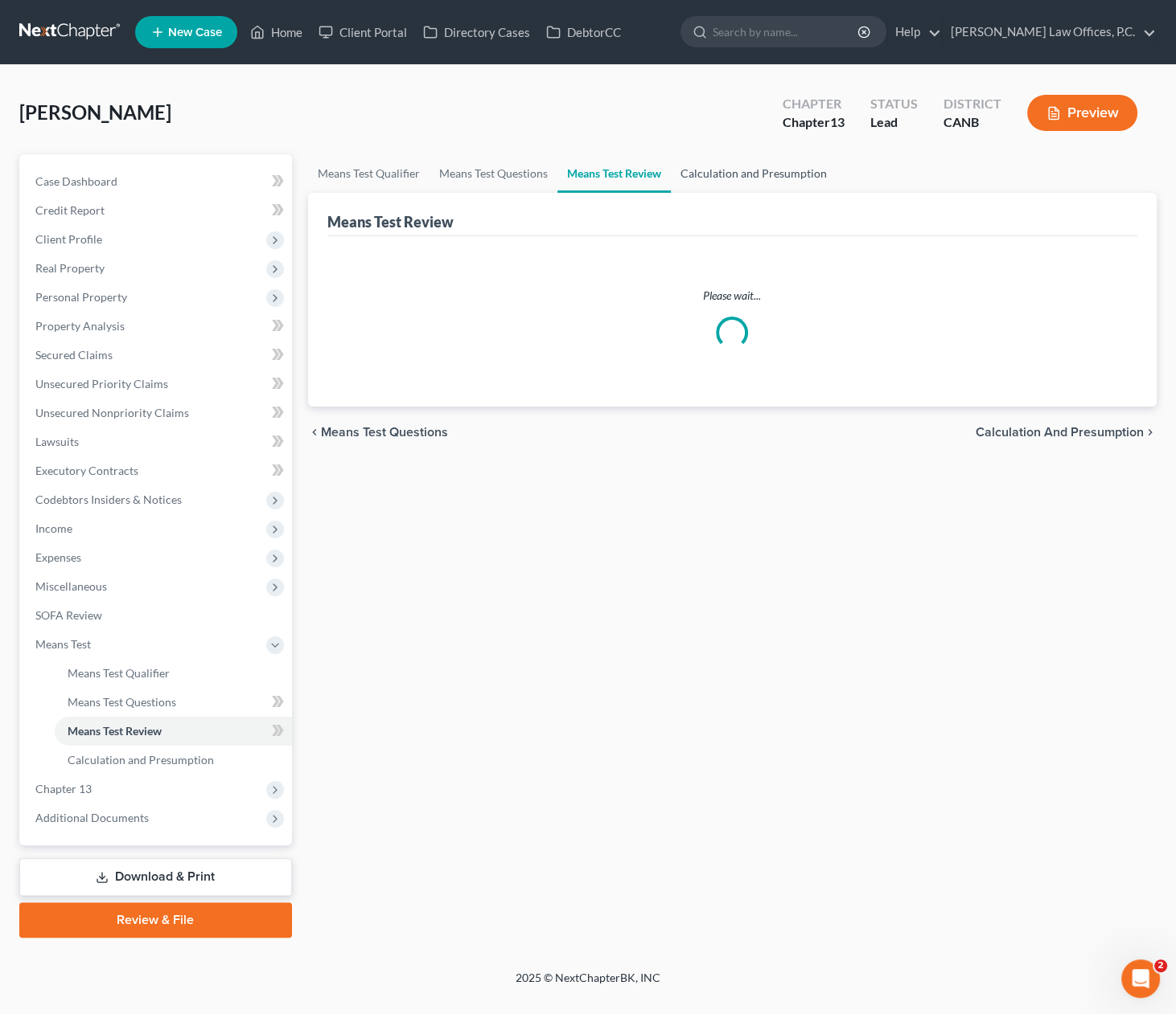
click at [743, 174] on link "Calculation and Presumption" at bounding box center [753, 173] width 166 height 38
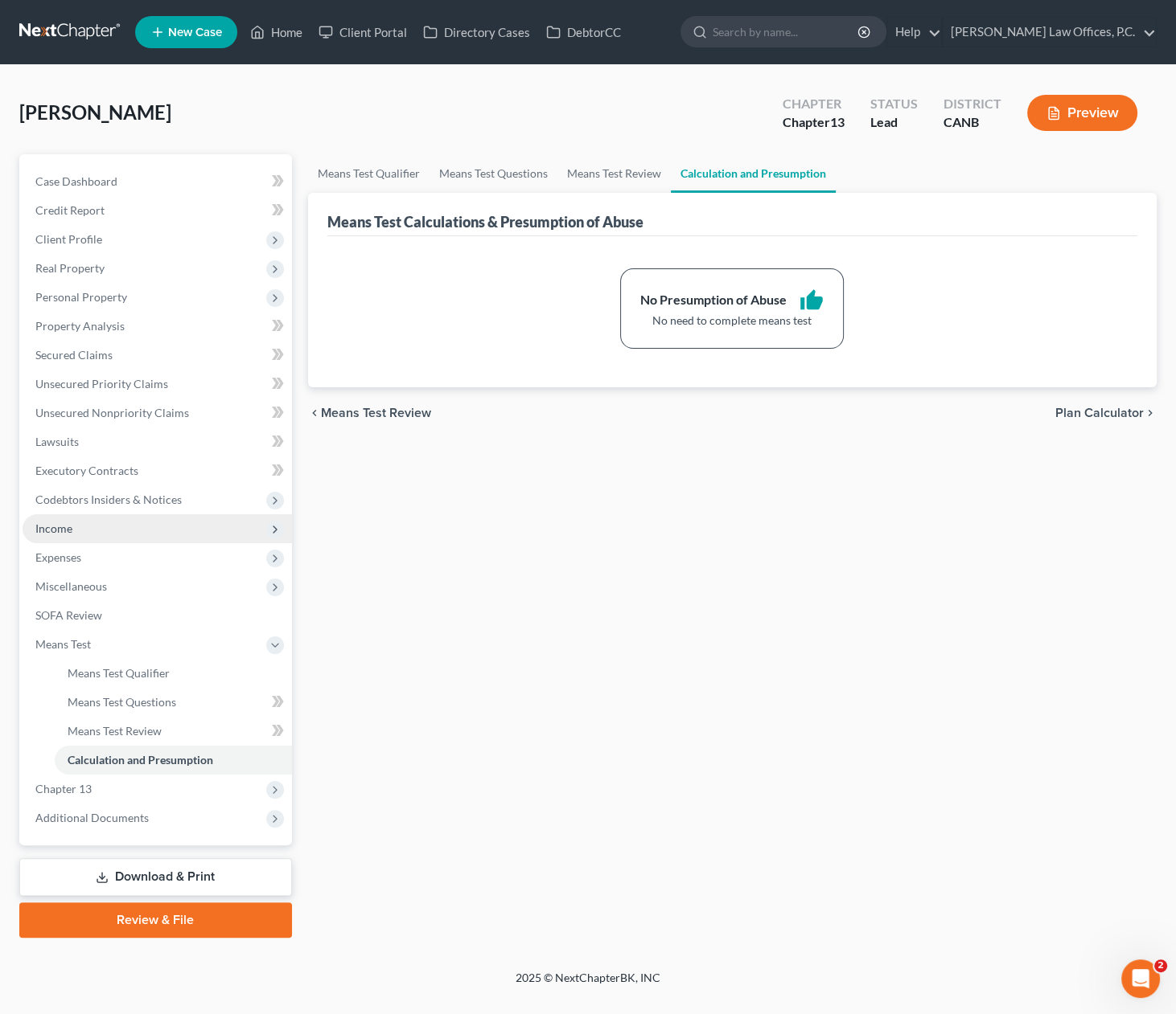
click at [189, 525] on span "Income" at bounding box center [157, 529] width 270 height 29
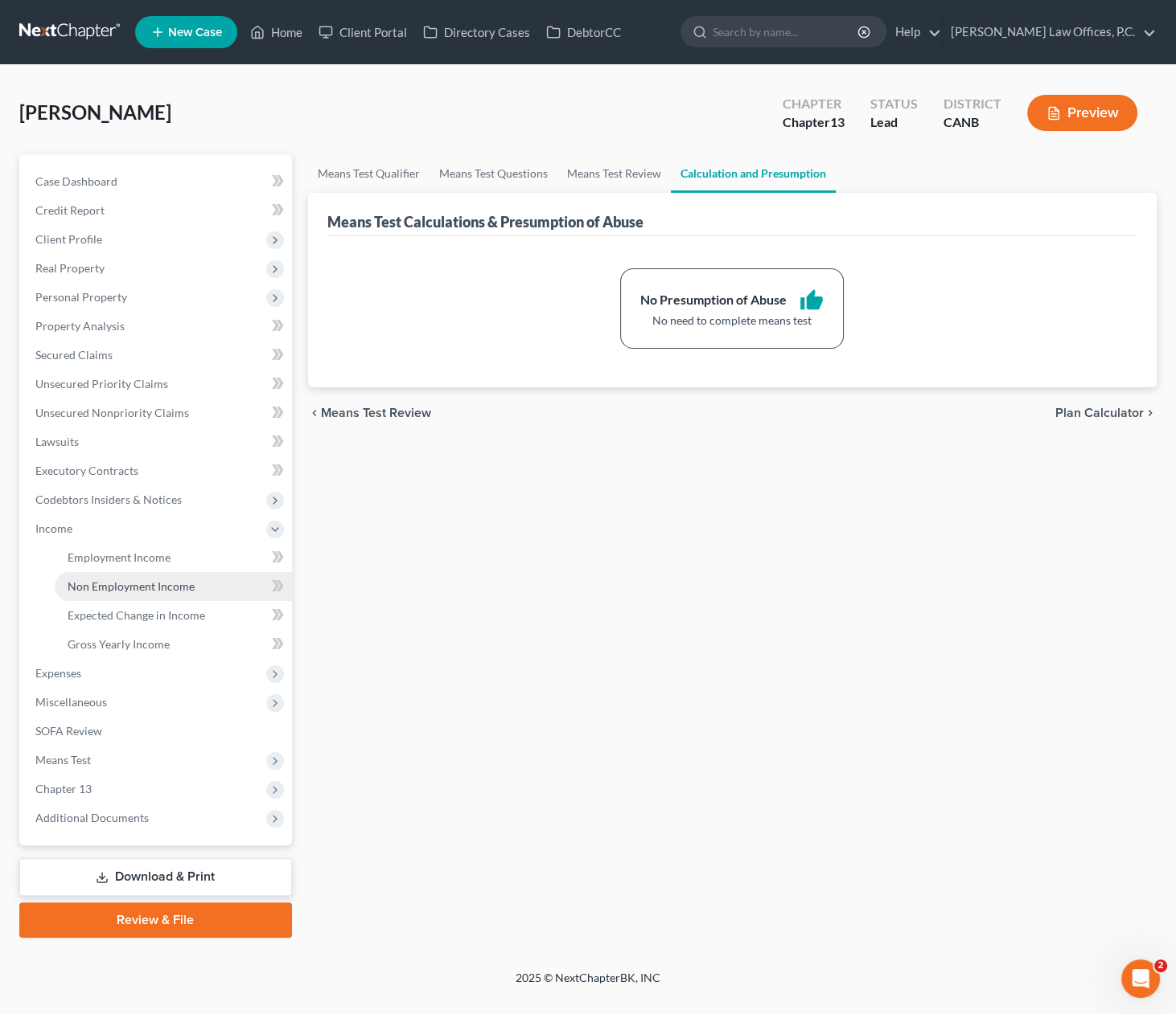
click at [177, 588] on span "Non Employment Income" at bounding box center [131, 586] width 127 height 13
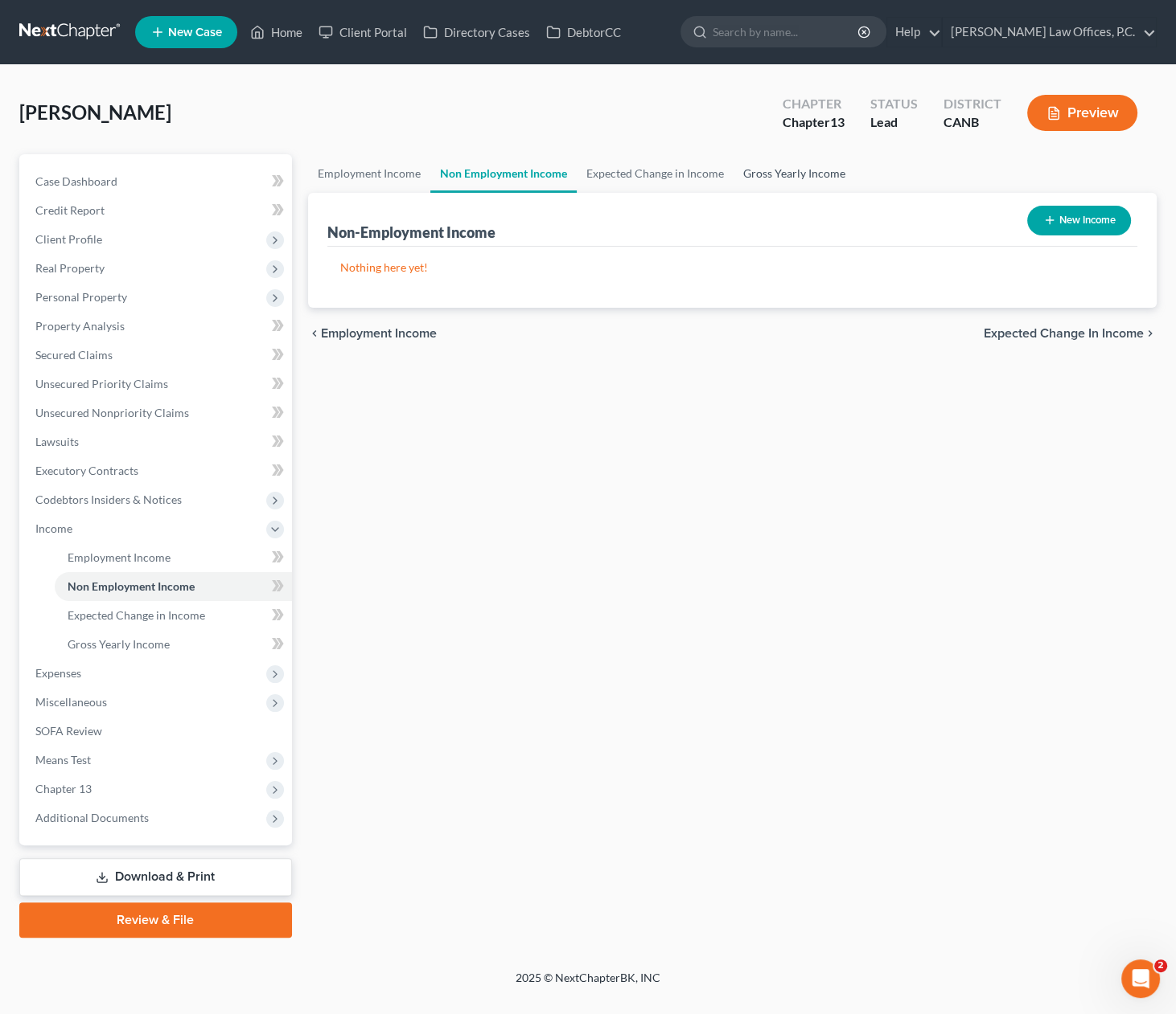
click at [809, 173] on link "Gross Yearly Income" at bounding box center [793, 173] width 121 height 38
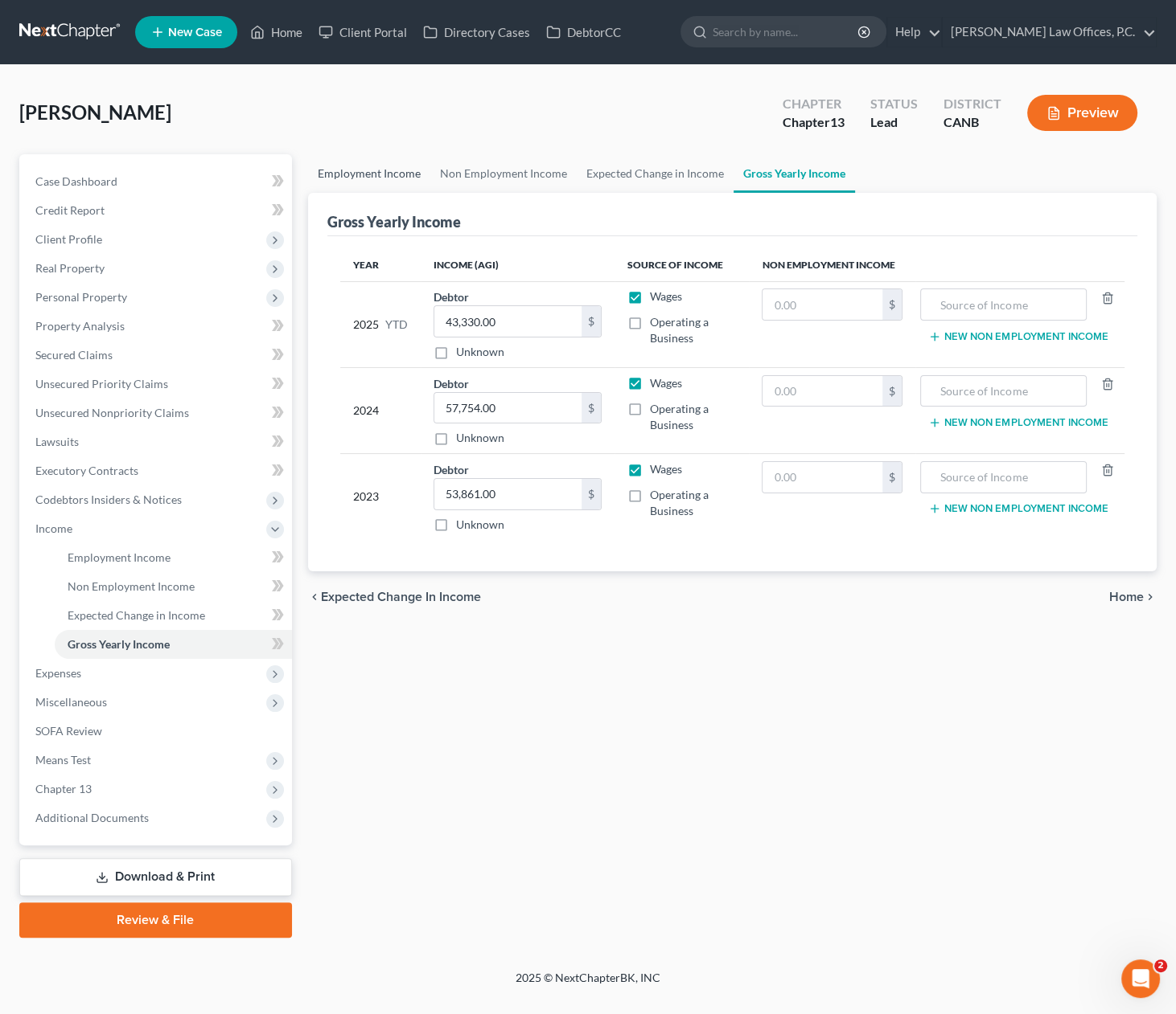
click at [378, 161] on link "Employment Income" at bounding box center [369, 173] width 122 height 38
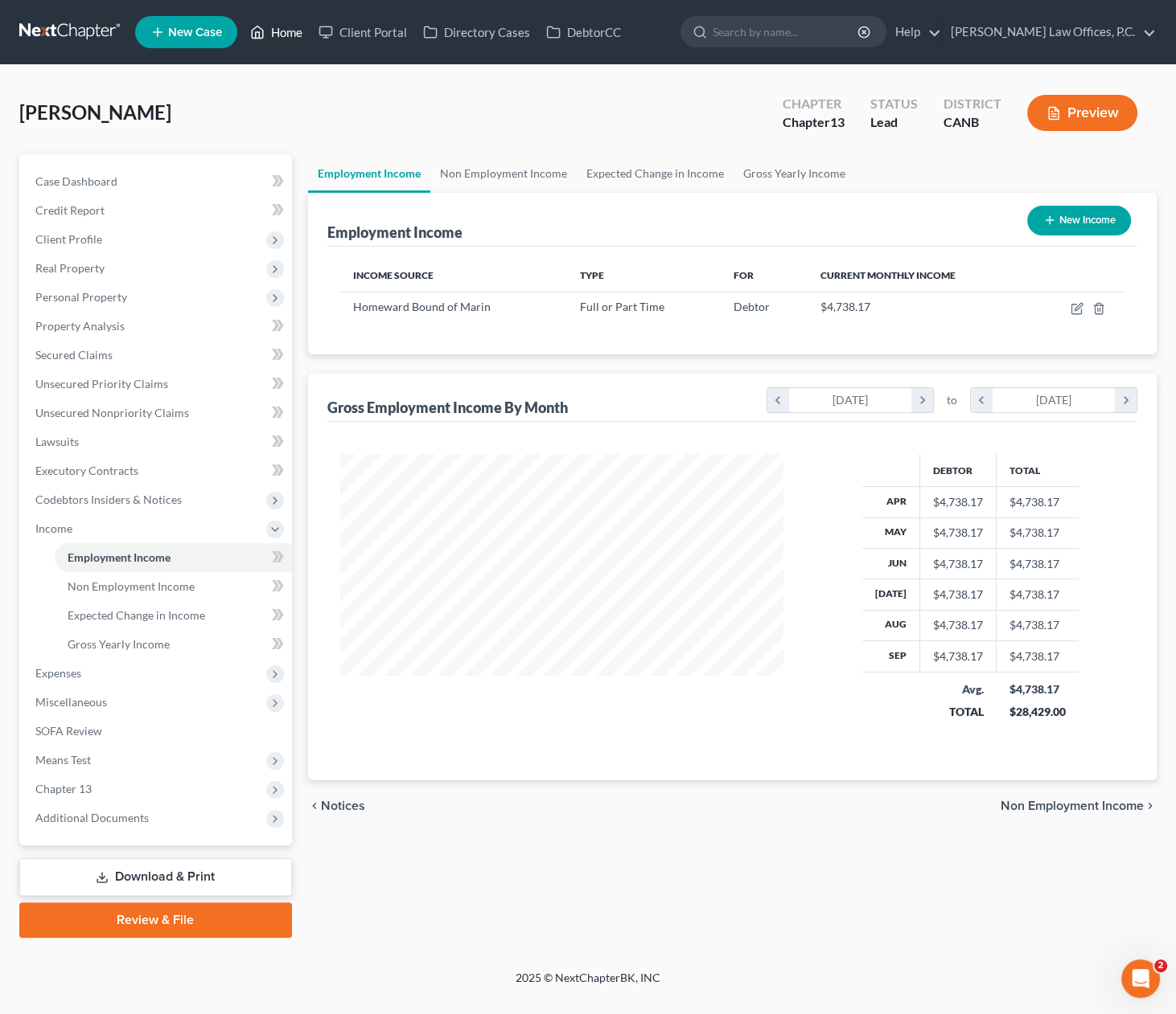
scroll to position [287, 476]
